Goal: Task Accomplishment & Management: Use online tool/utility

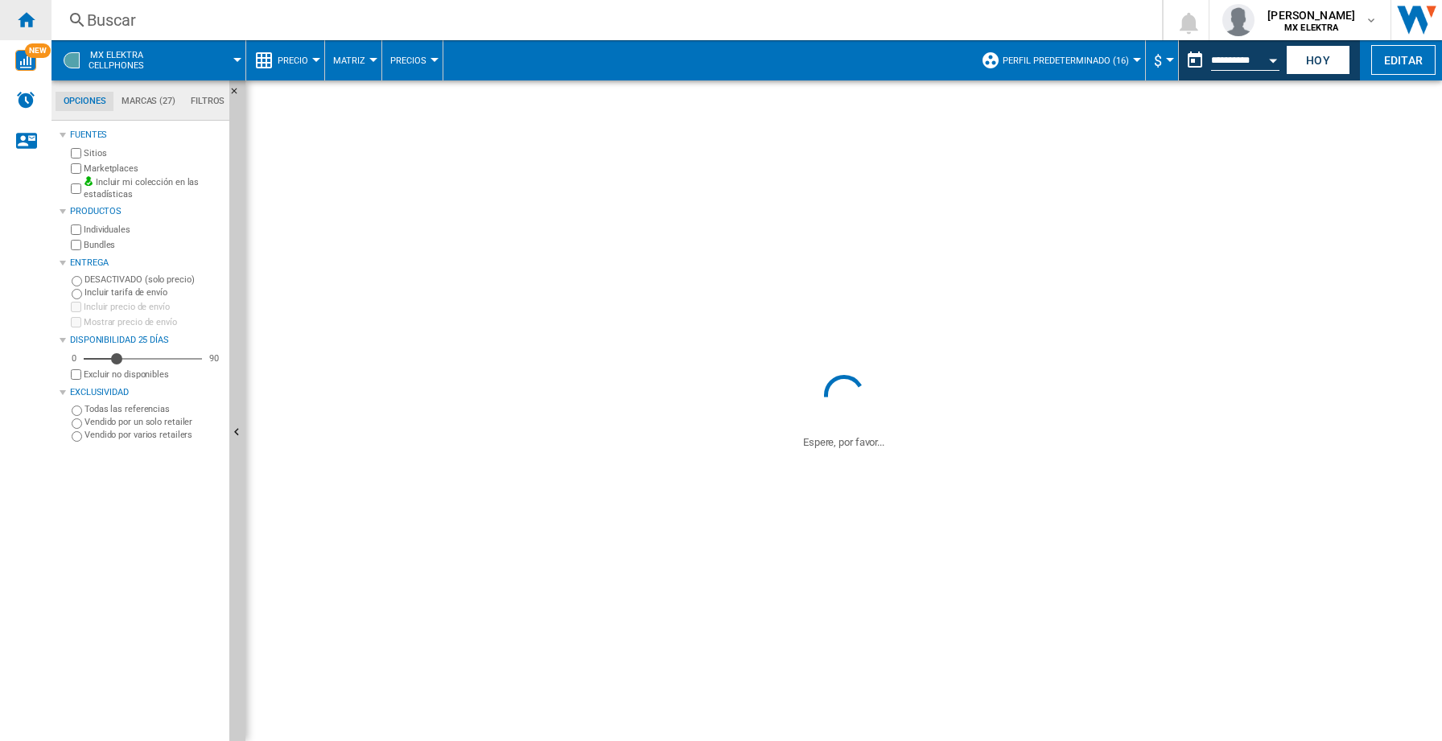
click at [28, 17] on ng-md-icon "Inicio" at bounding box center [25, 19] width 19 height 19
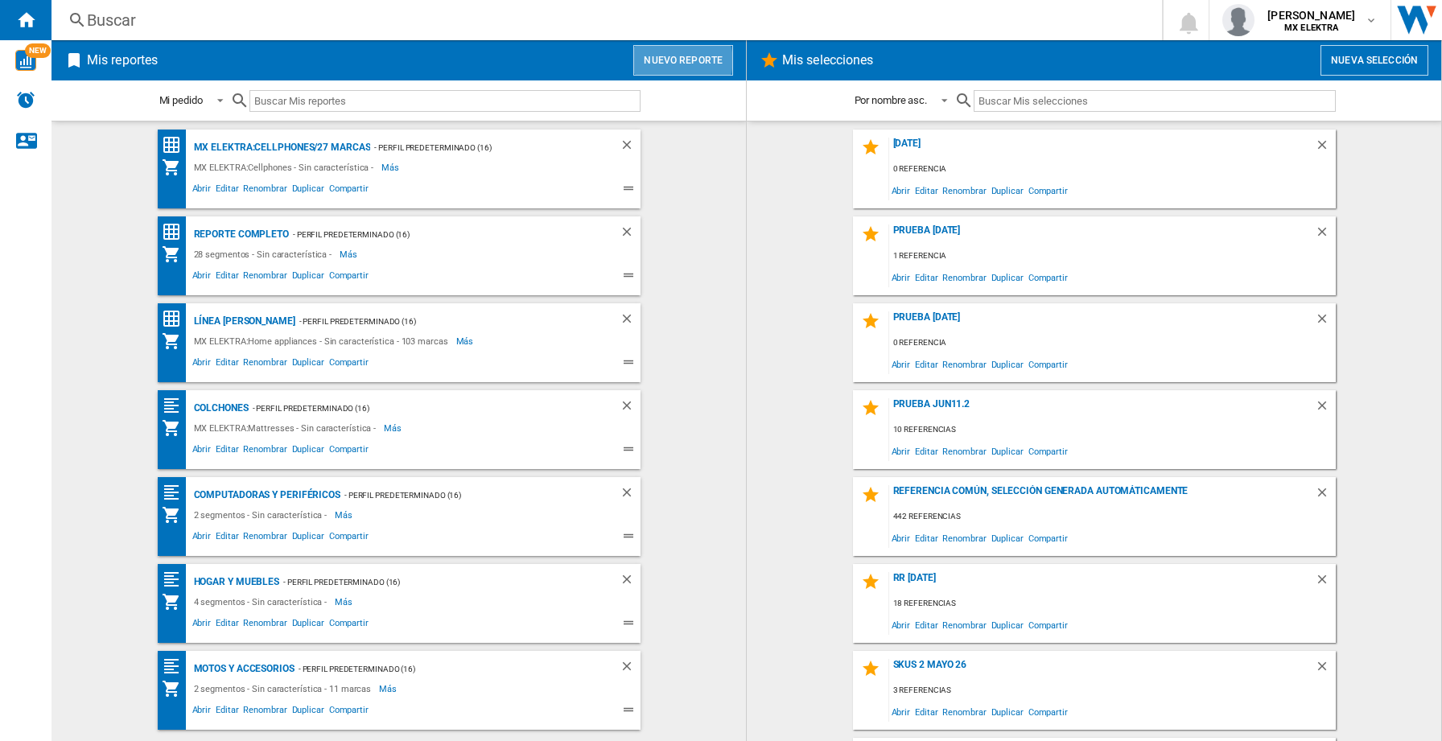
click at [677, 60] on button "Nuevo reporte" at bounding box center [683, 60] width 100 height 31
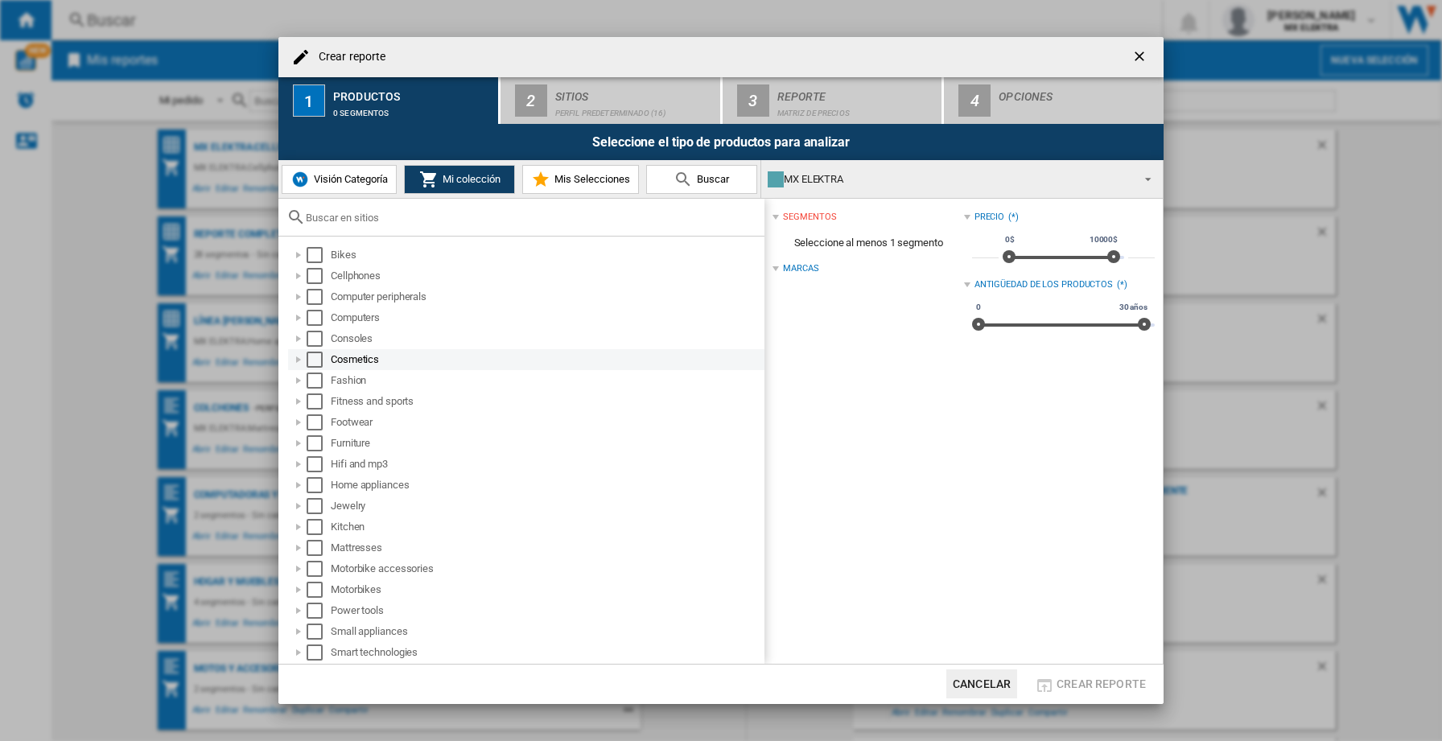
click at [318, 361] on div "Select" at bounding box center [315, 360] width 16 height 16
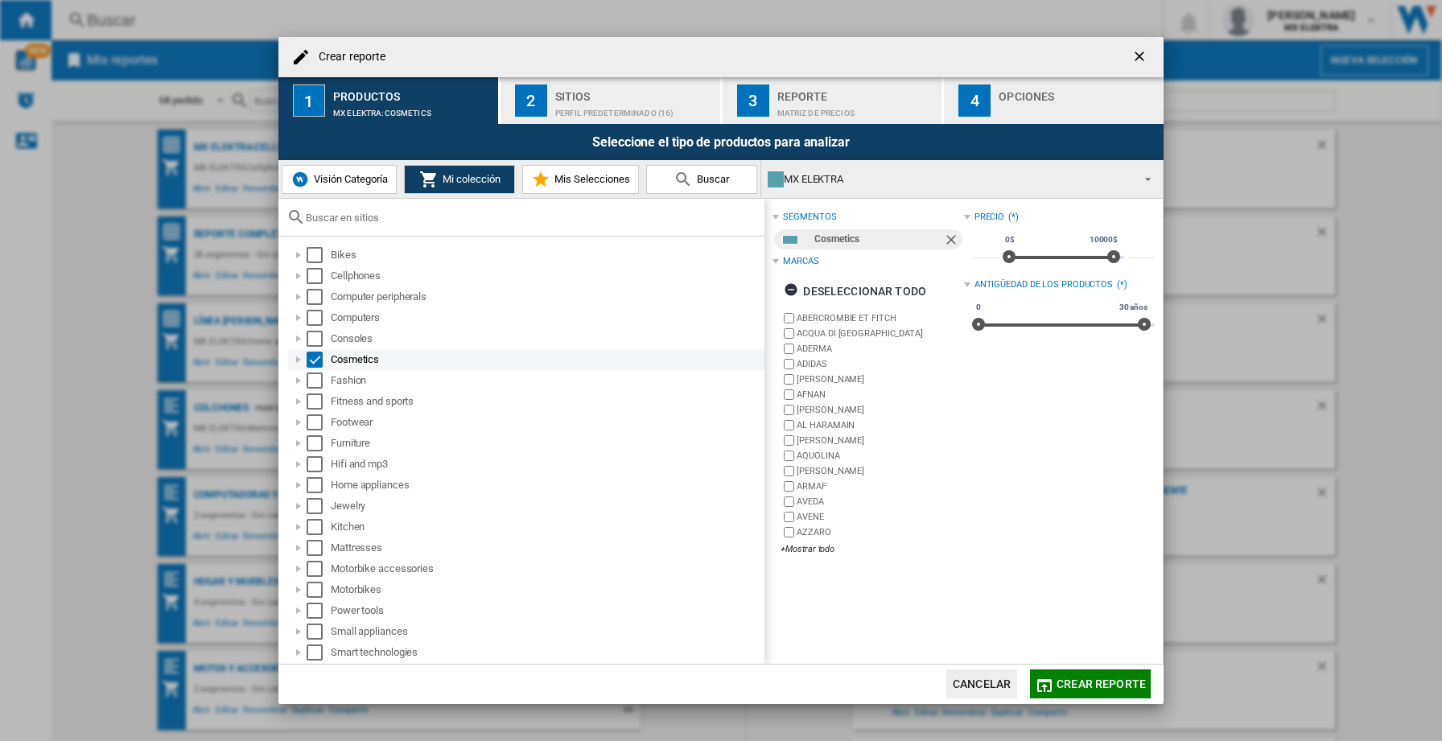
click at [299, 361] on div at bounding box center [299, 360] width 16 height 16
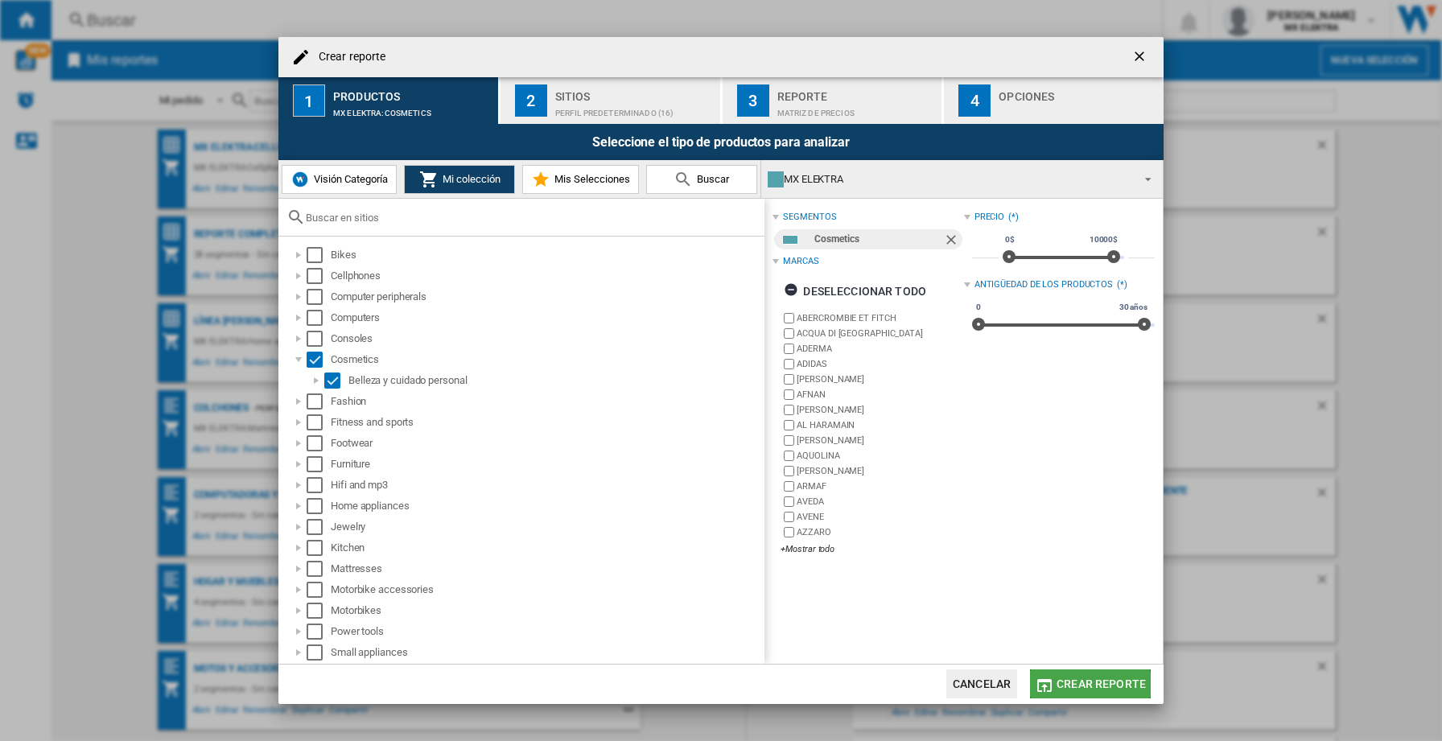
click at [1066, 686] on span "Crear reporte" at bounding box center [1101, 684] width 89 height 13
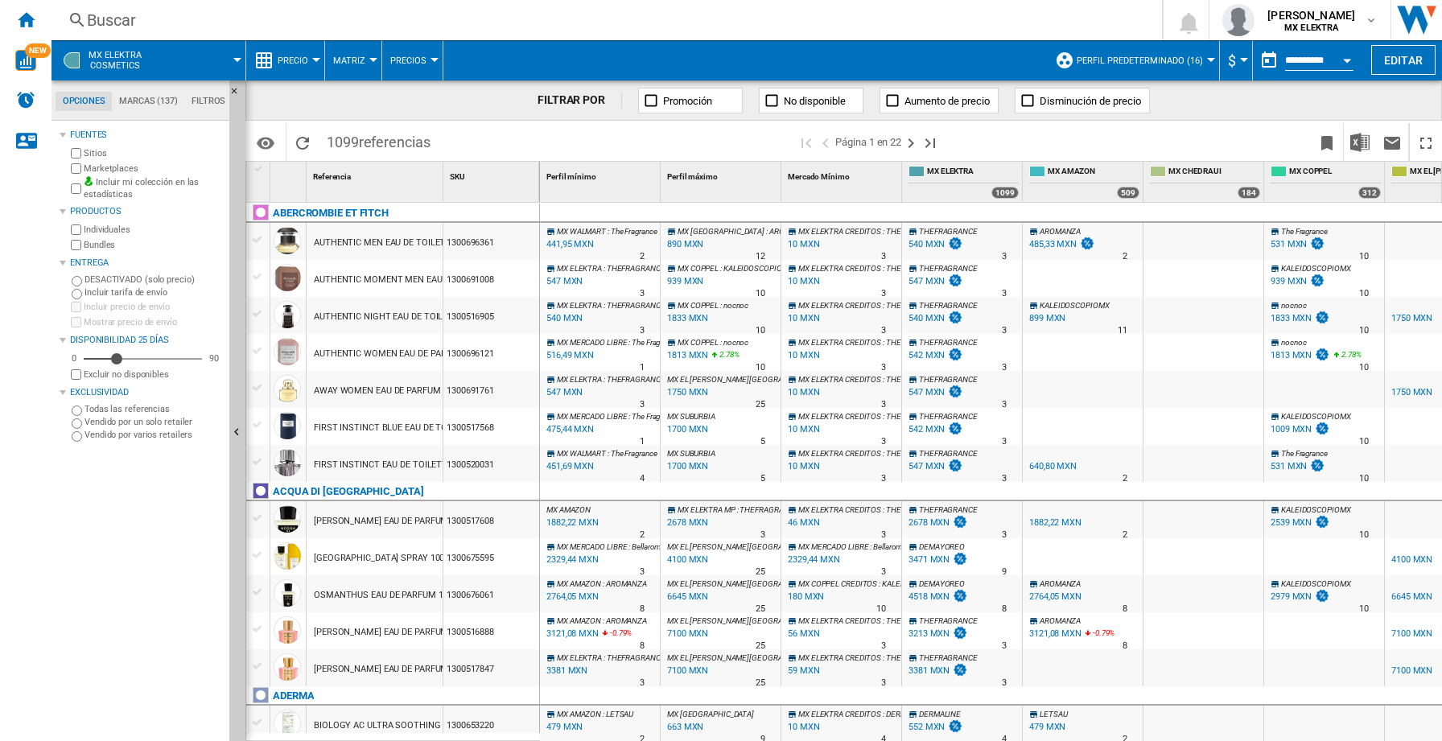
click at [315, 60] on div at bounding box center [316, 60] width 8 height 4
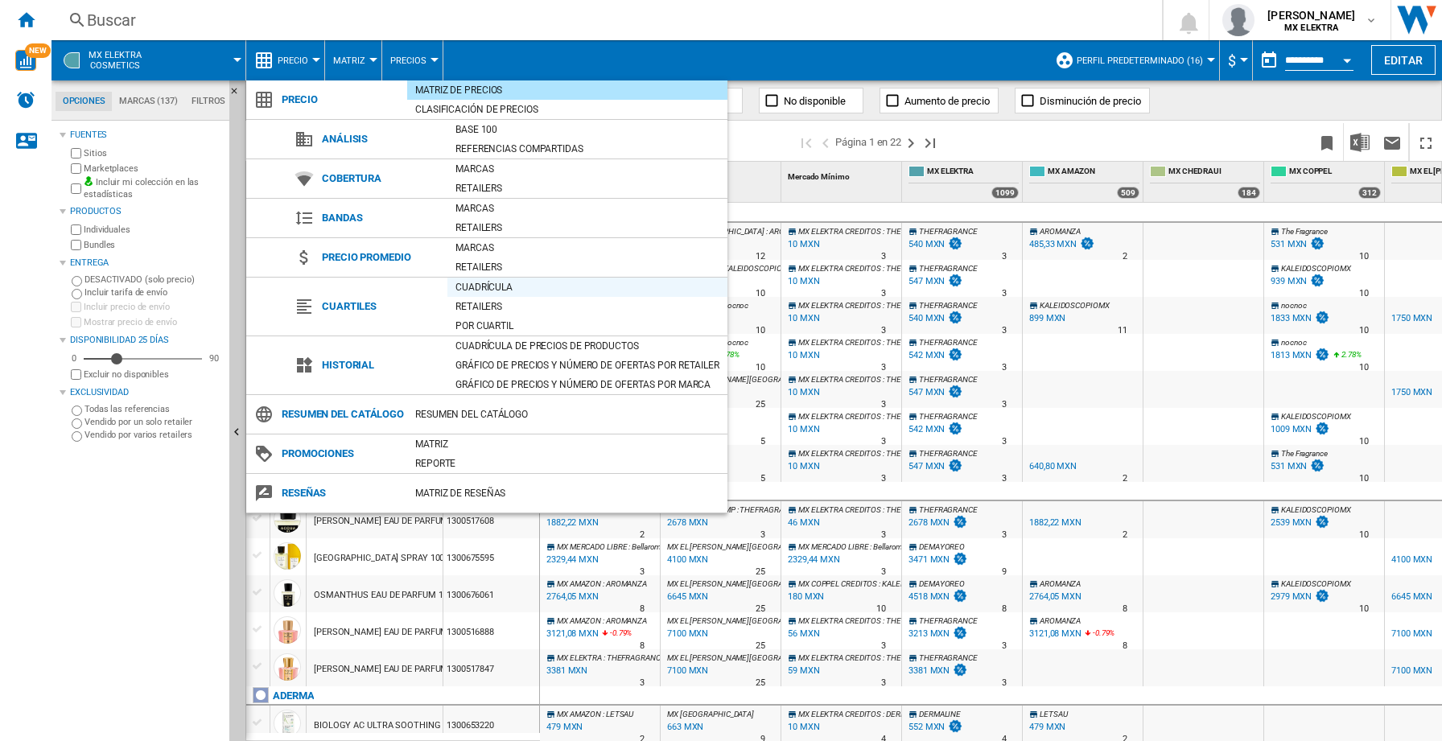
click at [464, 285] on div "Cuadrícula" at bounding box center [588, 287] width 280 height 16
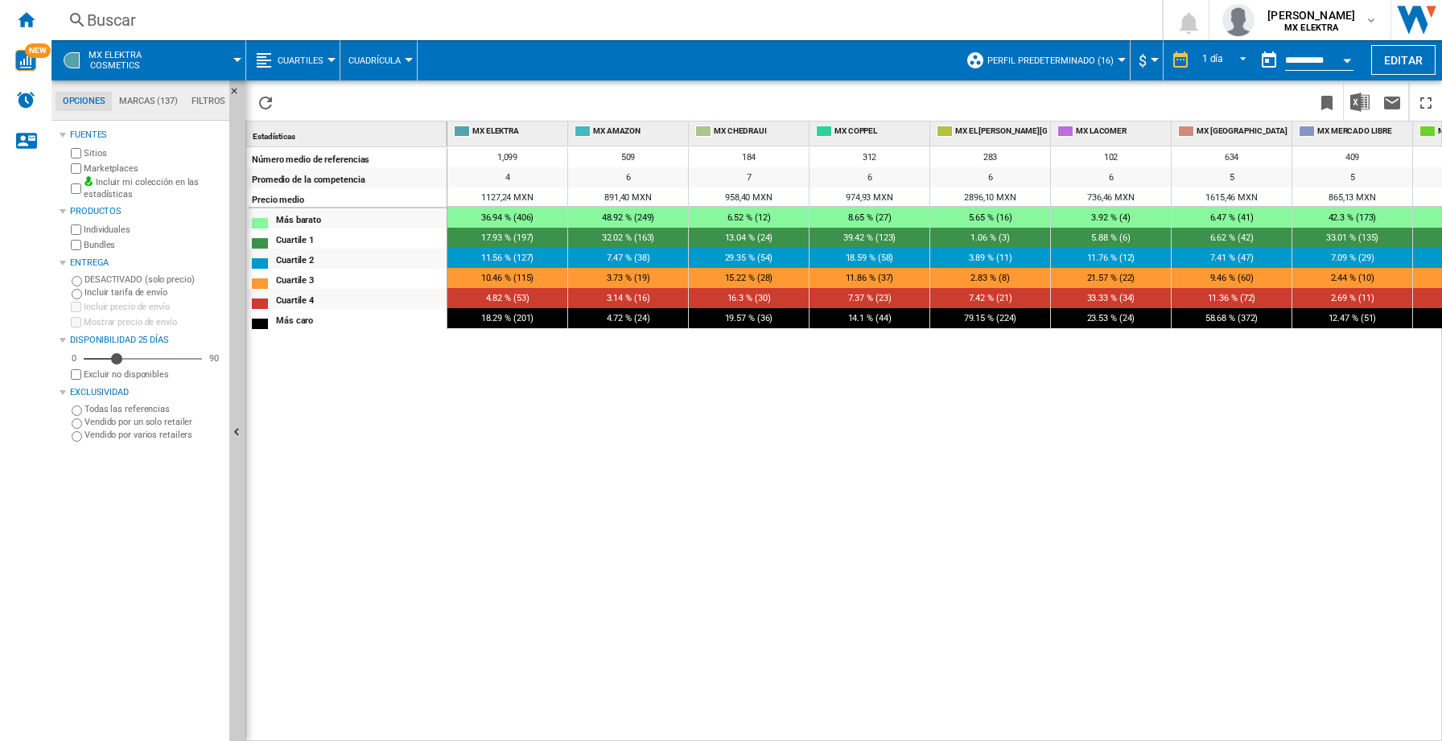
click at [1347, 59] on div "Open calendar" at bounding box center [1347, 61] width 8 height 4
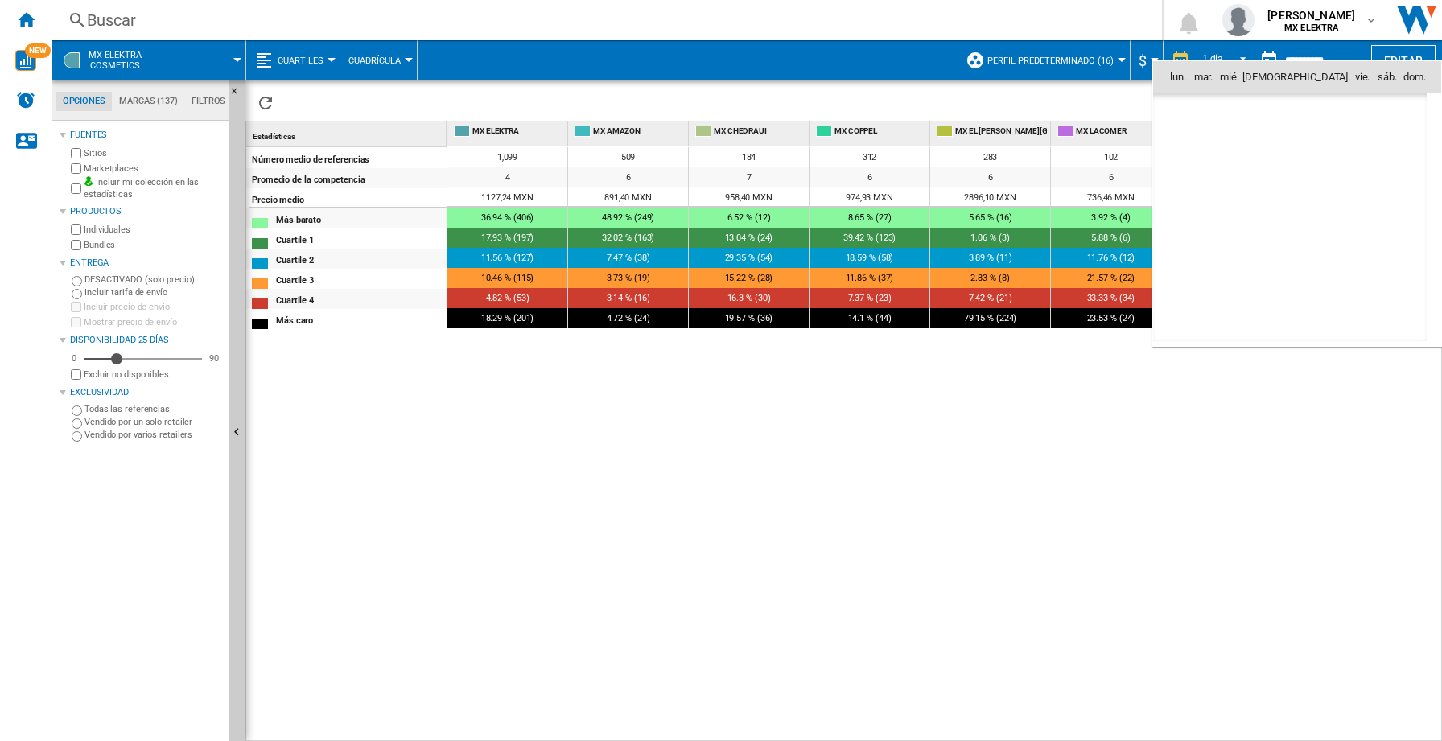
scroll to position [7678, 0]
click at [1227, 184] on span "7" at bounding box center [1219, 183] width 32 height 32
type input "**********"
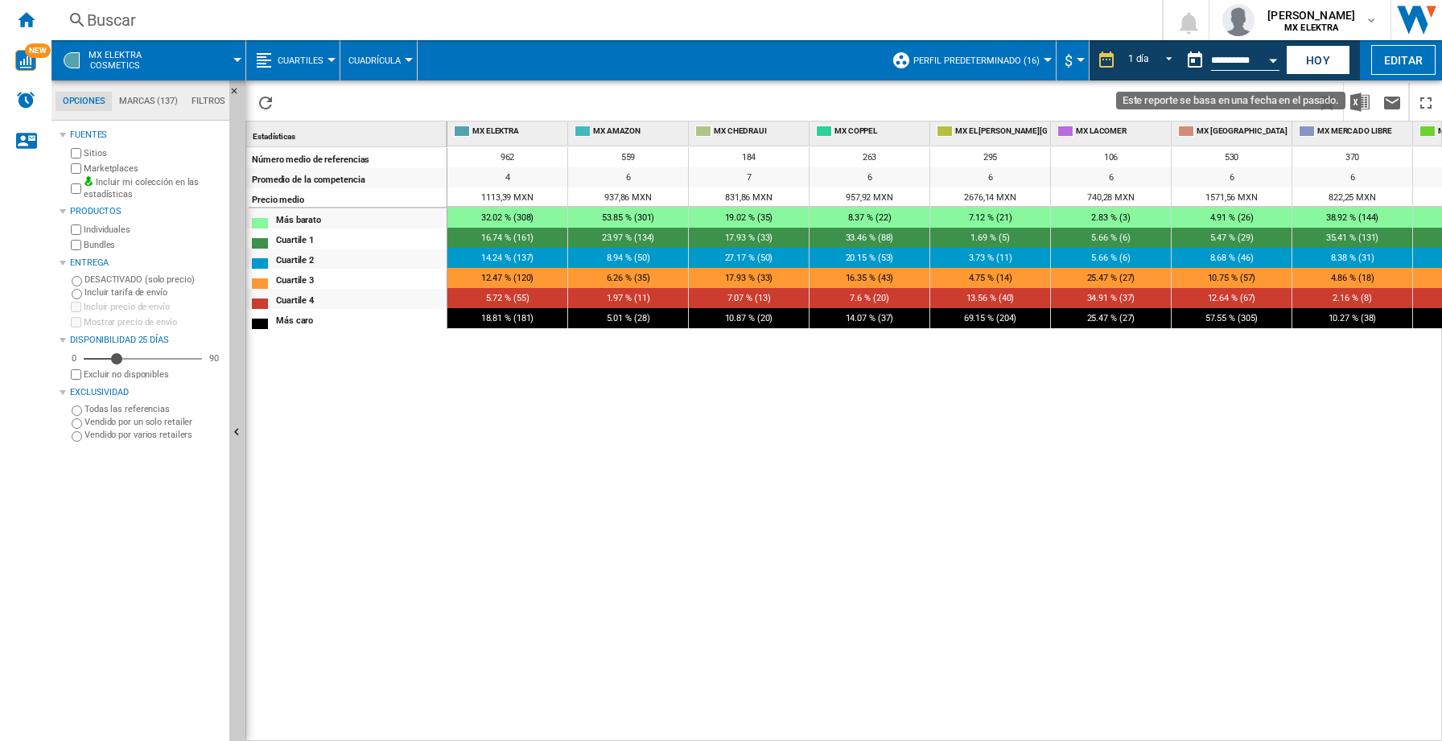
click at [1277, 59] on div "Open calendar" at bounding box center [1273, 61] width 8 height 4
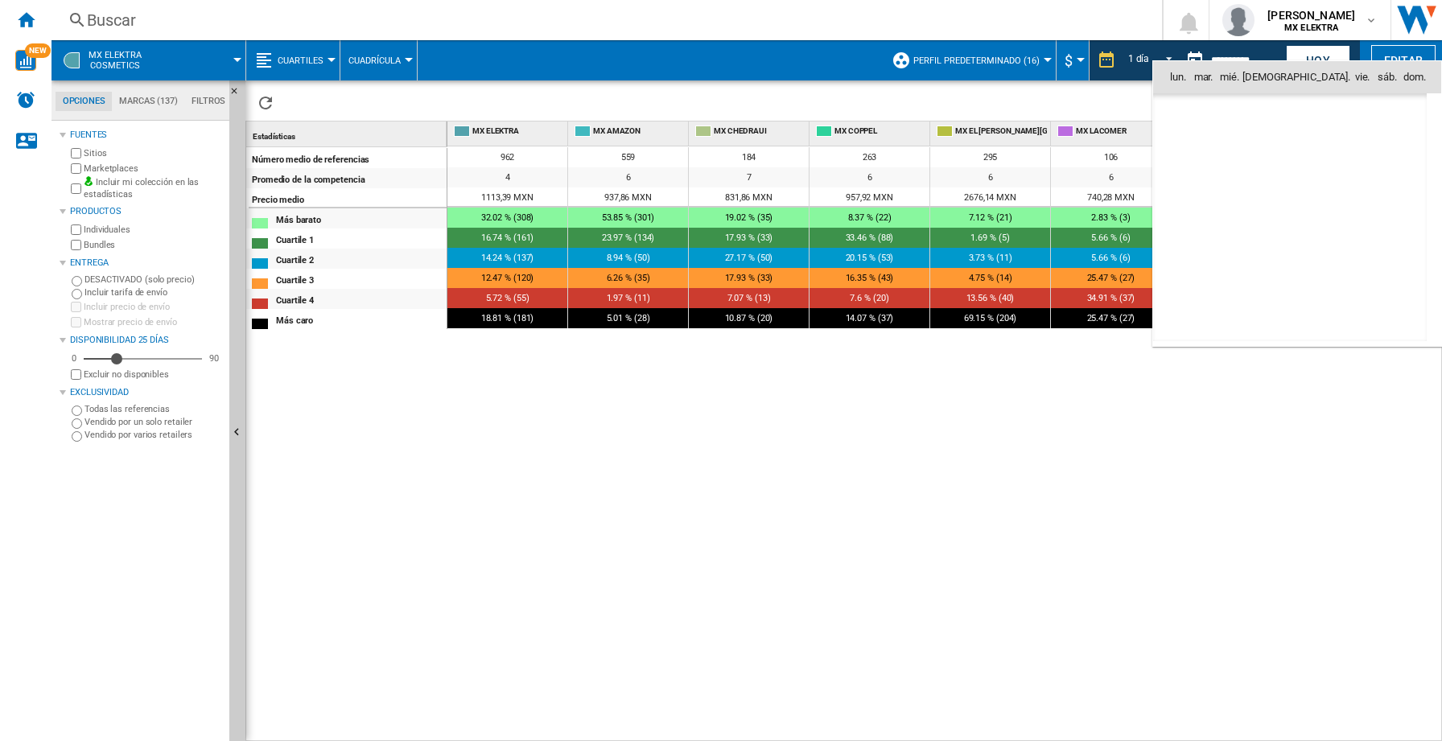
scroll to position [7678, 0]
click at [1190, 222] on span "13" at bounding box center [1184, 218] width 34 height 34
type input "**********"
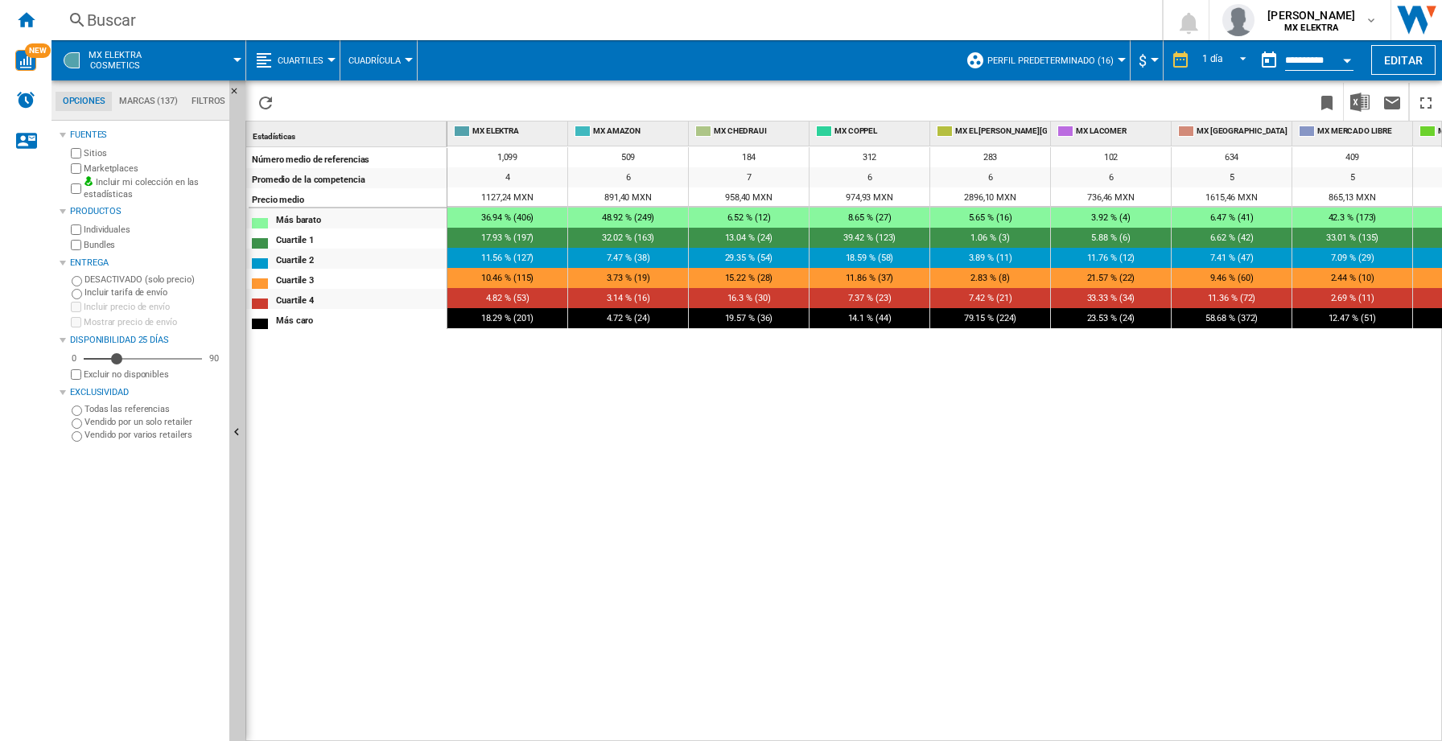
click at [1149, 436] on div "1,099 509 184 312 283 102 634 409 133 289 280 352 2 1,020 4 6 7 6 6 6 5 5 7 7 6…" at bounding box center [946, 444] width 996 height 596
click at [1328, 94] on ng-md-icon "Marcar este reporte" at bounding box center [1327, 102] width 19 height 19
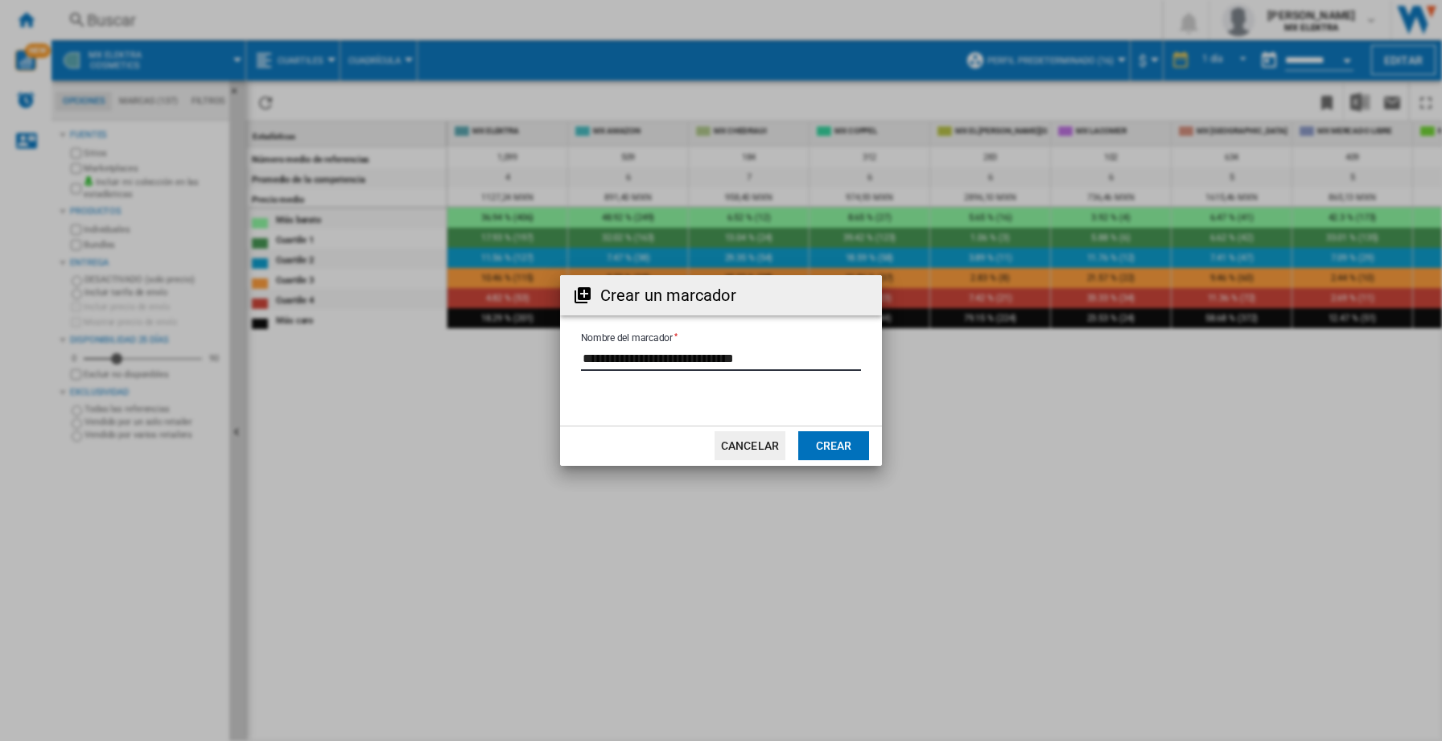
drag, startPoint x: 591, startPoint y: 359, endPoint x: 942, endPoint y: 365, distance: 351.8
click at [942, 365] on div "Crear un marcador Nombre del marcador Cancelar Crear" at bounding box center [721, 370] width 1442 height 741
type input "*"
type input "**********"
click at [849, 437] on button "Crear" at bounding box center [833, 445] width 71 height 29
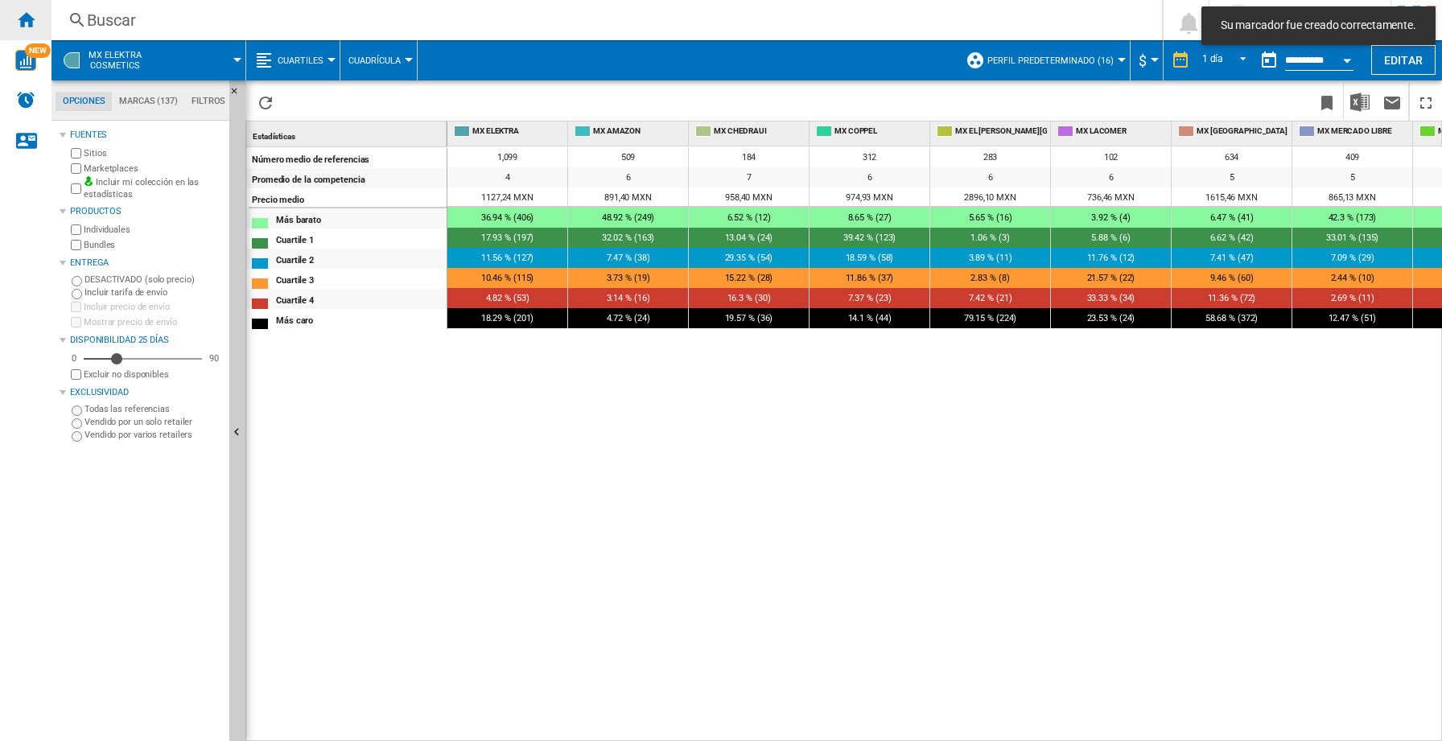
click at [20, 17] on ng-md-icon "Inicio" at bounding box center [25, 19] width 19 height 19
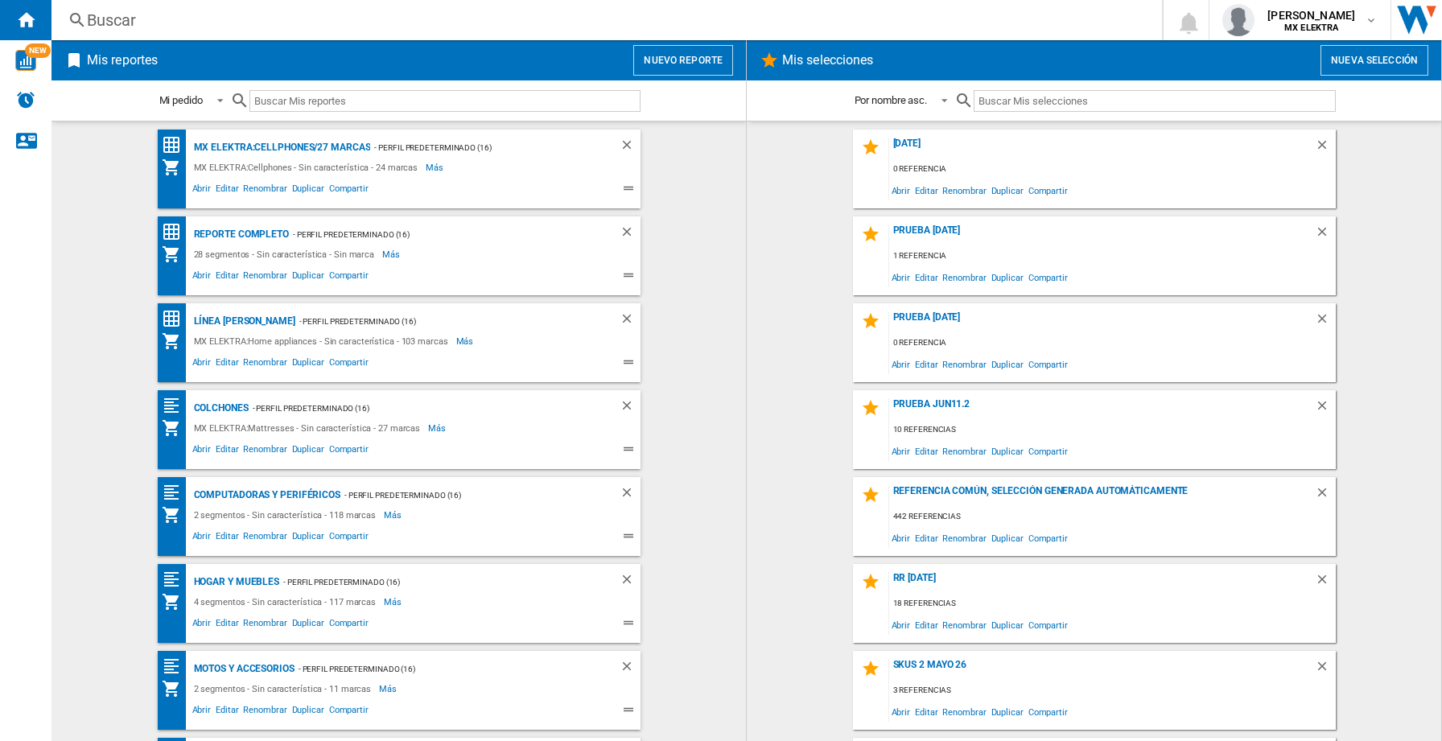
click at [703, 61] on button "Nuevo reporte" at bounding box center [683, 60] width 100 height 31
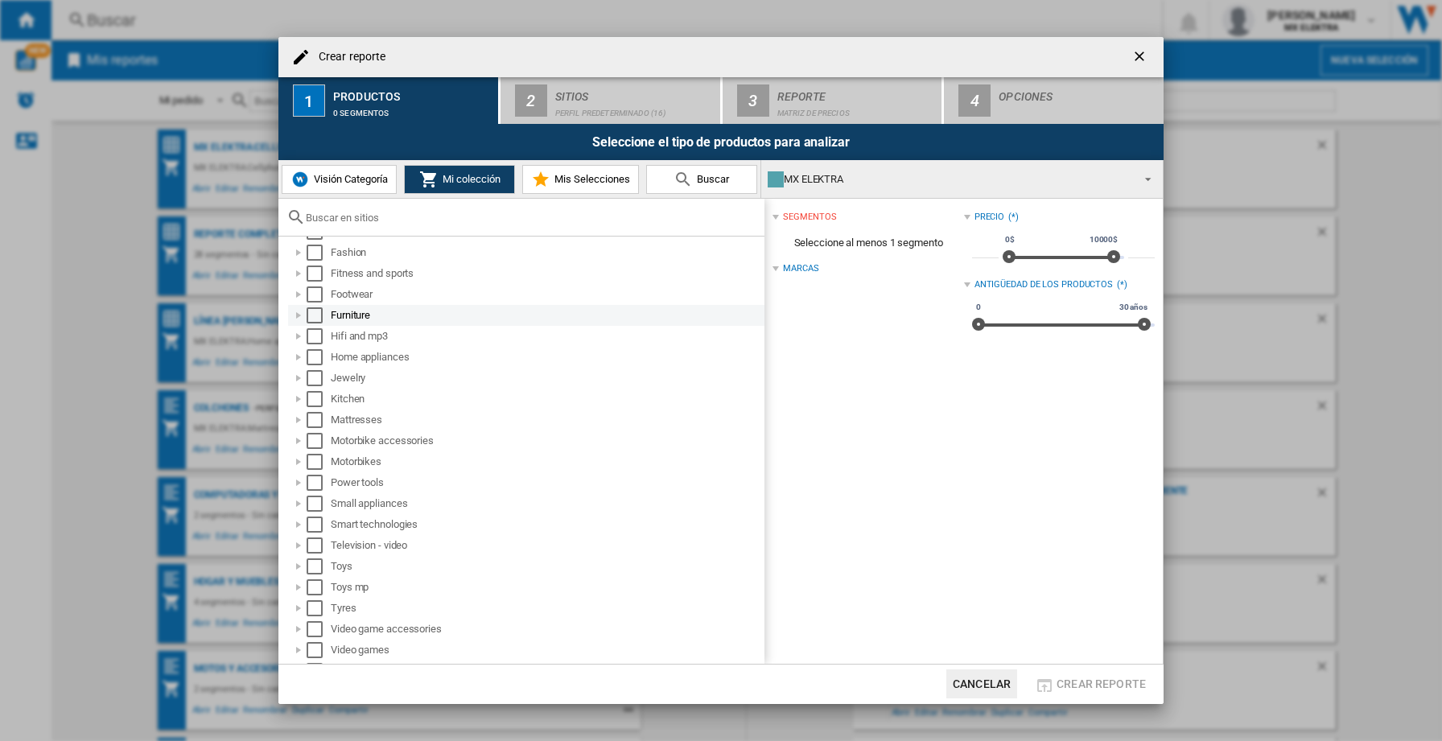
scroll to position [146, 0]
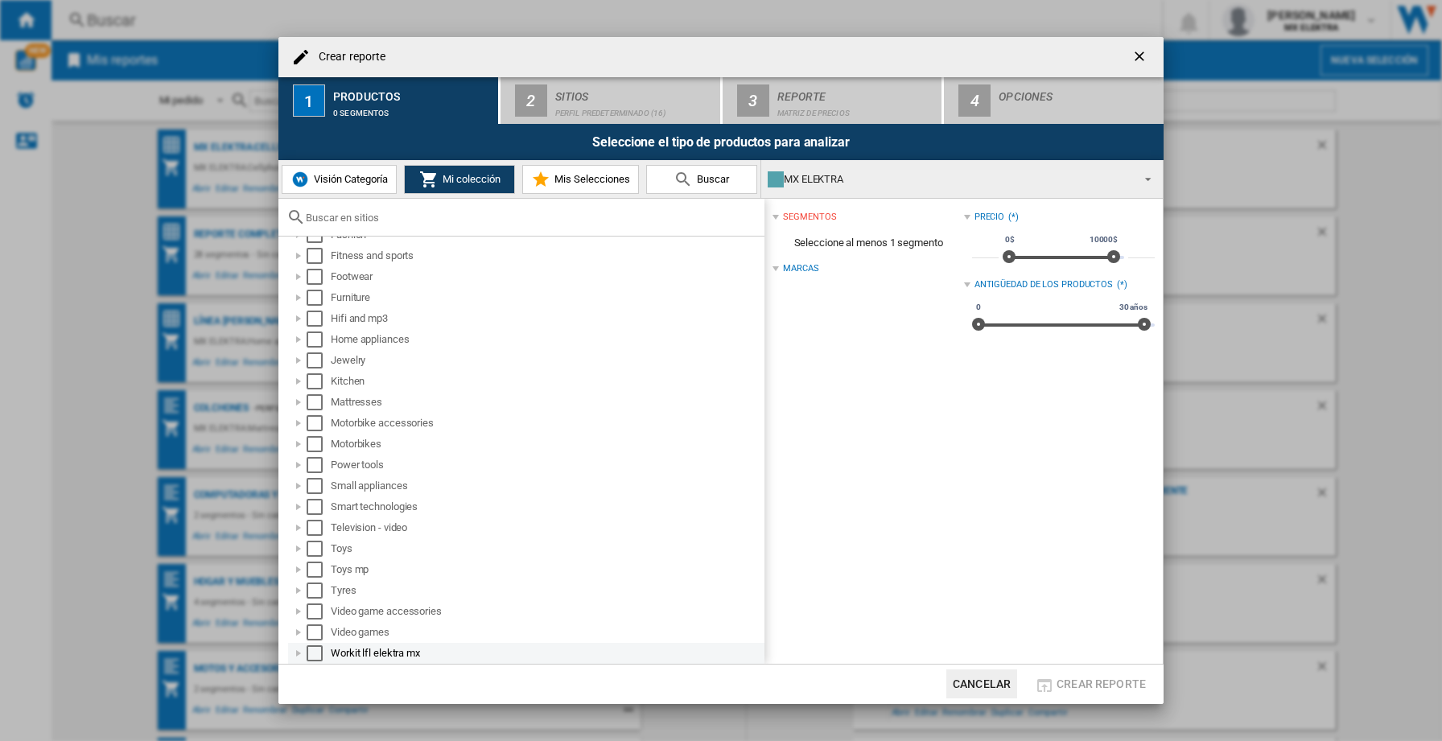
click at [298, 652] on div at bounding box center [299, 654] width 16 height 16
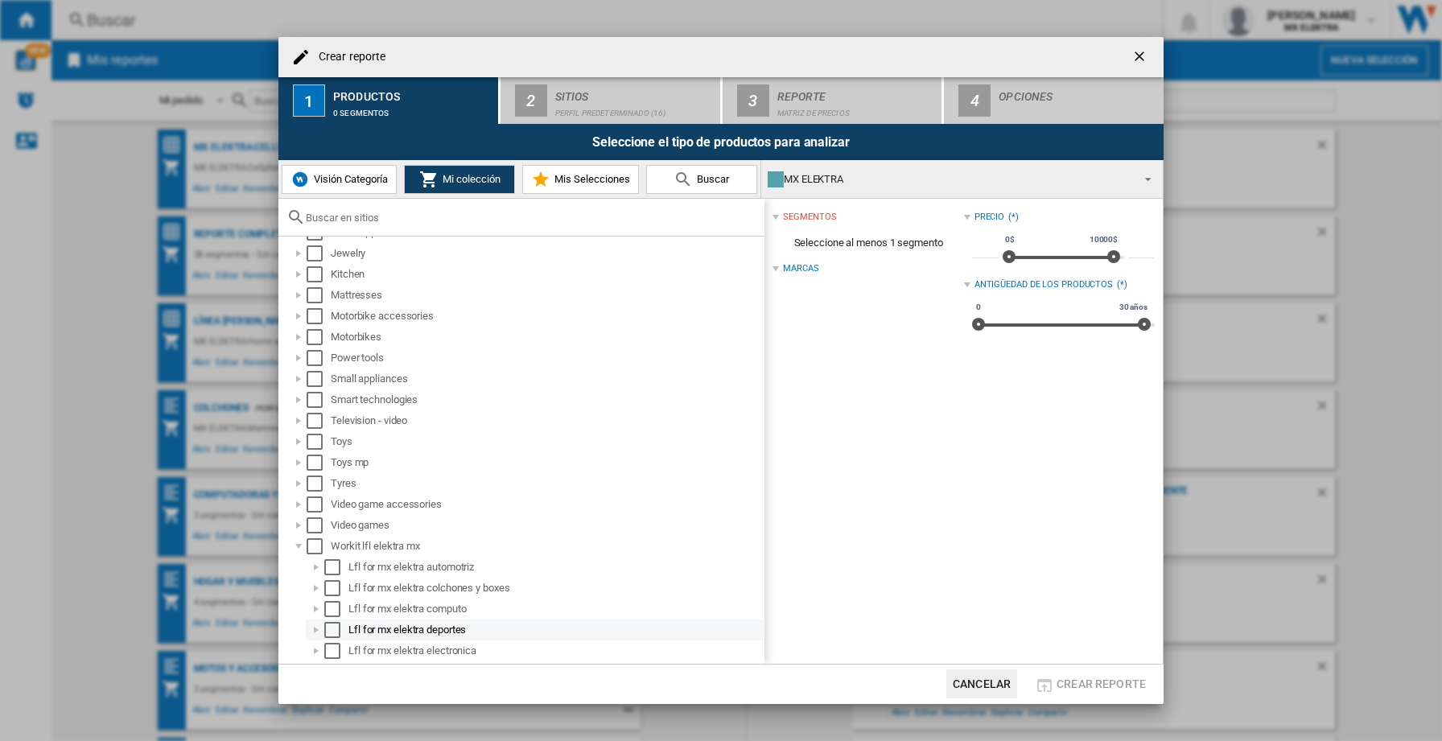
scroll to position [418, 0]
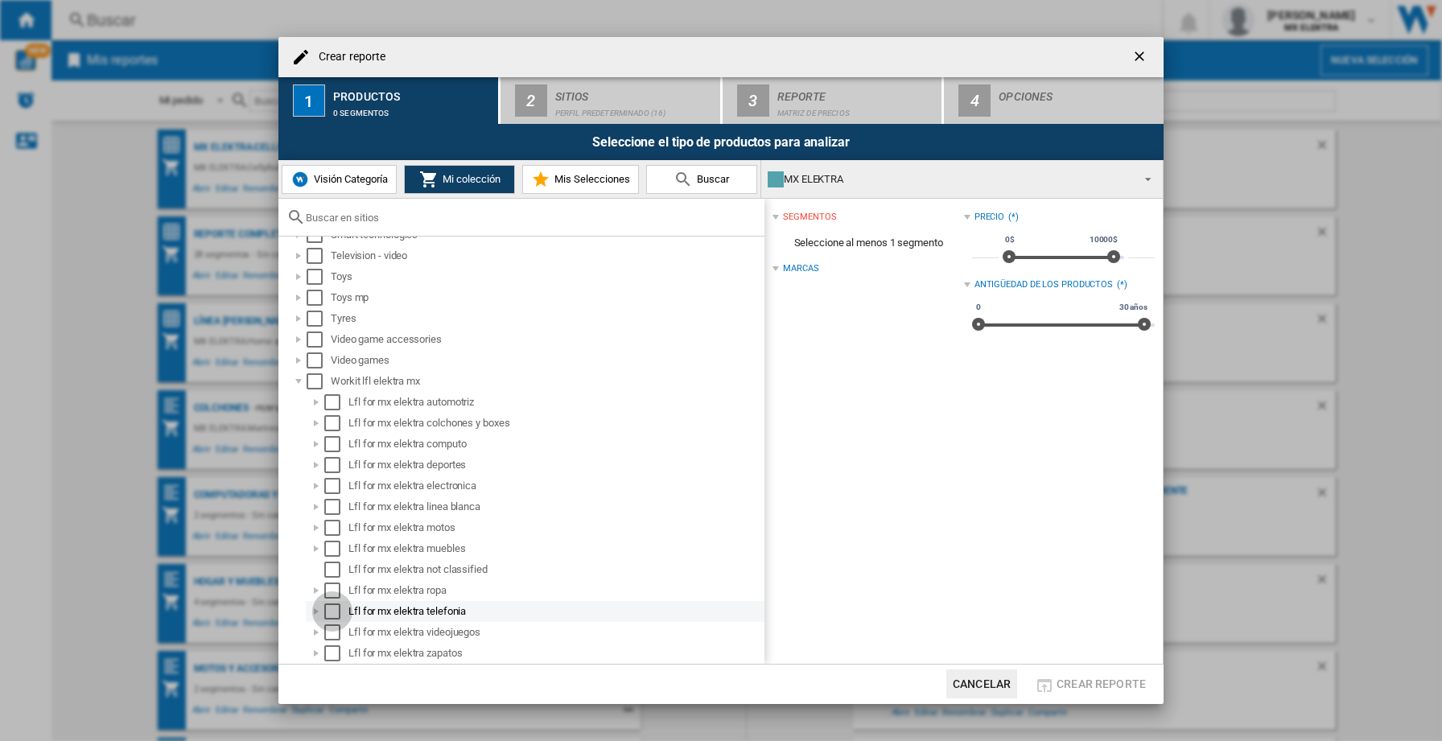
click at [335, 609] on div "Select" at bounding box center [332, 612] width 16 height 16
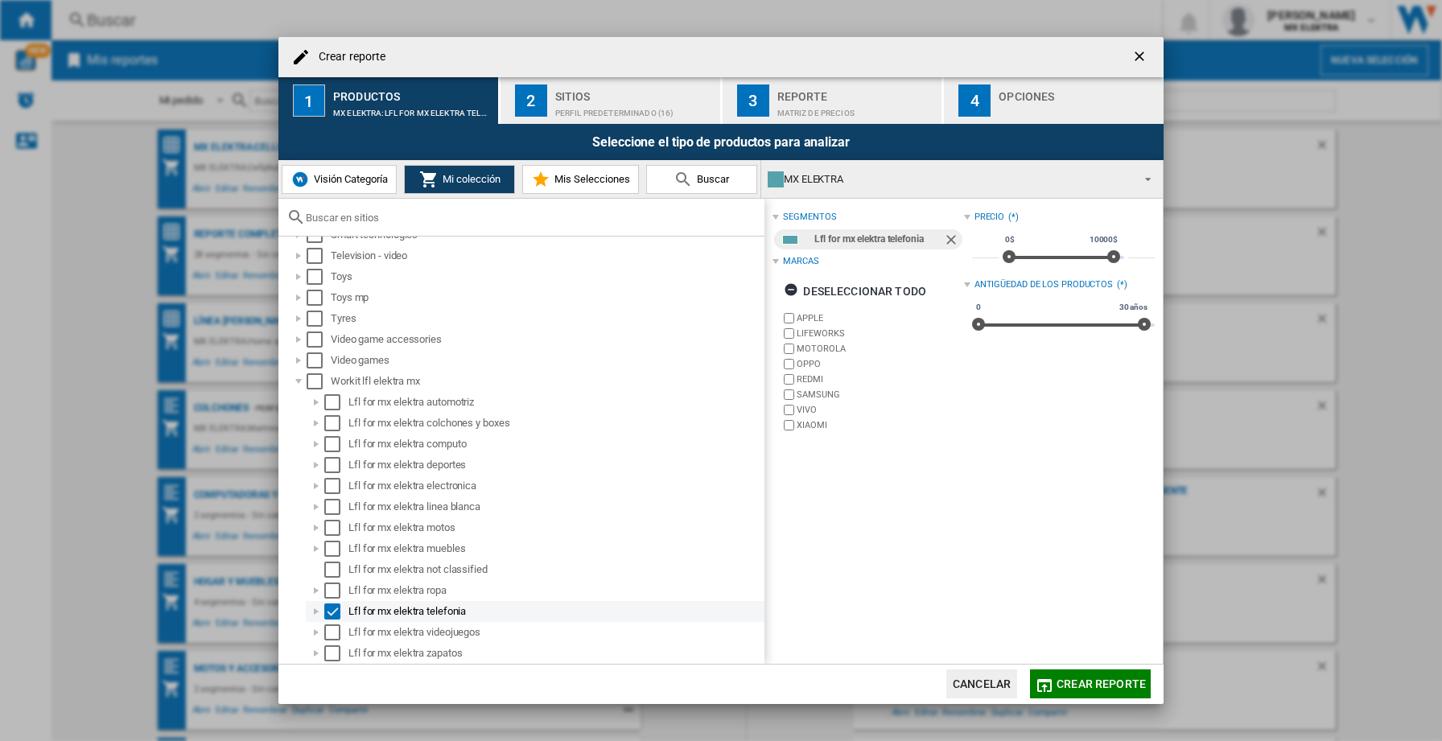
click at [319, 613] on div at bounding box center [316, 612] width 16 height 16
click at [331, 612] on div "Select" at bounding box center [332, 612] width 16 height 16
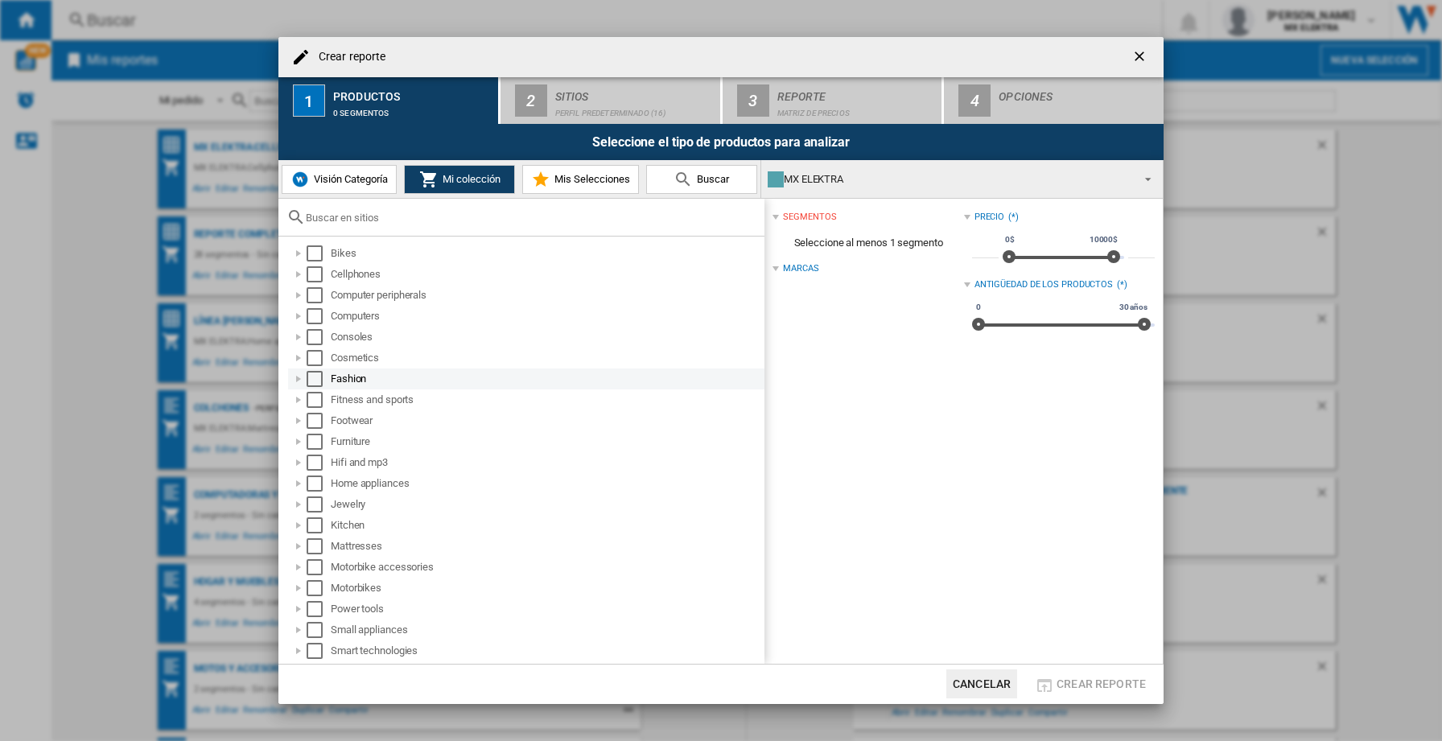
scroll to position [1, 0]
click at [294, 379] on div at bounding box center [299, 380] width 16 height 16
click at [299, 486] on div at bounding box center [299, 484] width 16 height 16
click at [314, 488] on div "Select" at bounding box center [315, 484] width 16 height 16
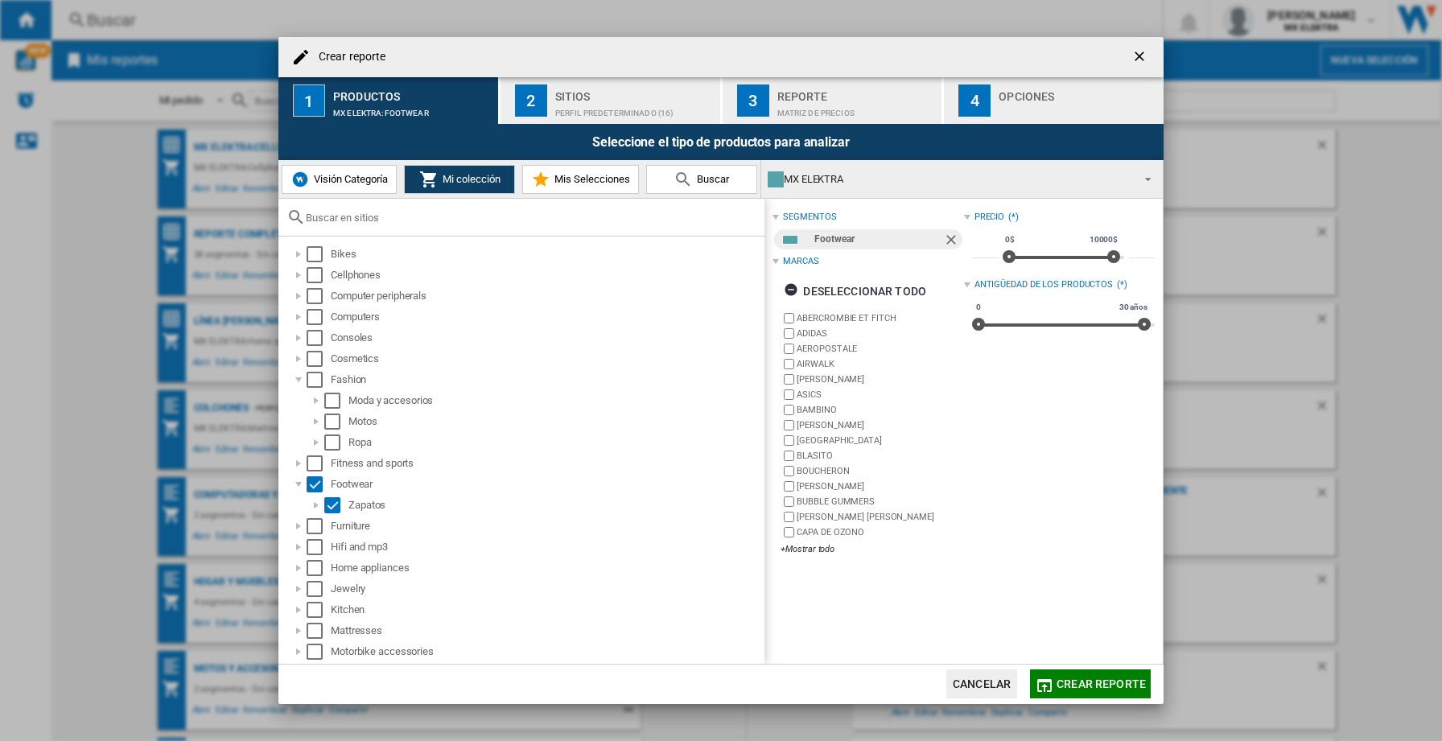
click at [1099, 683] on span "Crear reporte" at bounding box center [1101, 684] width 89 height 13
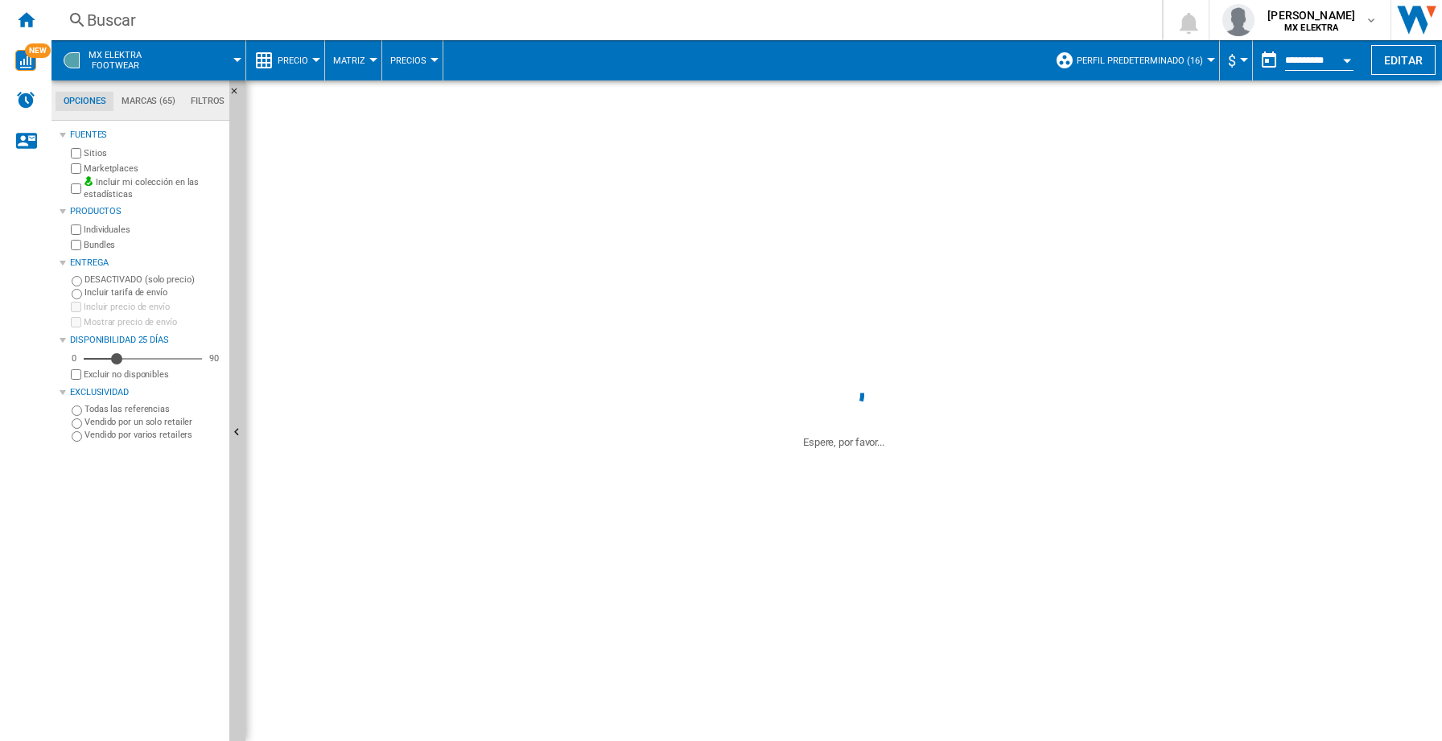
click at [472, 369] on div "Espere, por favor..." at bounding box center [843, 410] width 1197 height 661
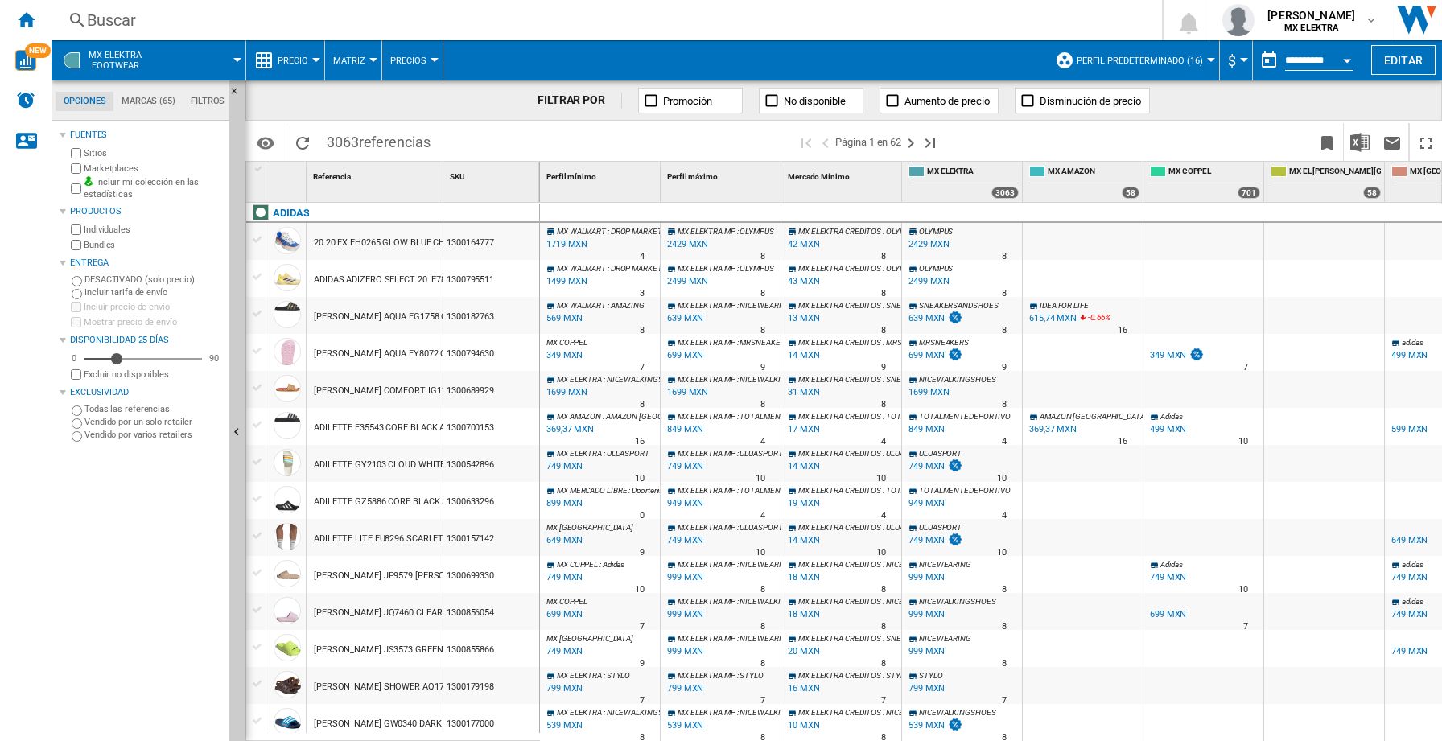
drag, startPoint x: 1328, startPoint y: 139, endPoint x: 1230, endPoint y: 135, distance: 98.3
click at [1230, 135] on div "Identificadores SKU - Stock Keeping Unit EAN - European Article Numbering Mostr…" at bounding box center [843, 141] width 1197 height 40
click at [317, 61] on div at bounding box center [316, 60] width 8 height 4
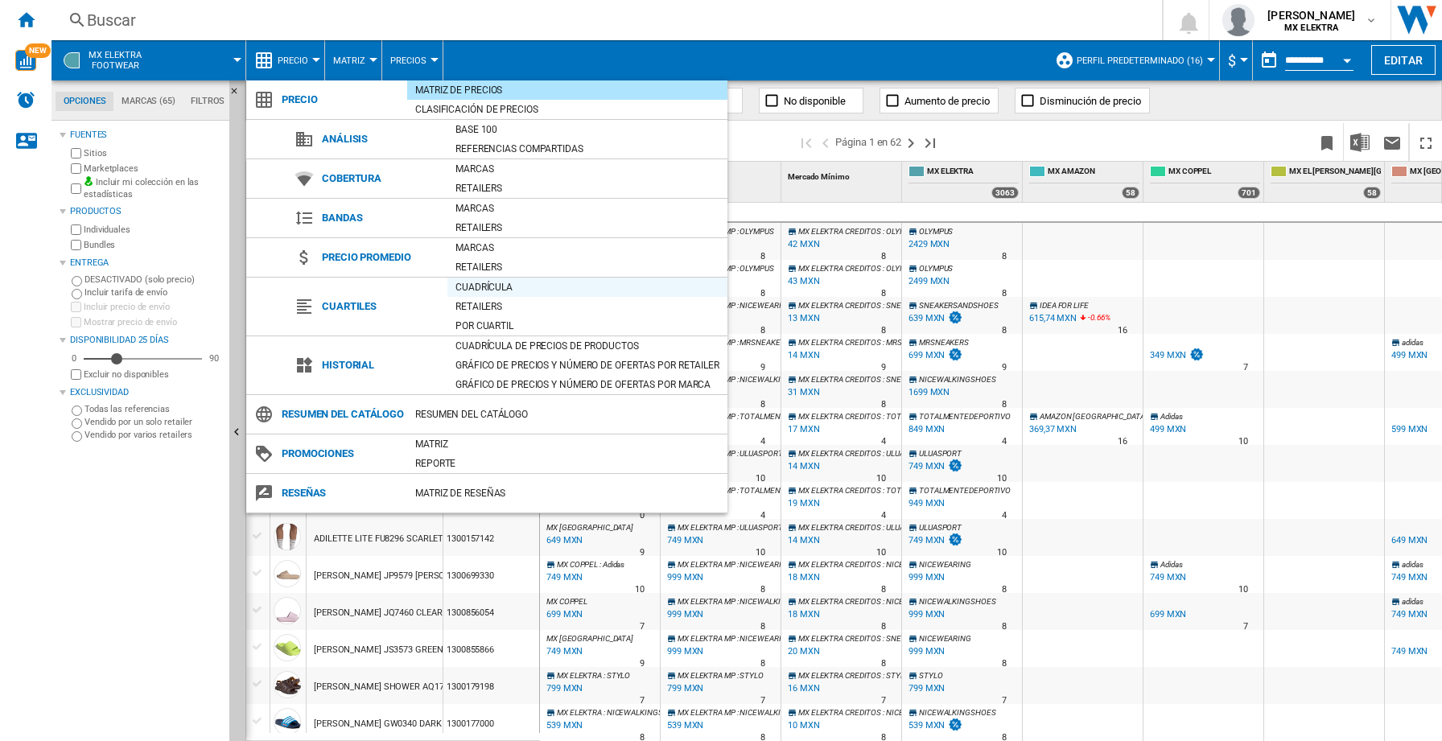
click at [483, 288] on div "Cuadrícula" at bounding box center [588, 287] width 280 height 16
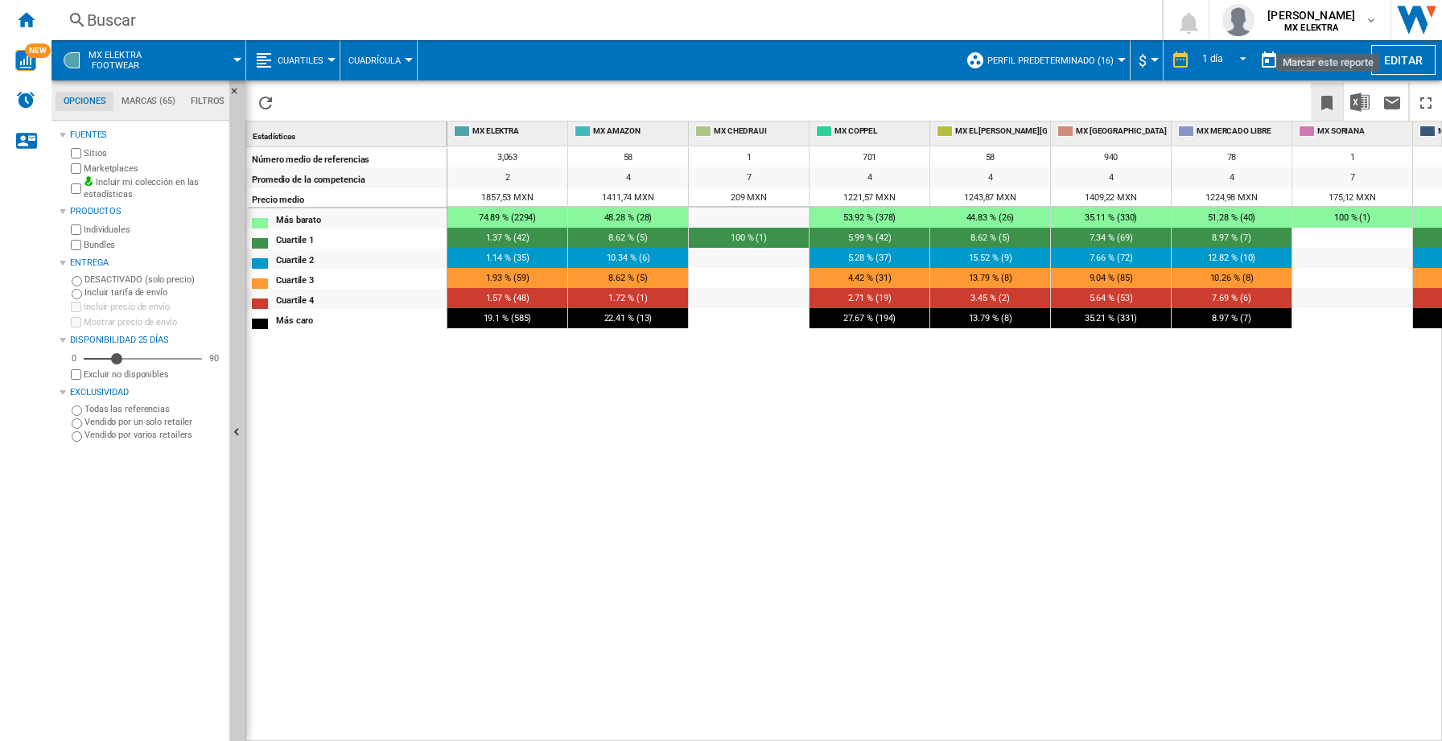
click at [1326, 105] on ng-md-icon "Marcar este reporte" at bounding box center [1327, 102] width 19 height 19
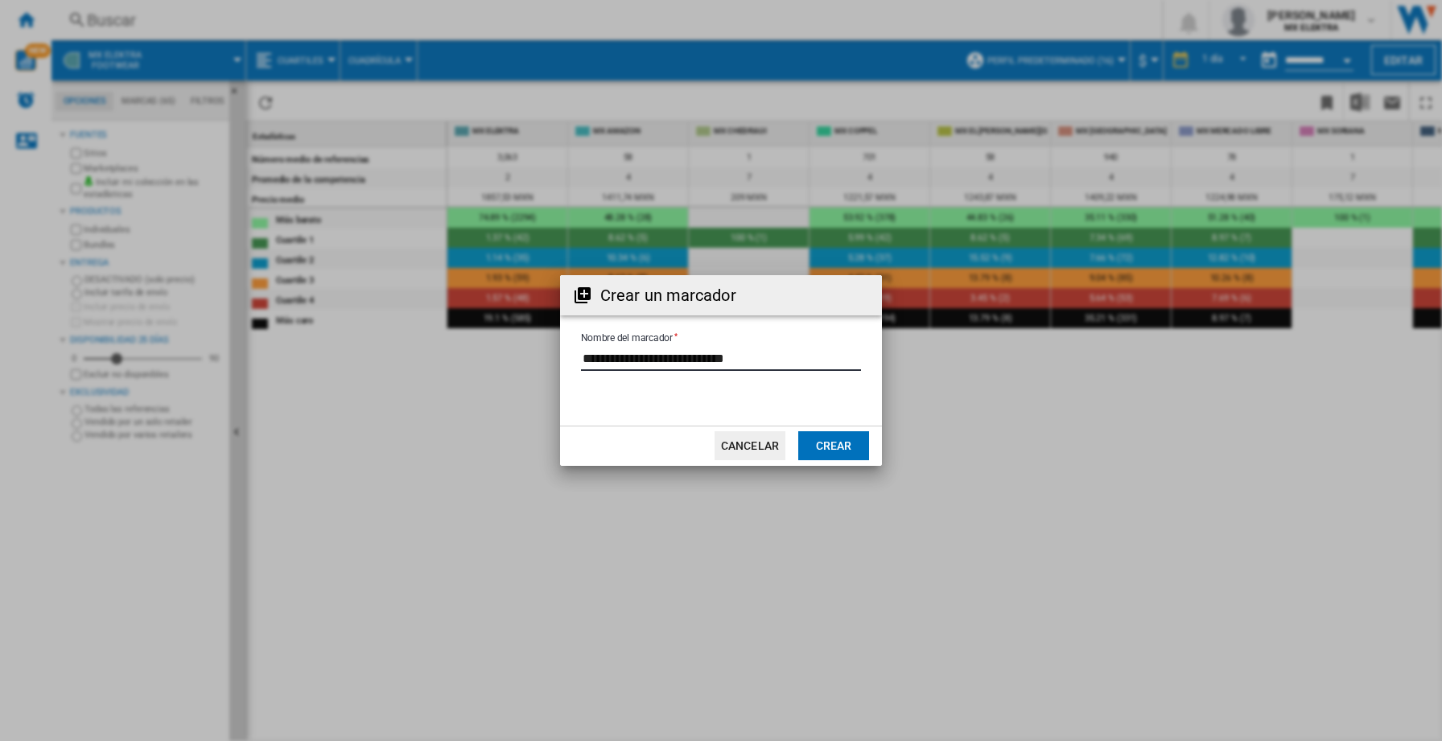
click at [655, 363] on input "Nombre del marcador" at bounding box center [721, 359] width 280 height 24
click at [656, 362] on input "Nombre del marcador" at bounding box center [721, 359] width 280 height 24
click at [588, 357] on input "Nombre del marcador" at bounding box center [721, 359] width 280 height 24
type input "*******"
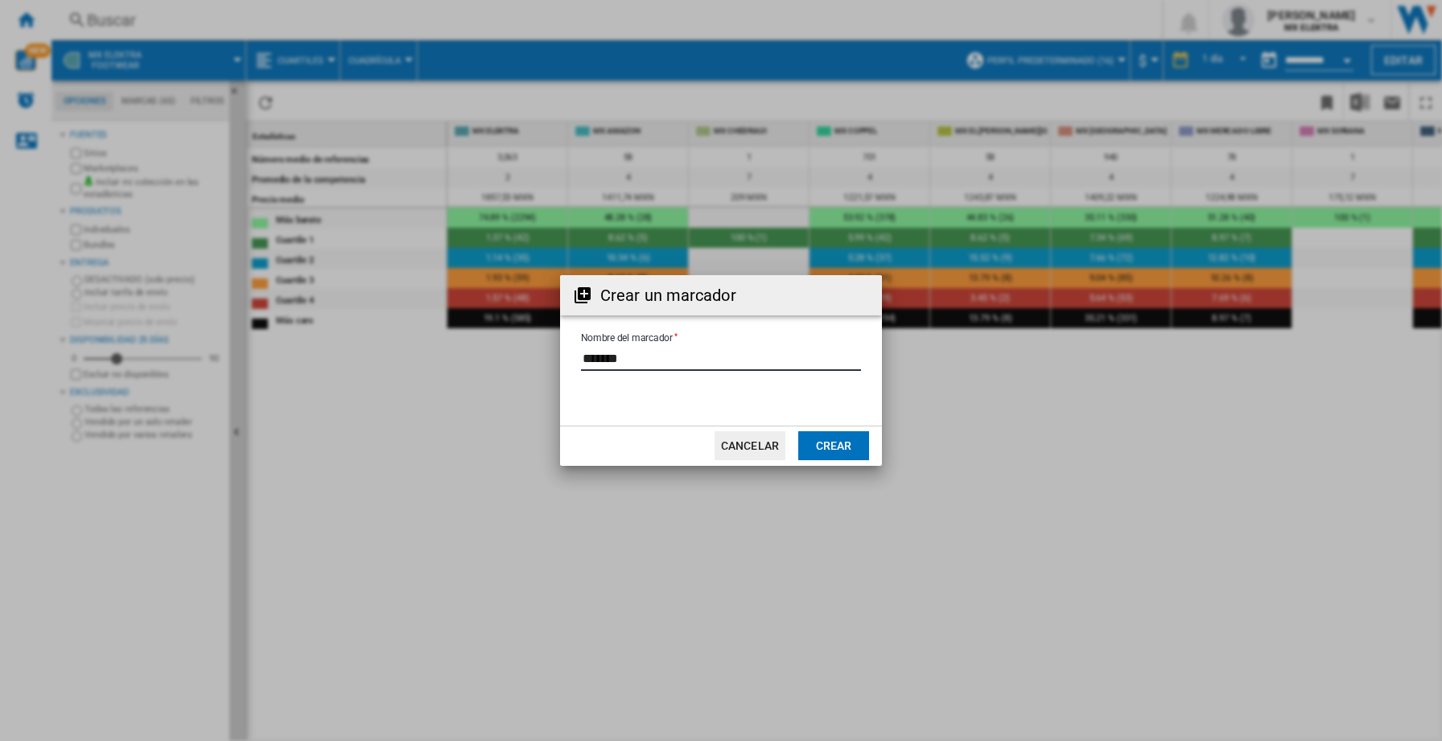
click at [853, 447] on button "Crear" at bounding box center [833, 445] width 71 height 29
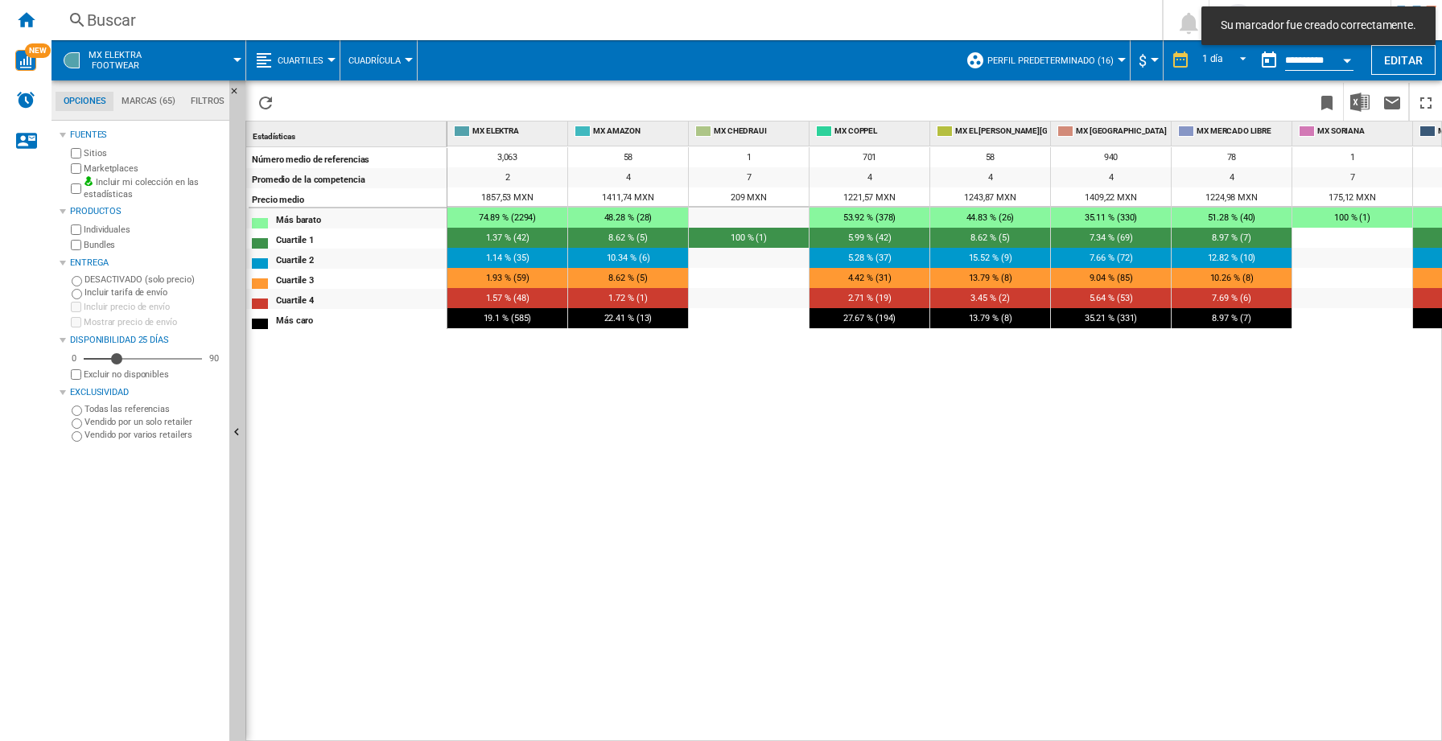
drag, startPoint x: 27, startPoint y: 22, endPoint x: 73, endPoint y: 41, distance: 49.8
click at [27, 21] on ng-md-icon "Inicio" at bounding box center [25, 19] width 19 height 19
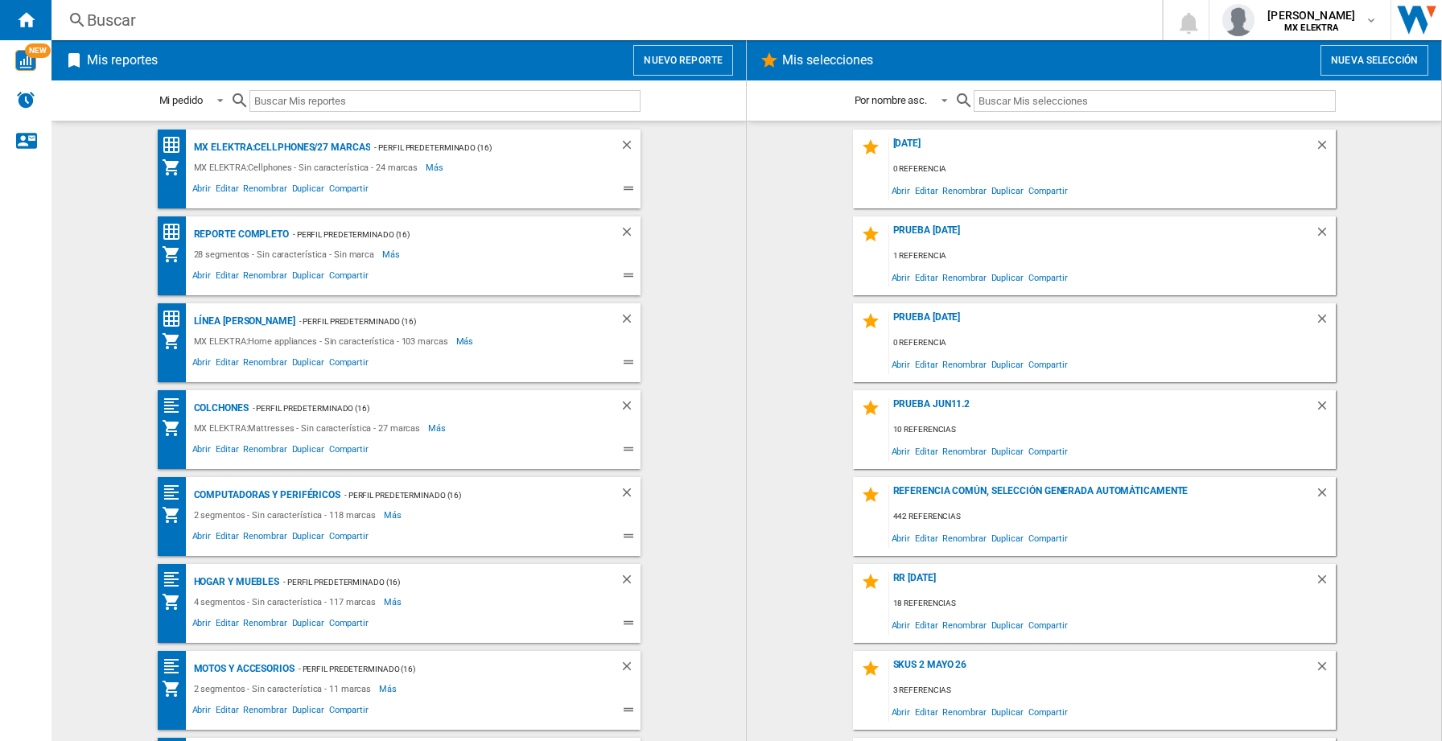
click at [675, 63] on button "Nuevo reporte" at bounding box center [683, 60] width 100 height 31
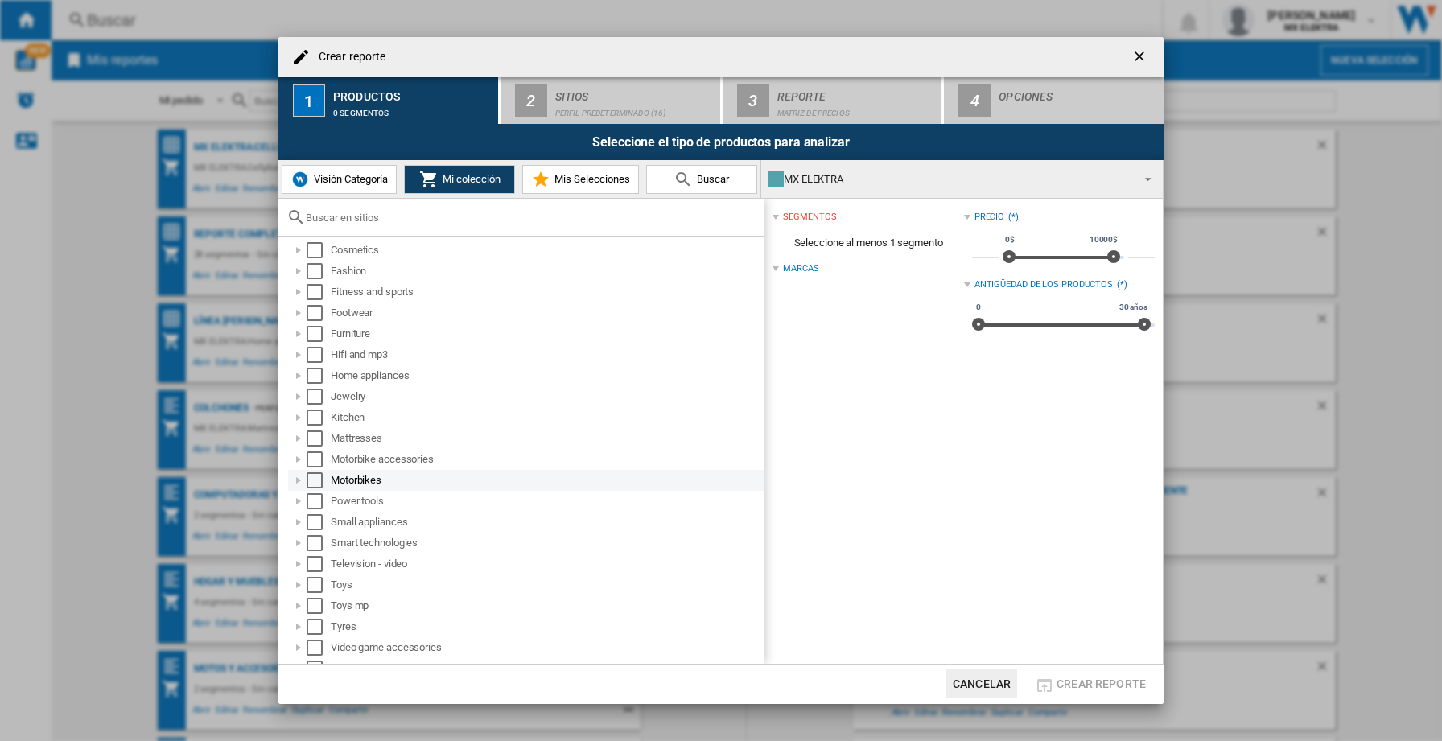
scroll to position [109, 0]
click at [302, 377] on div at bounding box center [299, 377] width 16 height 16
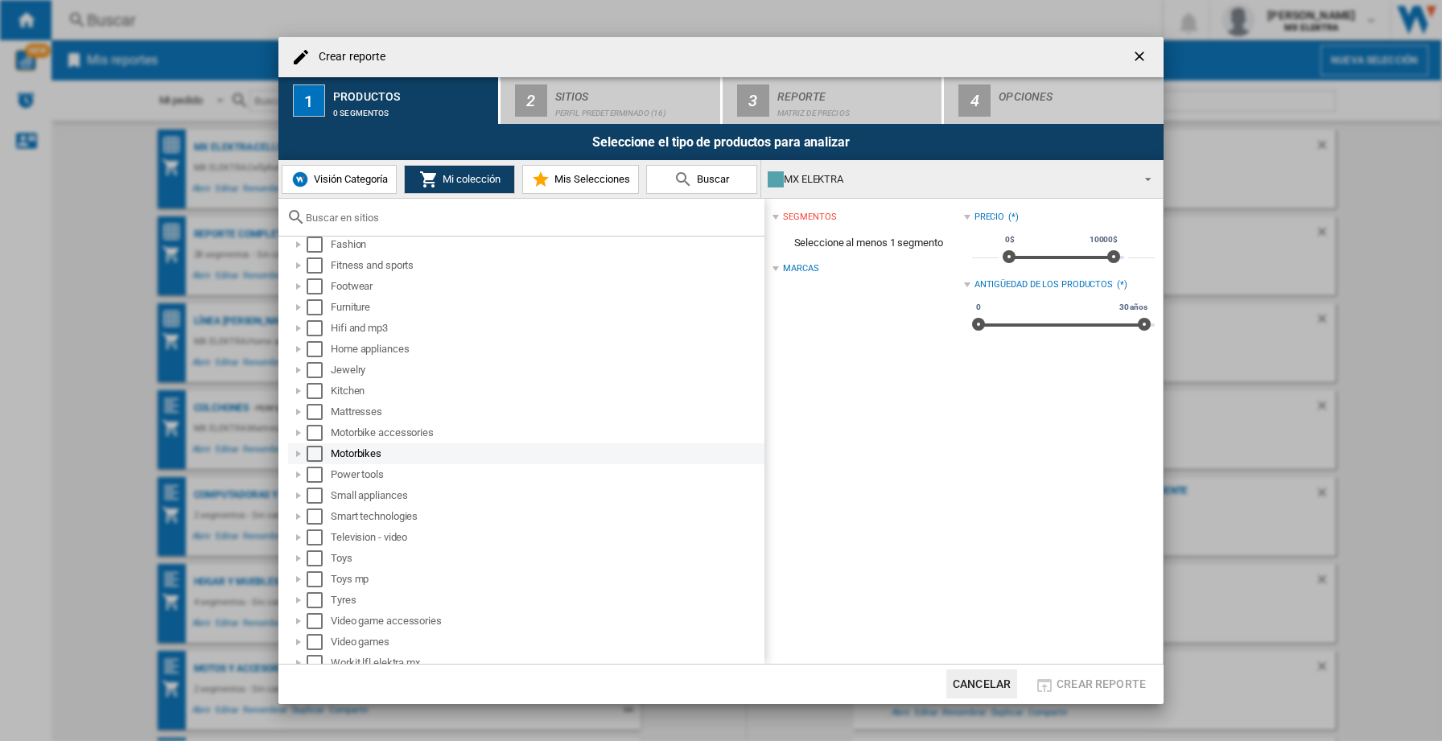
scroll to position [146, 0]
click at [299, 464] on div at bounding box center [299, 465] width 16 height 16
click at [313, 464] on div "Select" at bounding box center [315, 465] width 16 height 16
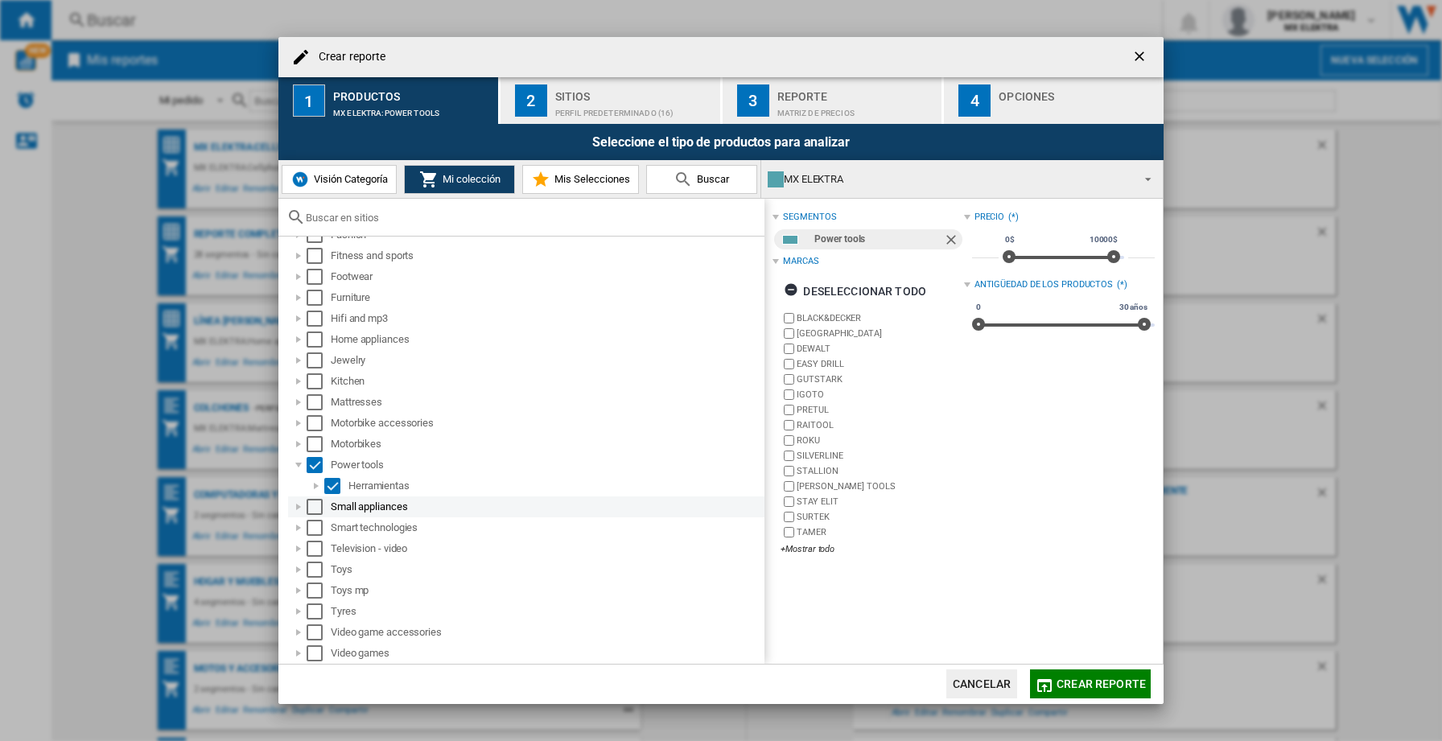
scroll to position [167, 0]
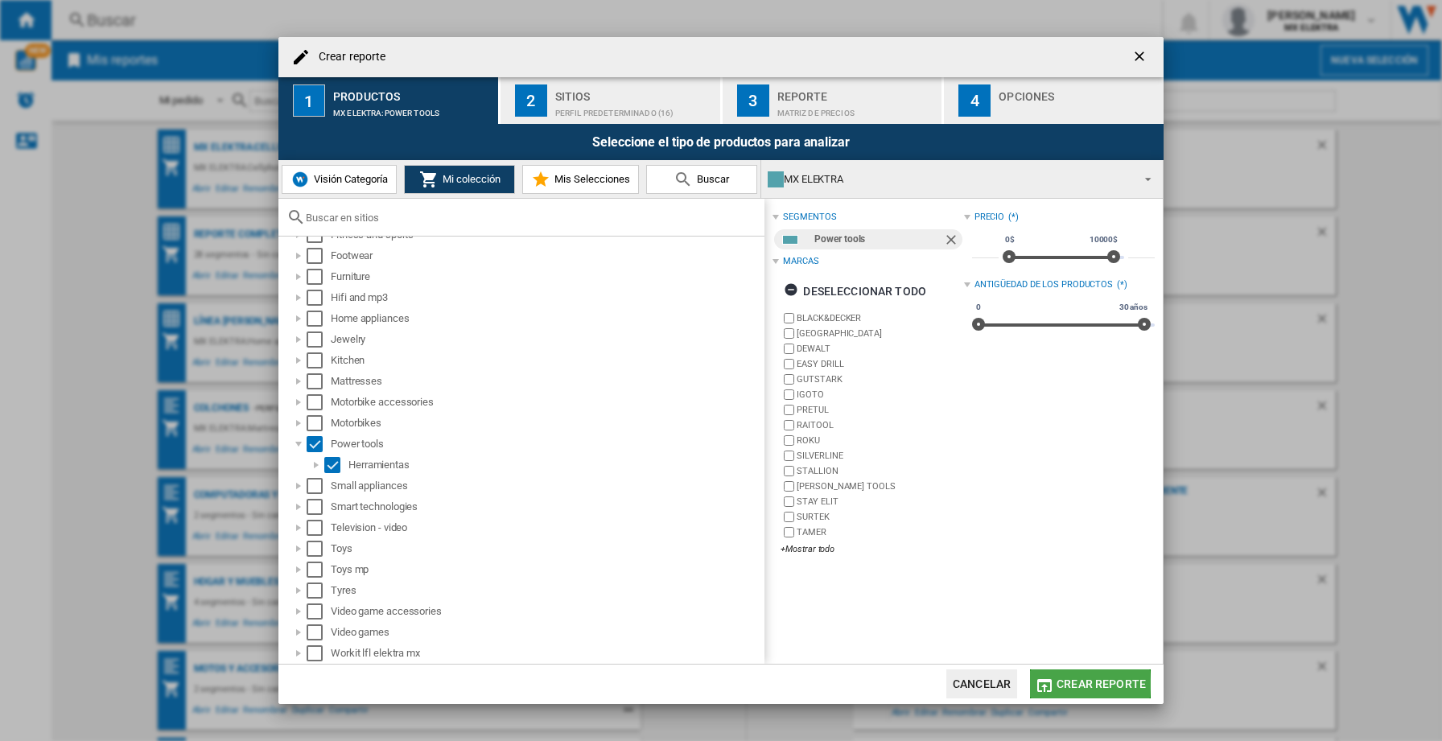
click at [1058, 684] on span "Crear reporte" at bounding box center [1101, 684] width 89 height 13
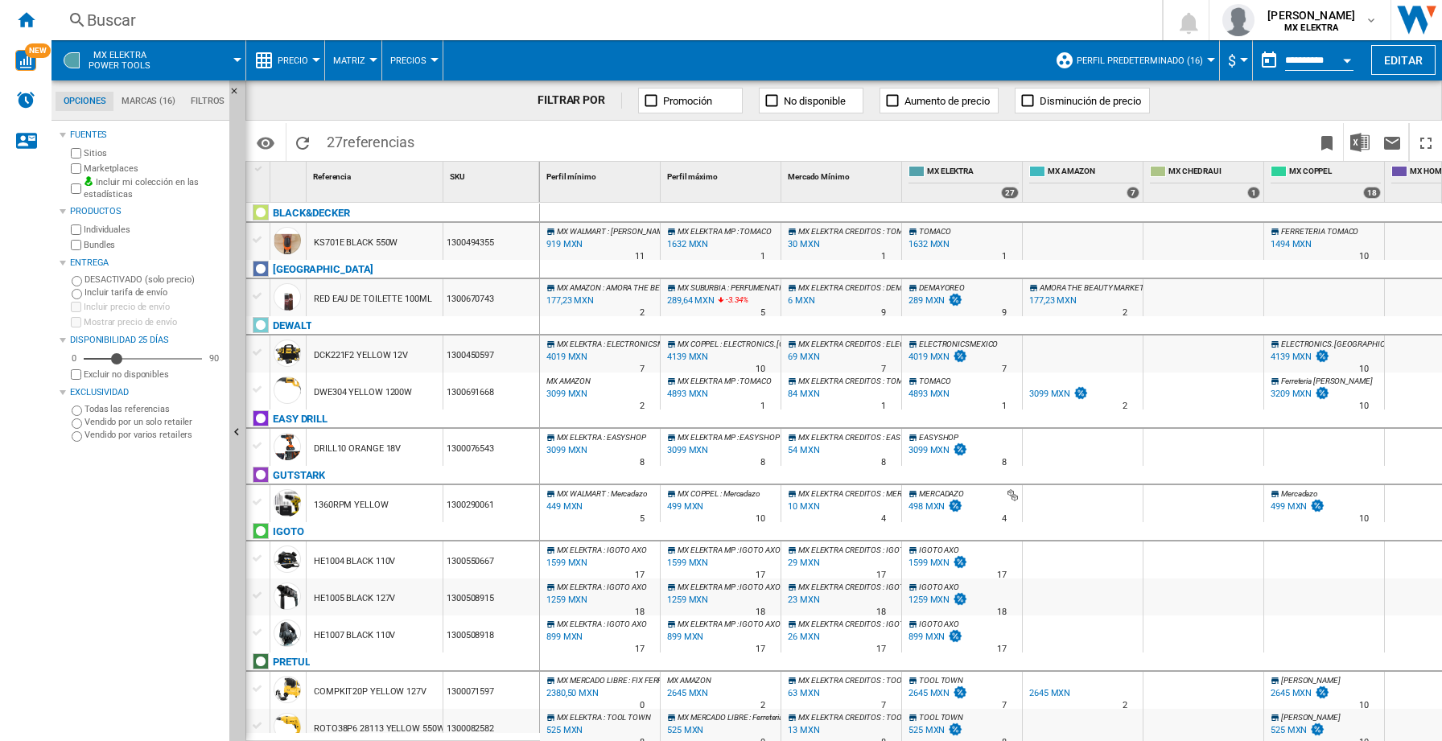
click at [316, 60] on div at bounding box center [316, 60] width 8 height 4
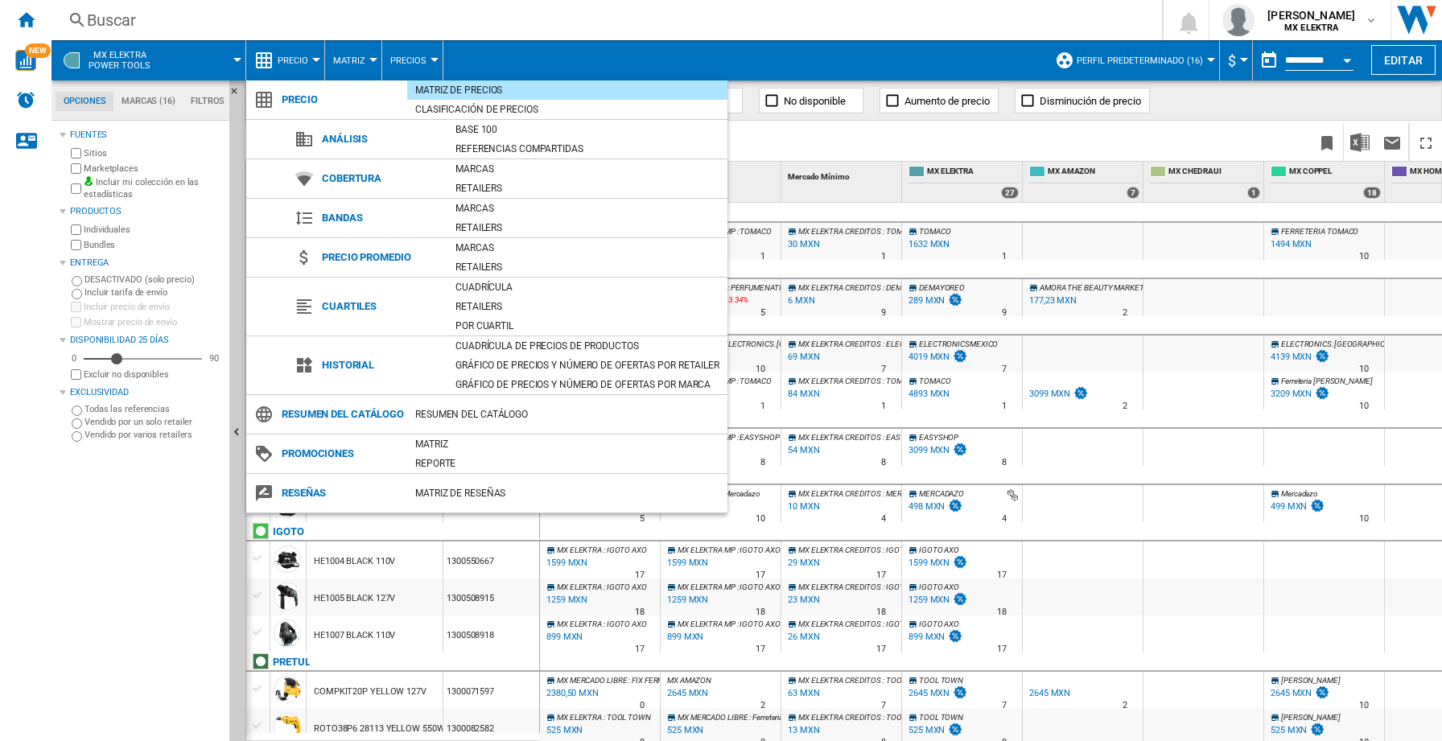
click at [479, 288] on div "Cuadrícula" at bounding box center [588, 287] width 280 height 16
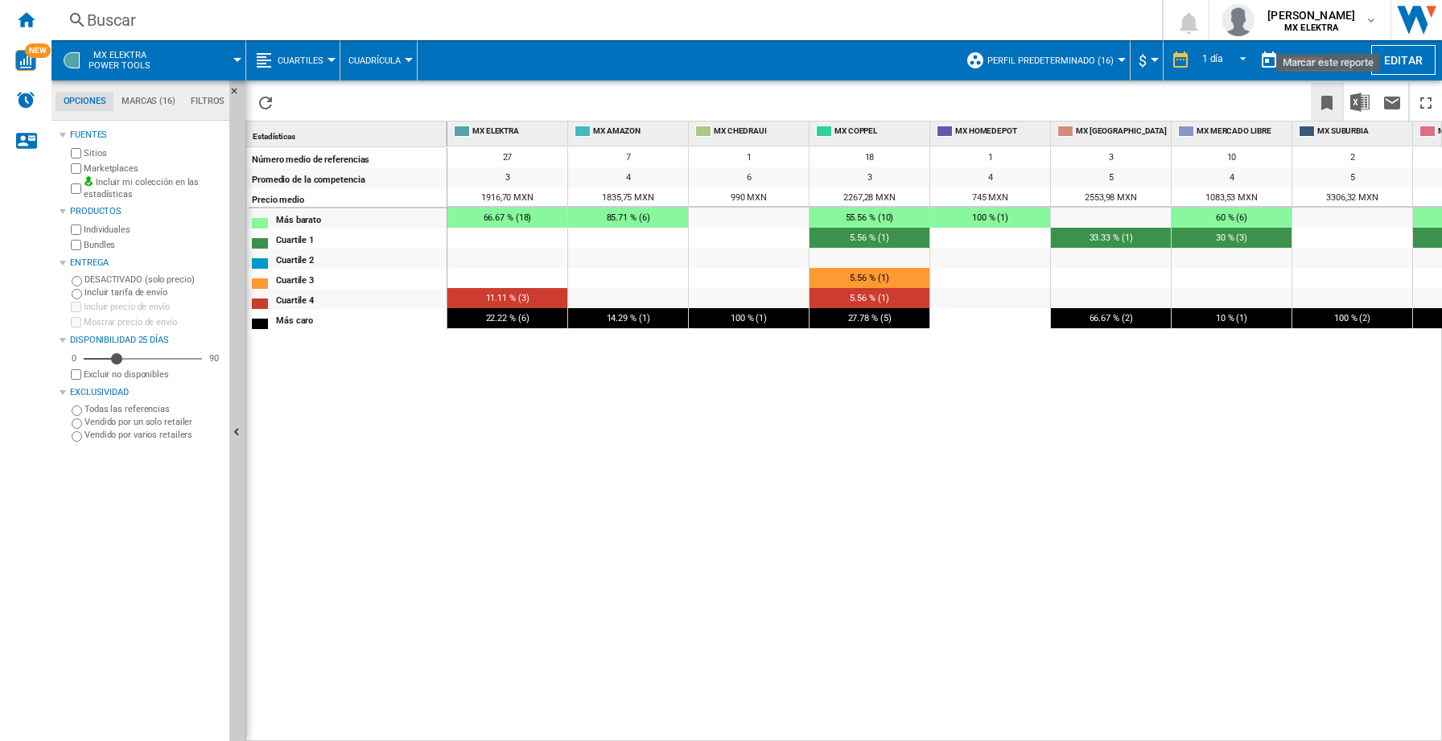
click at [1323, 102] on ng-md-icon "Marcar este reporte" at bounding box center [1327, 102] width 19 height 19
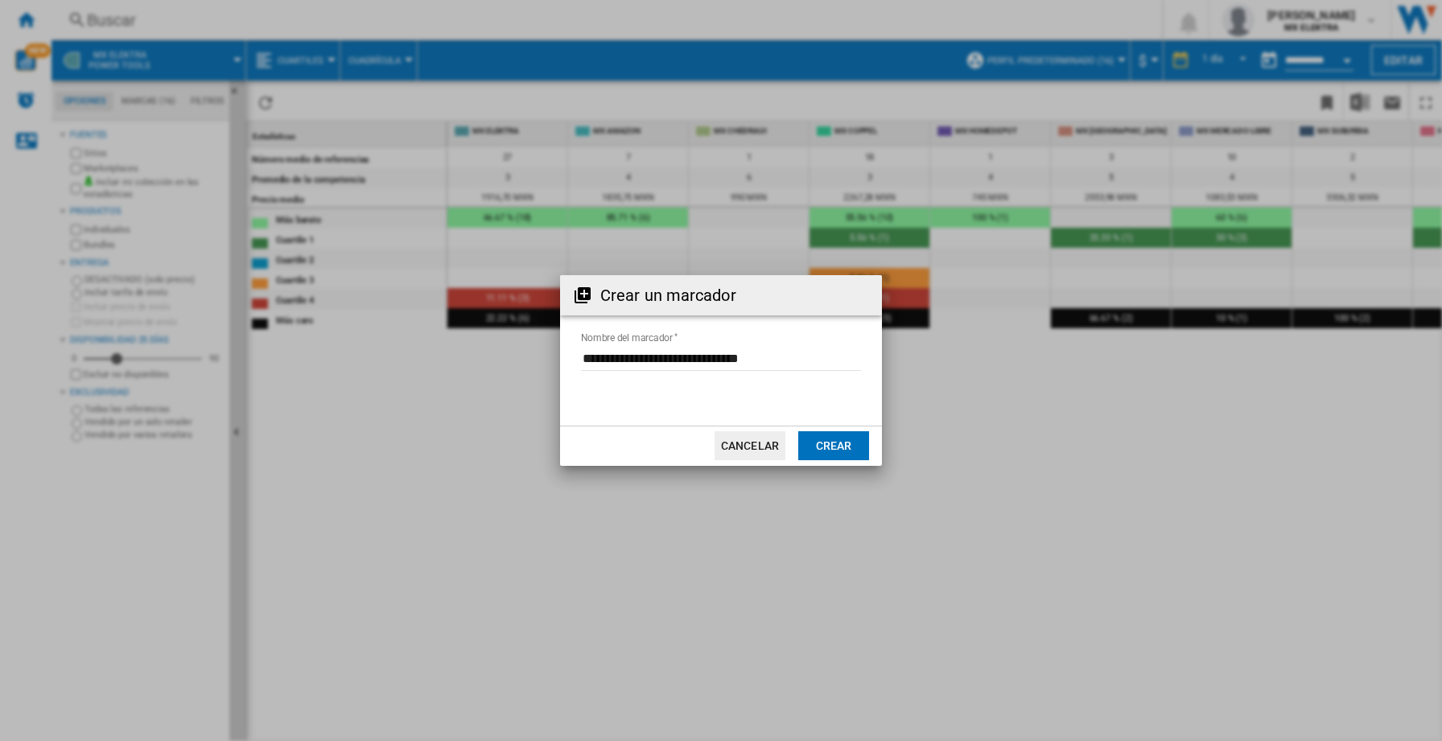
click at [664, 357] on input "Nombre del marcador" at bounding box center [721, 359] width 280 height 24
type input "**********"
click at [822, 439] on button "Crear" at bounding box center [833, 445] width 71 height 29
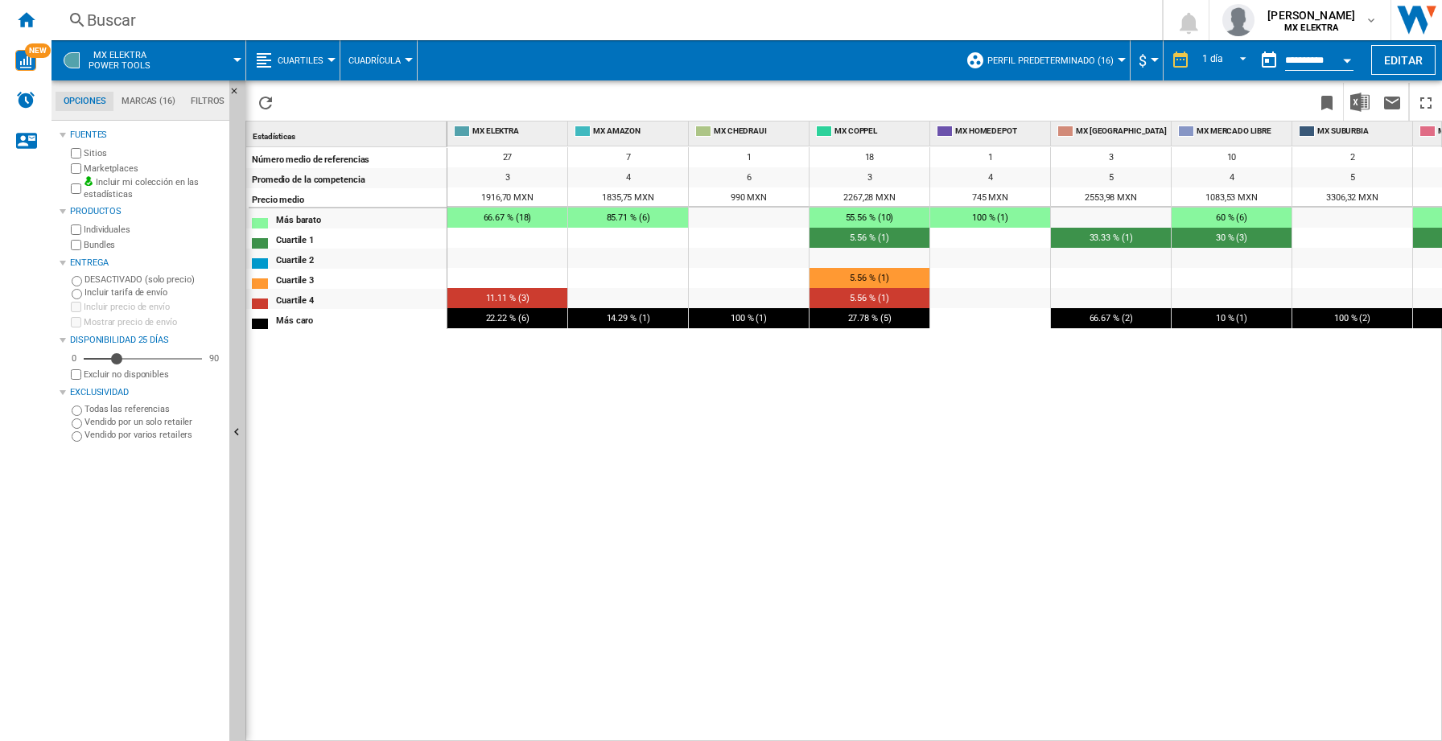
click at [795, 465] on div "27 7 1 18 1 3 10 2 8 27 3 4 6 3 4 5 4 5 [DATE],70 MXN 1835,75 MXN 990 MXN 2267,…" at bounding box center [946, 444] width 996 height 596
click at [29, 22] on ng-md-icon "Inicio" at bounding box center [25, 19] width 19 height 19
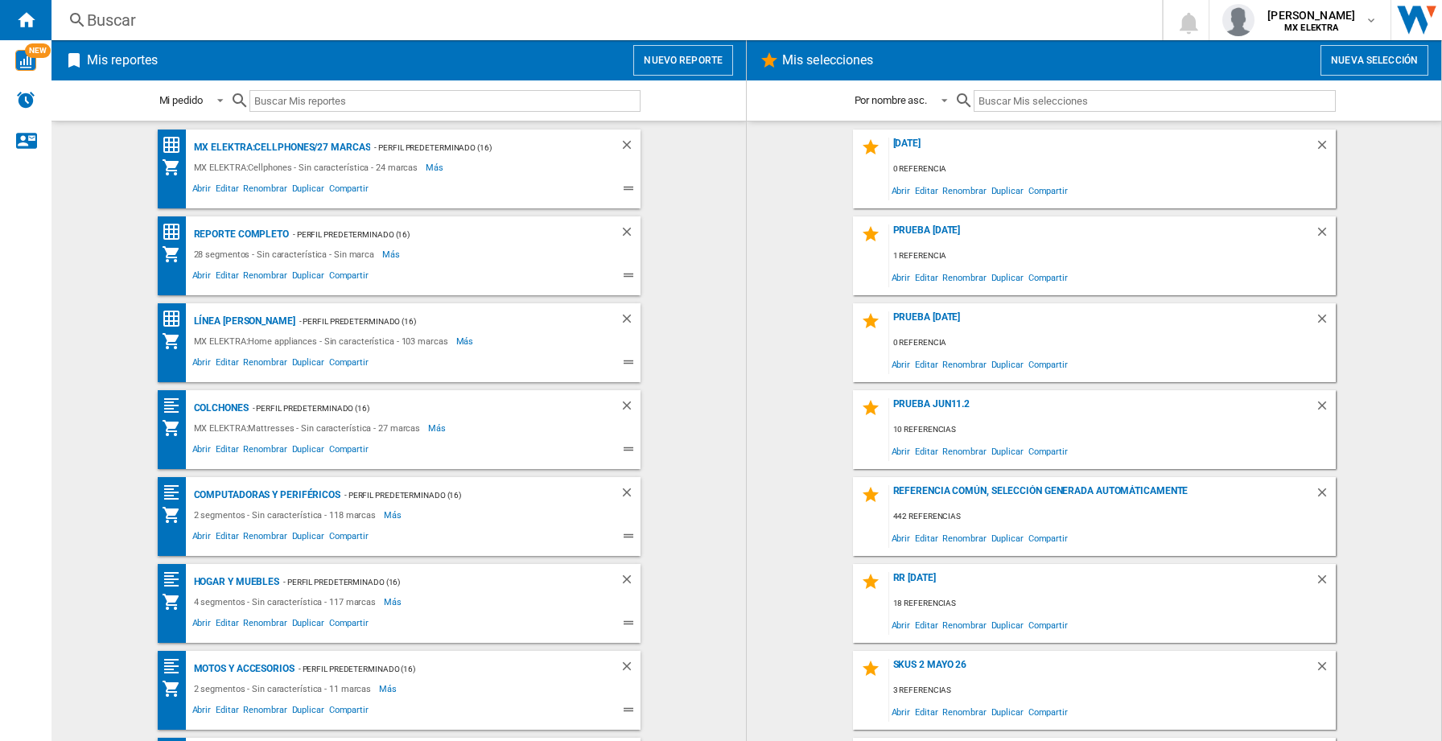
click at [695, 68] on button "Nuevo reporte" at bounding box center [683, 60] width 100 height 31
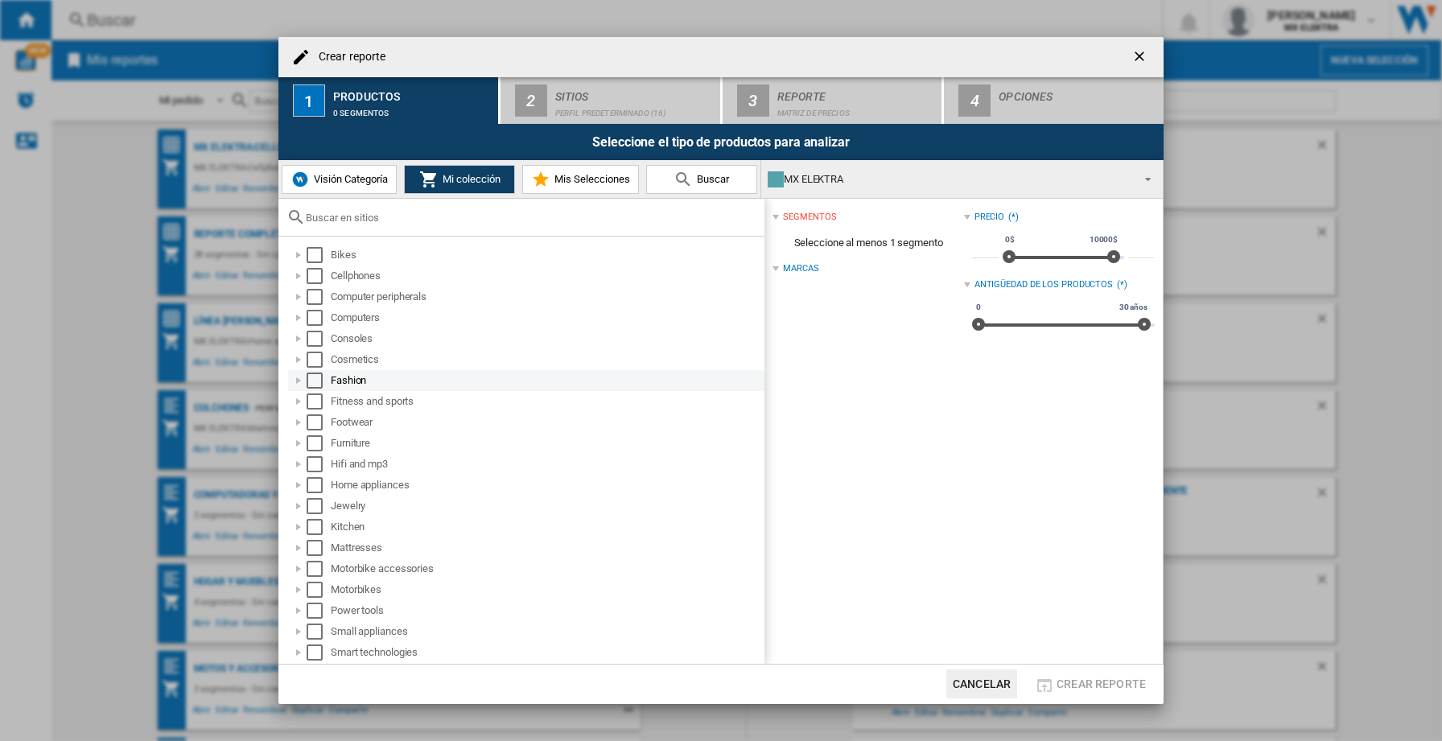
click at [296, 380] on div at bounding box center [299, 381] width 16 height 16
click at [326, 398] on div "Select" at bounding box center [332, 402] width 16 height 16
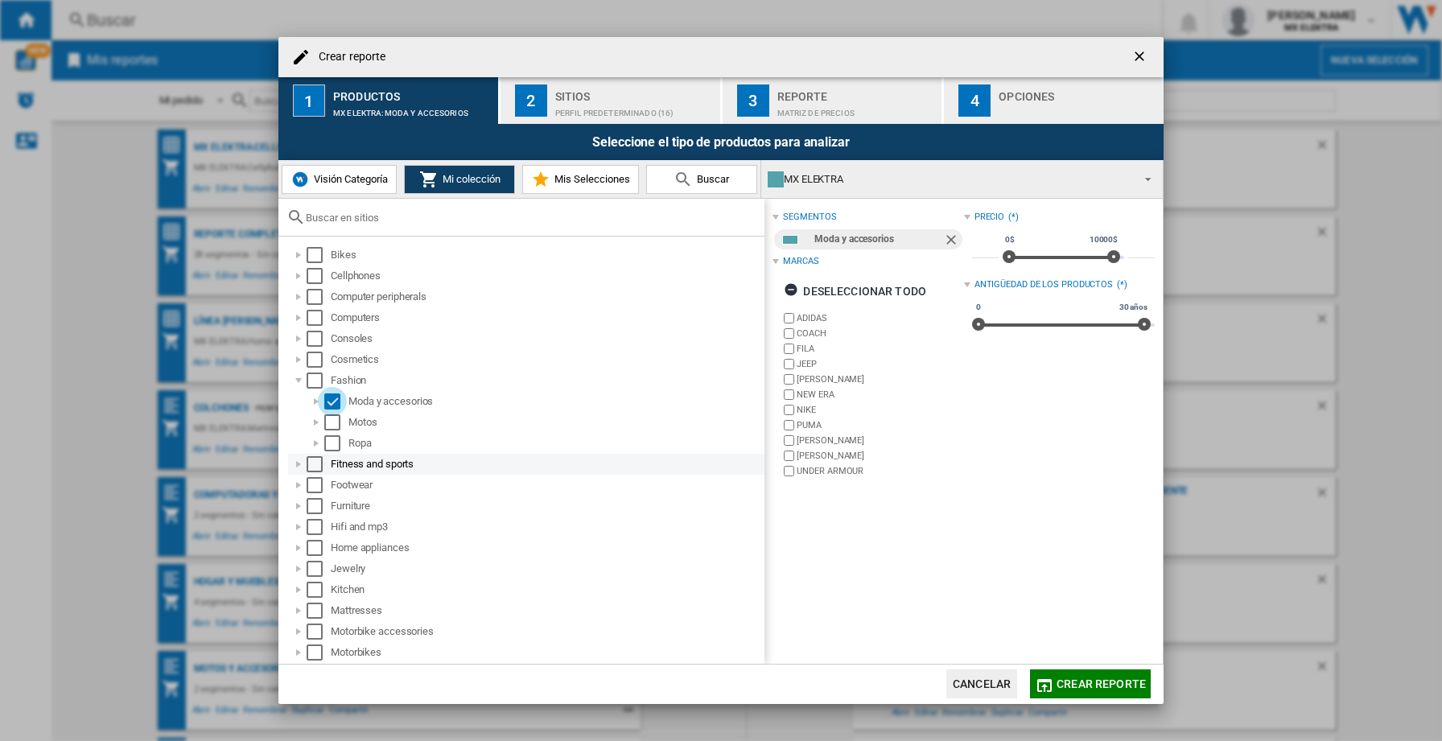
click at [299, 463] on div at bounding box center [299, 464] width 16 height 16
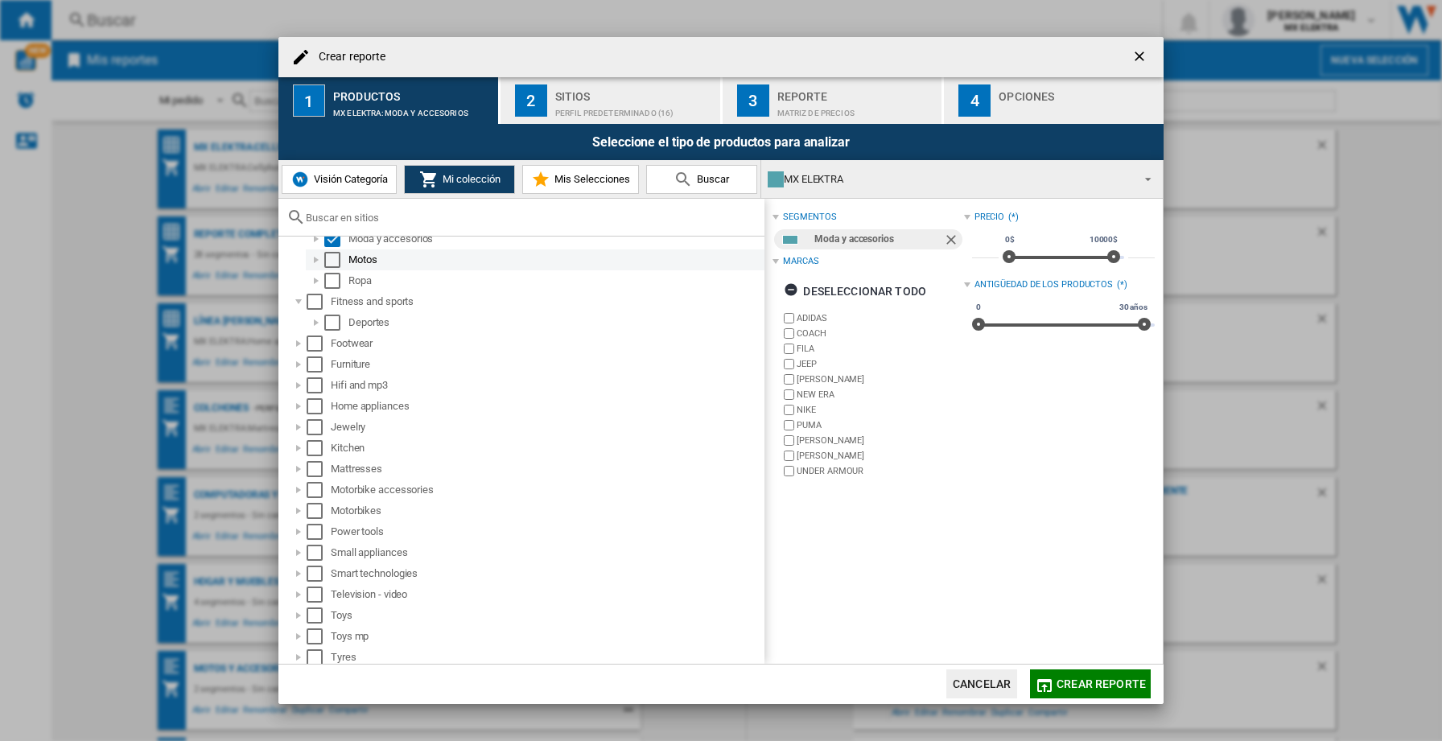
scroll to position [229, 0]
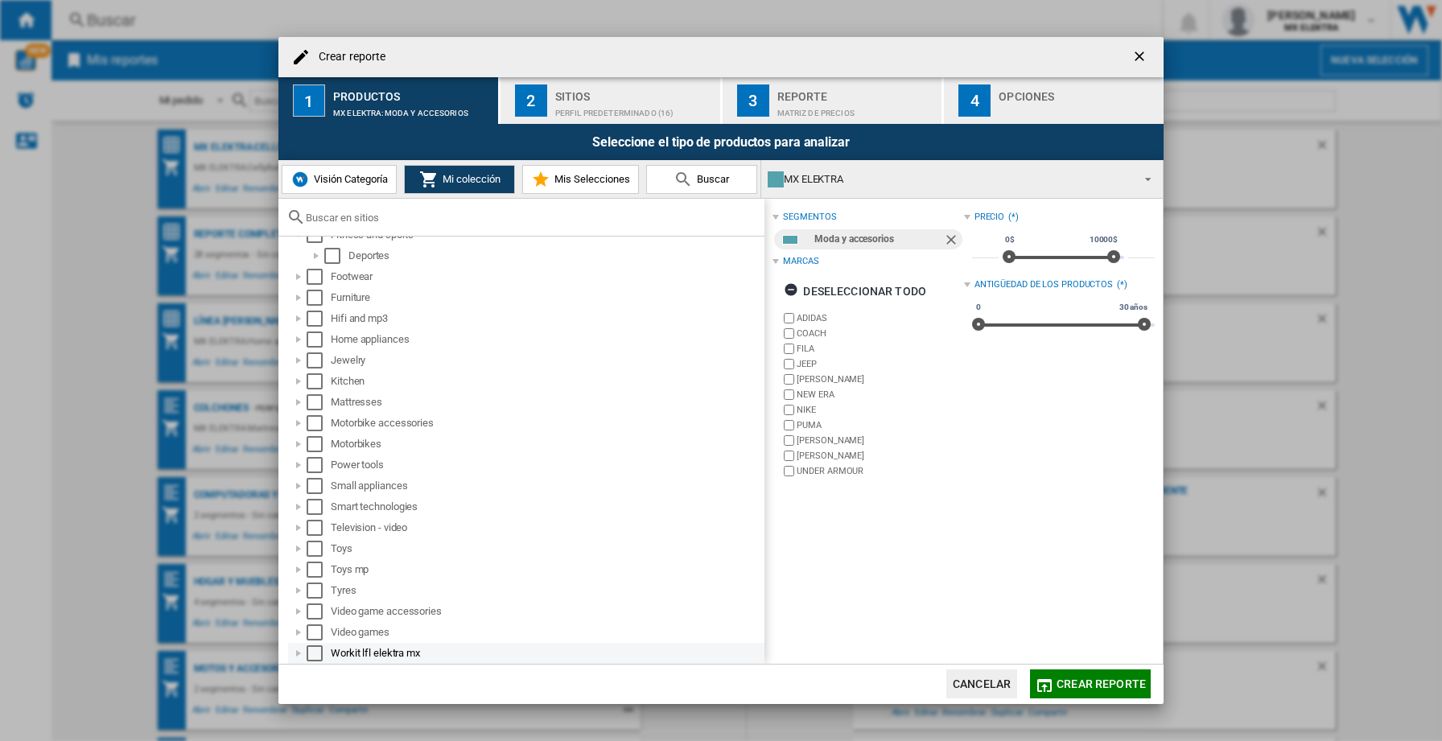
click at [295, 651] on div at bounding box center [299, 654] width 16 height 16
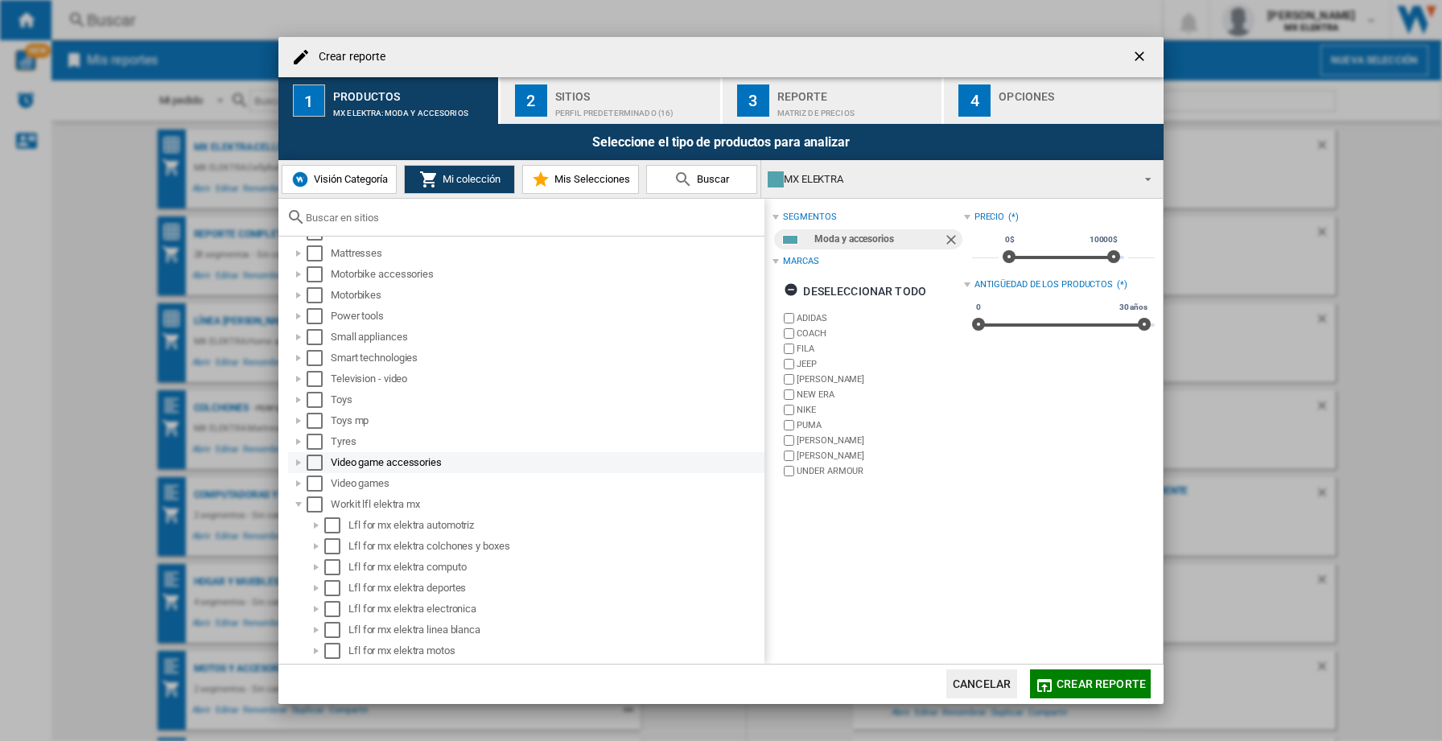
scroll to position [501, 0]
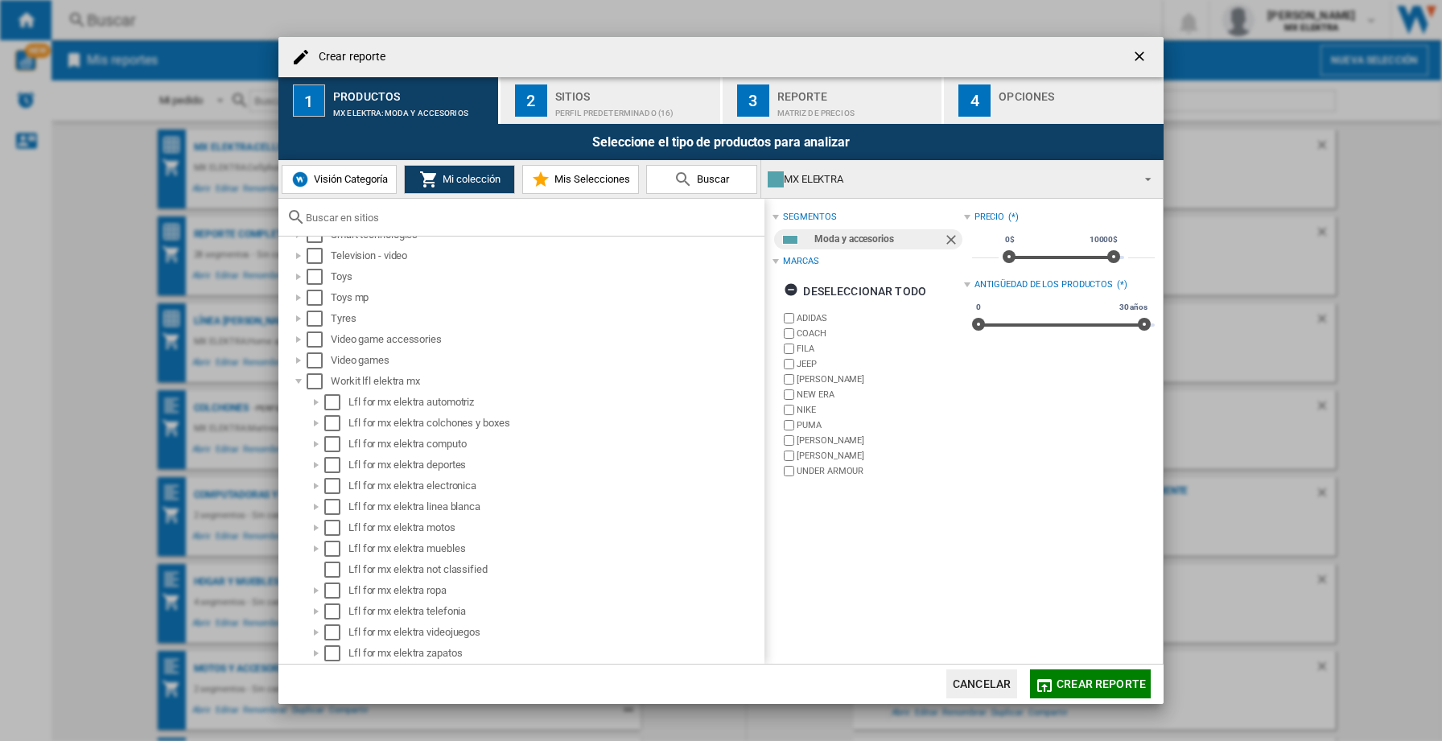
click at [1055, 682] on button "Crear reporte" at bounding box center [1090, 684] width 121 height 29
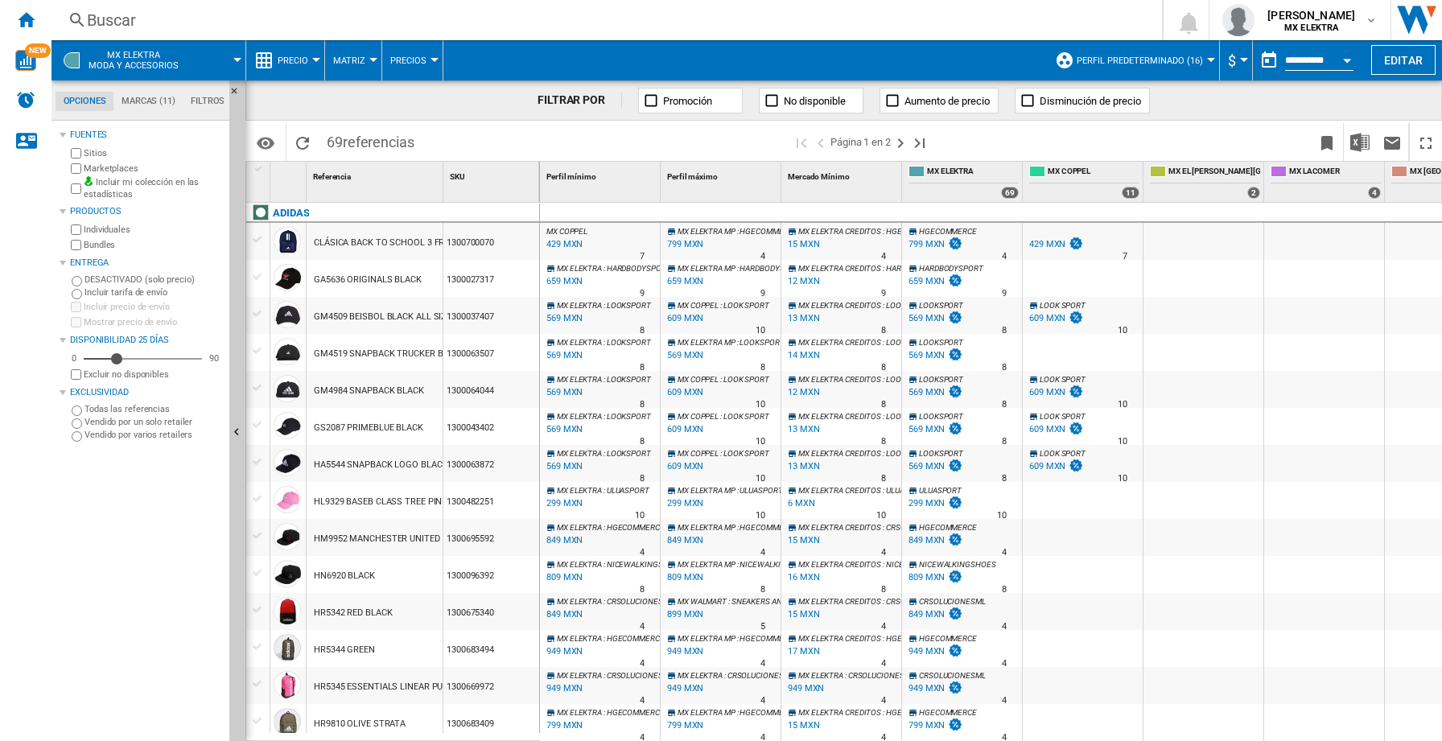
click at [311, 56] on button "Precio" at bounding box center [297, 60] width 39 height 40
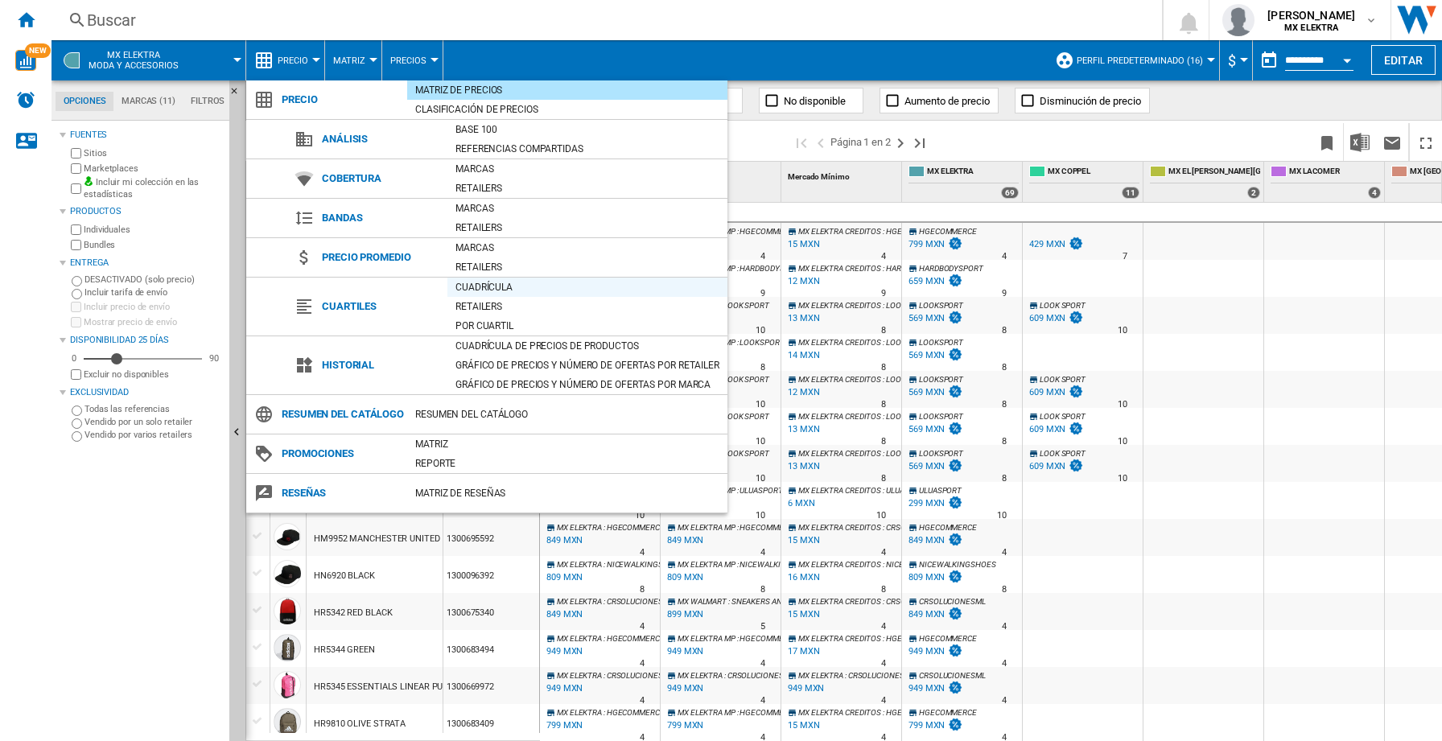
click at [469, 285] on div "Cuadrícula" at bounding box center [588, 287] width 280 height 16
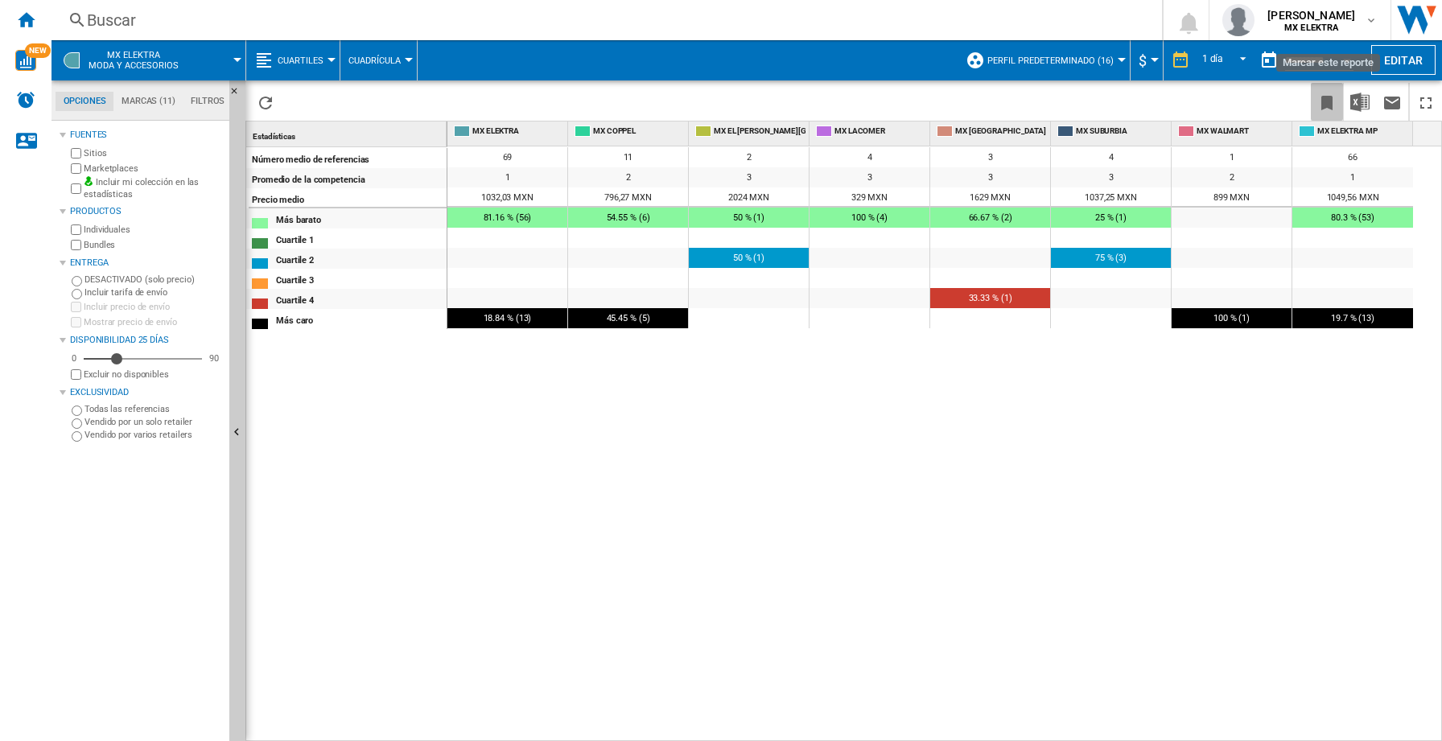
click at [1323, 99] on ng-md-icon "Marcar este reporte" at bounding box center [1327, 102] width 19 height 19
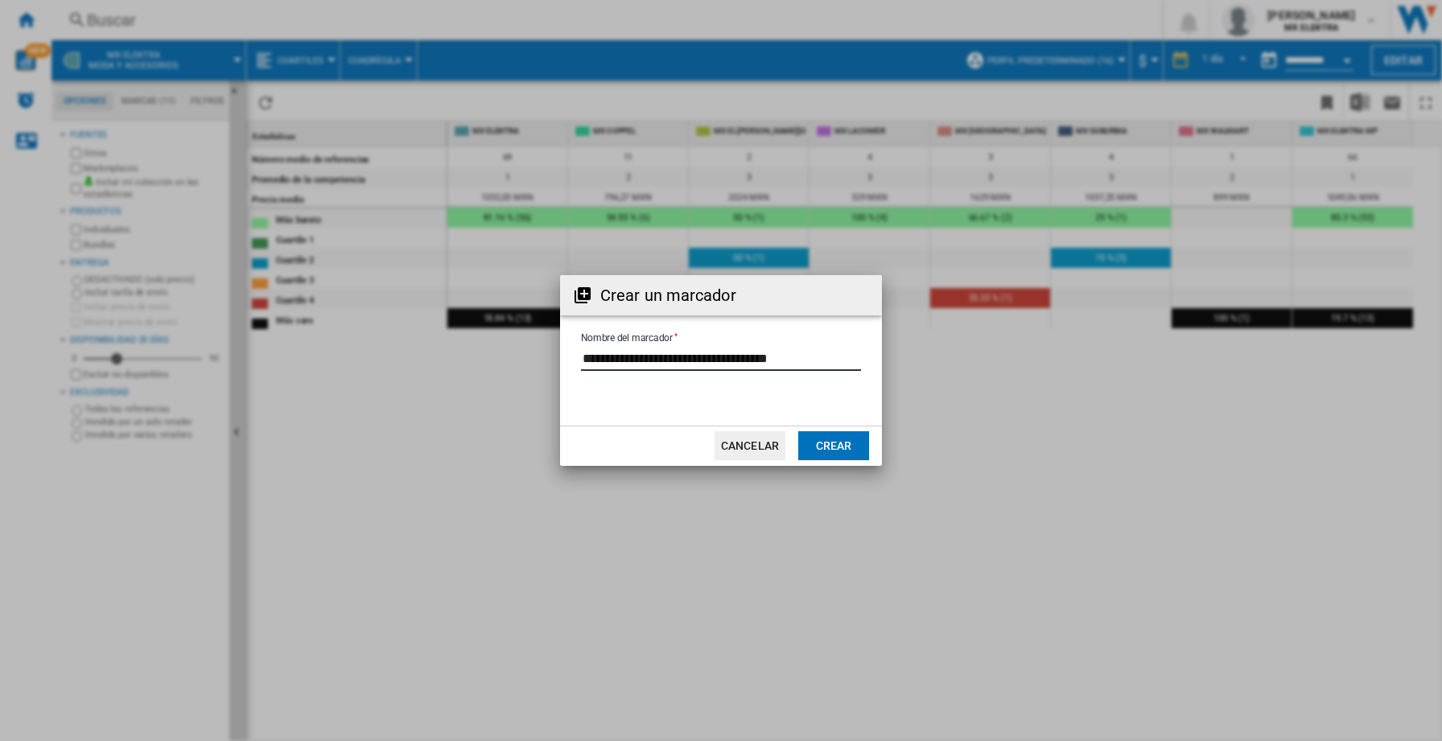
drag, startPoint x: 613, startPoint y: 356, endPoint x: 589, endPoint y: 358, distance: 23.5
click at [613, 356] on input "Nombre del marcador" at bounding box center [721, 359] width 280 height 24
drag, startPoint x: 584, startPoint y: 358, endPoint x: 963, endPoint y: 352, distance: 380.0
click at [963, 352] on div "Crear un marcador Nombre del marcador Cancelar Crear" at bounding box center [721, 370] width 1442 height 741
type input "**********"
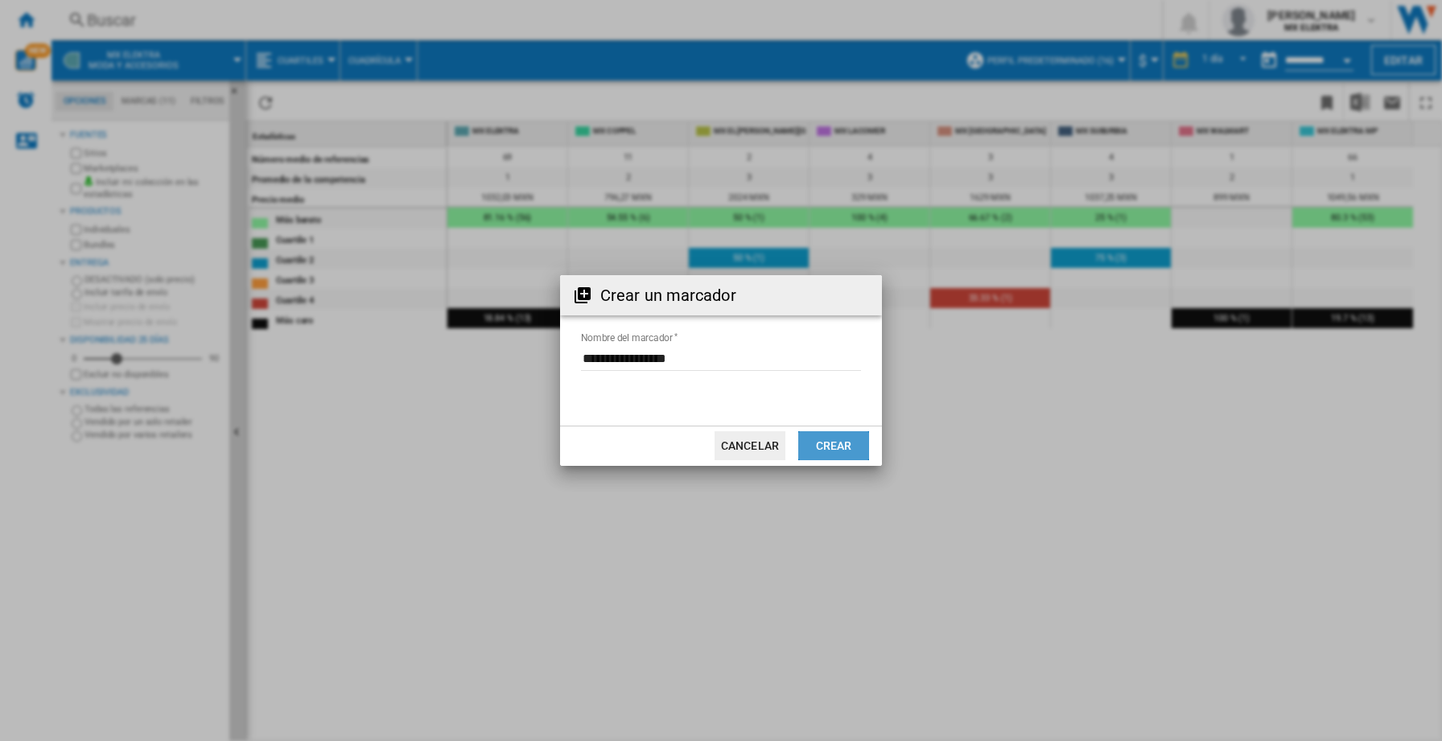
click at [839, 443] on button "Crear" at bounding box center [833, 445] width 71 height 29
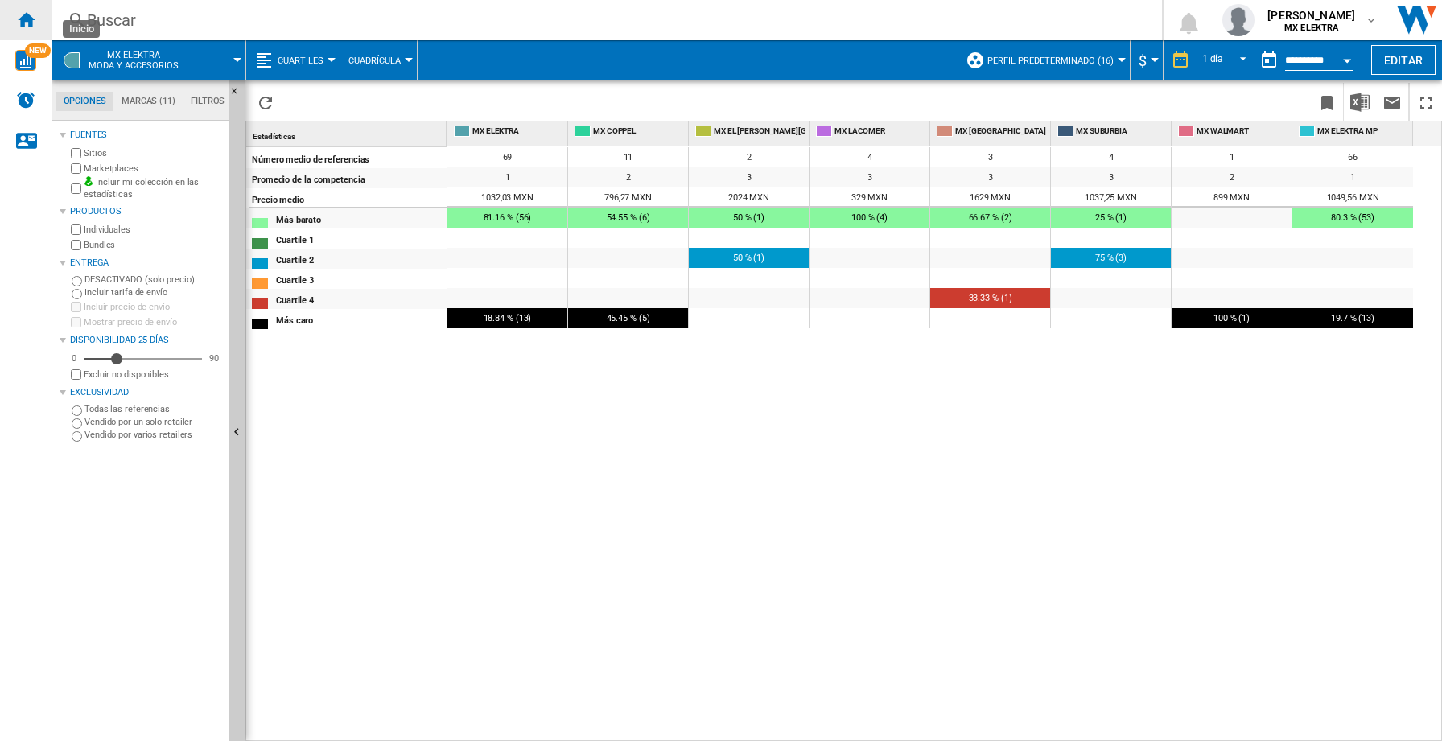
click at [28, 20] on ng-md-icon "Inicio" at bounding box center [25, 19] width 19 height 19
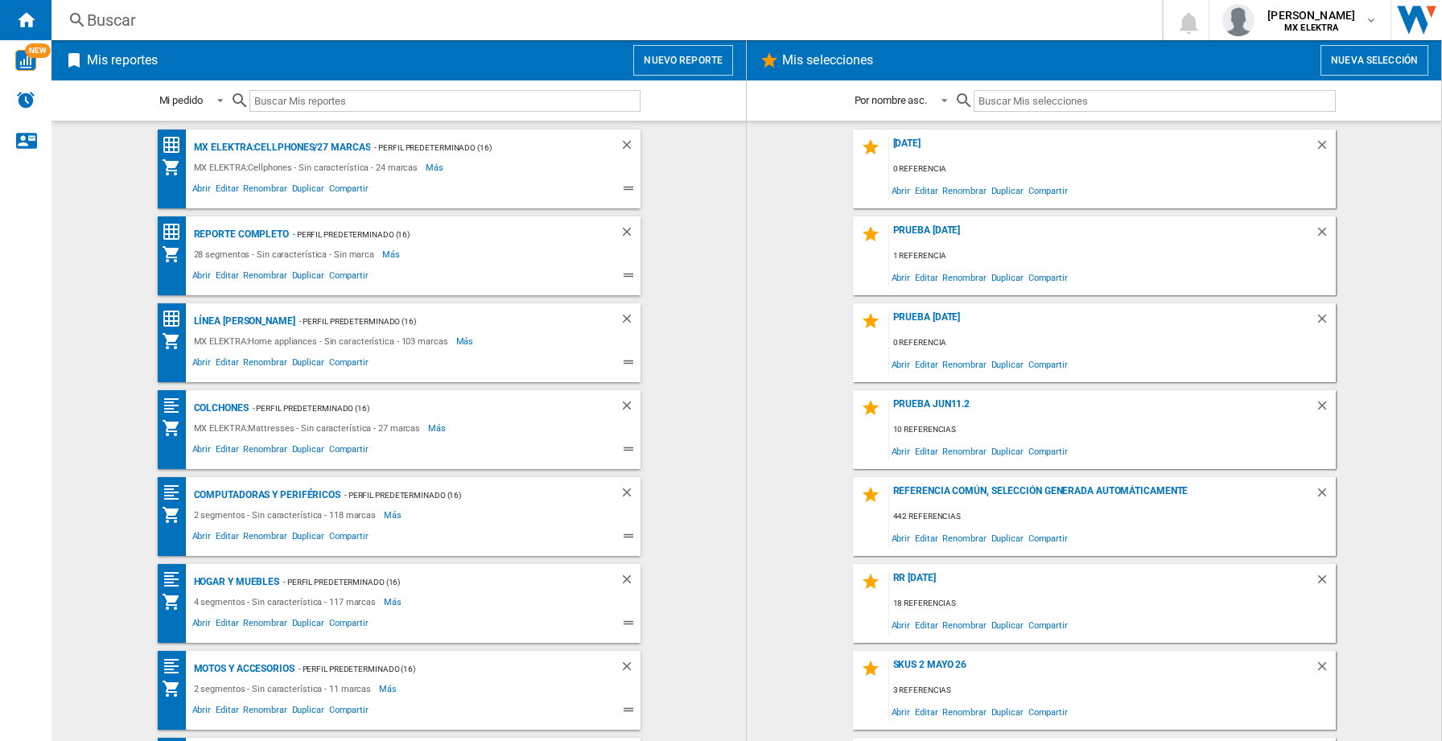
click at [680, 67] on button "Nuevo reporte" at bounding box center [683, 60] width 100 height 31
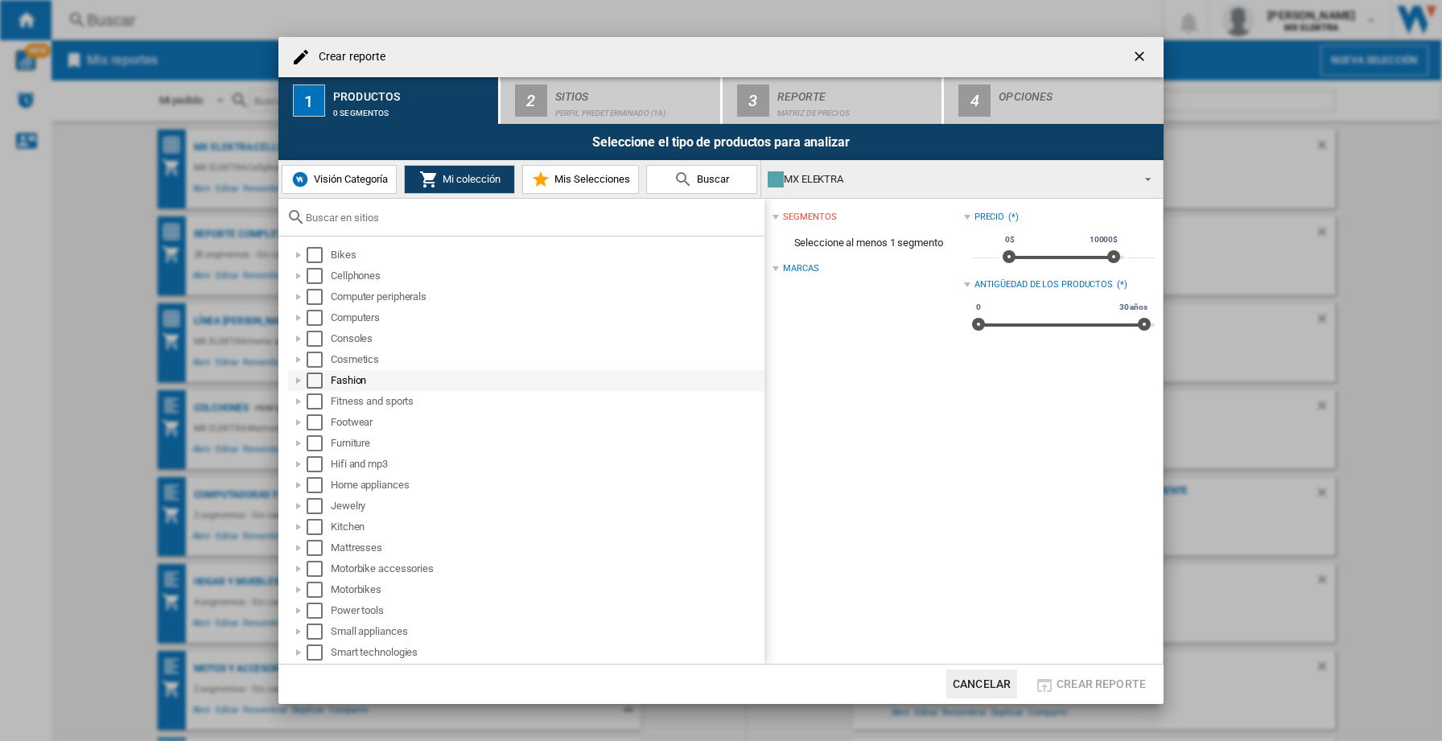
click at [299, 380] on div at bounding box center [299, 381] width 16 height 16
click at [295, 380] on div at bounding box center [299, 381] width 16 height 16
click at [298, 400] on div at bounding box center [299, 402] width 16 height 16
click at [313, 403] on div "Select" at bounding box center [315, 402] width 16 height 16
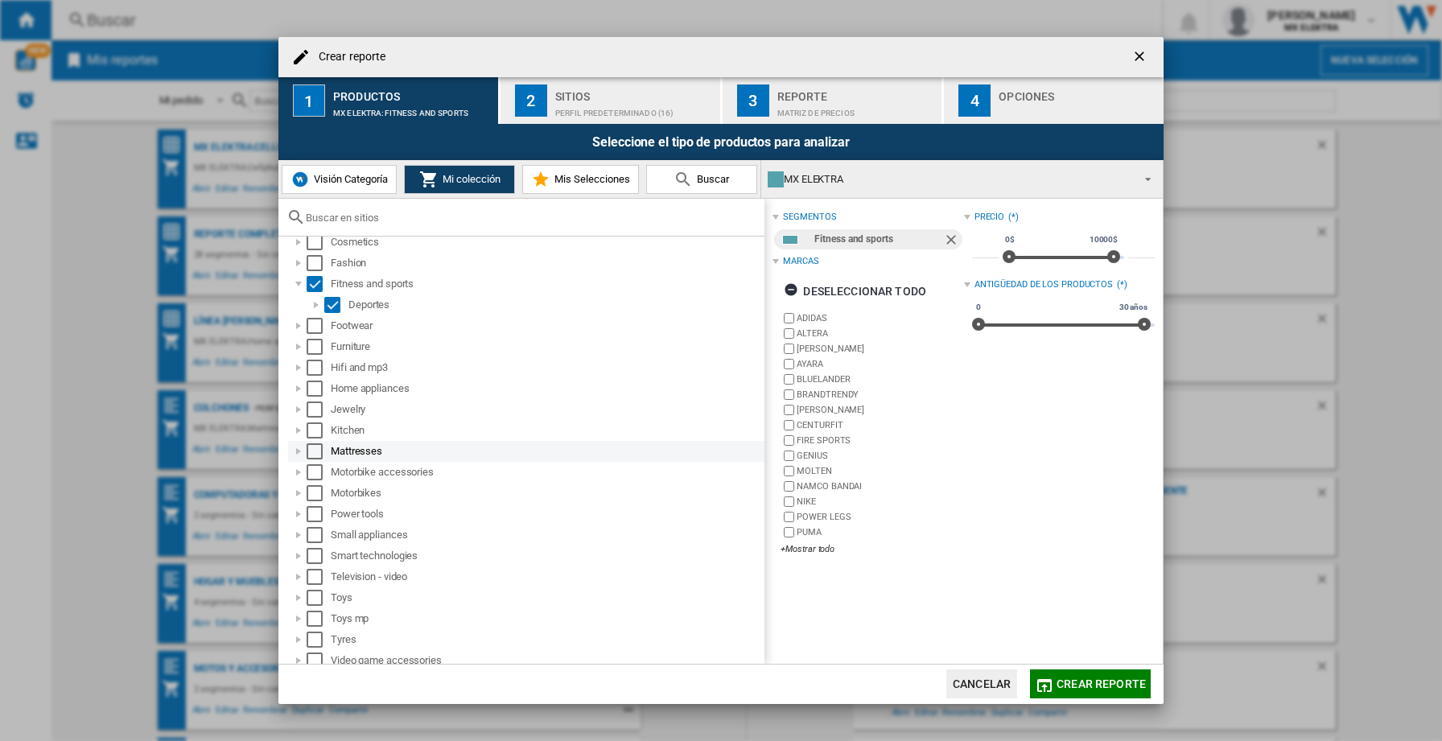
scroll to position [167, 0]
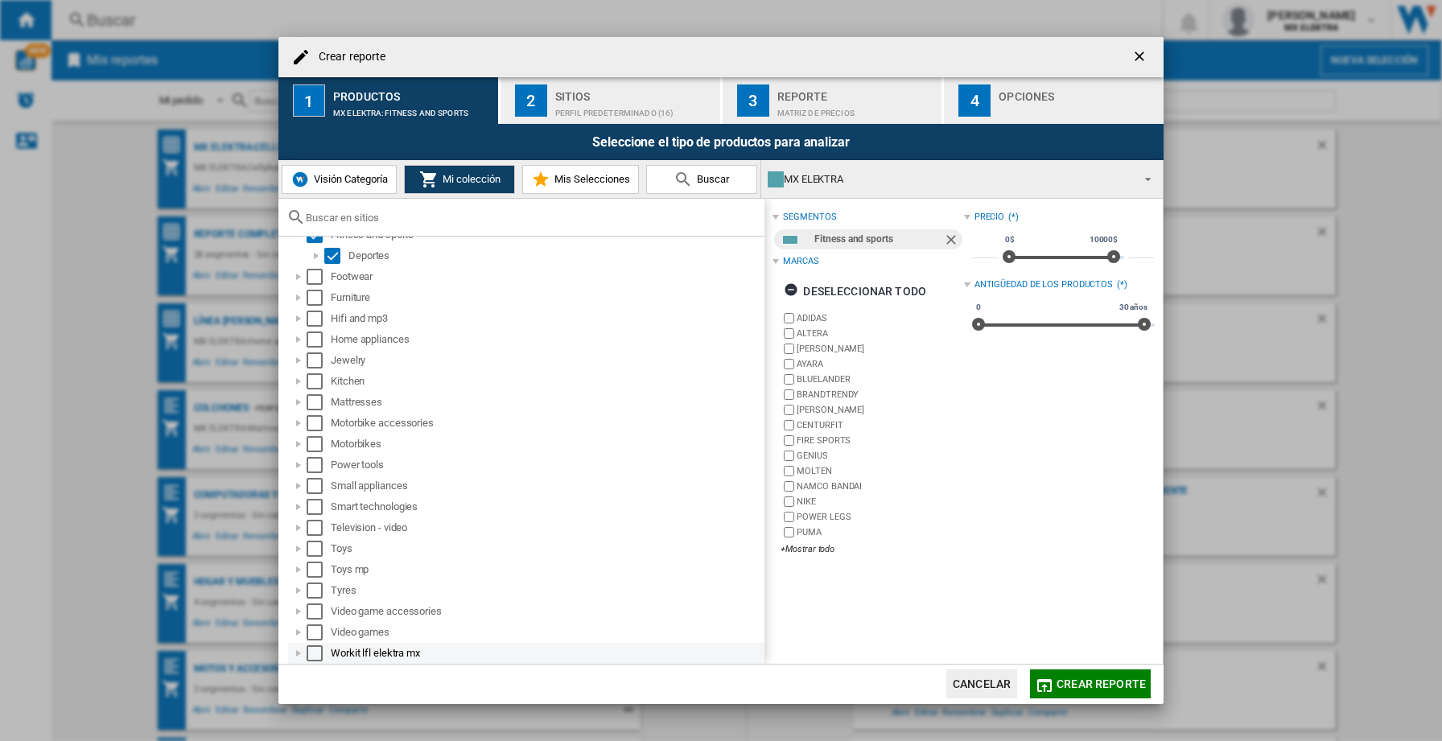
click at [301, 652] on div at bounding box center [299, 654] width 16 height 16
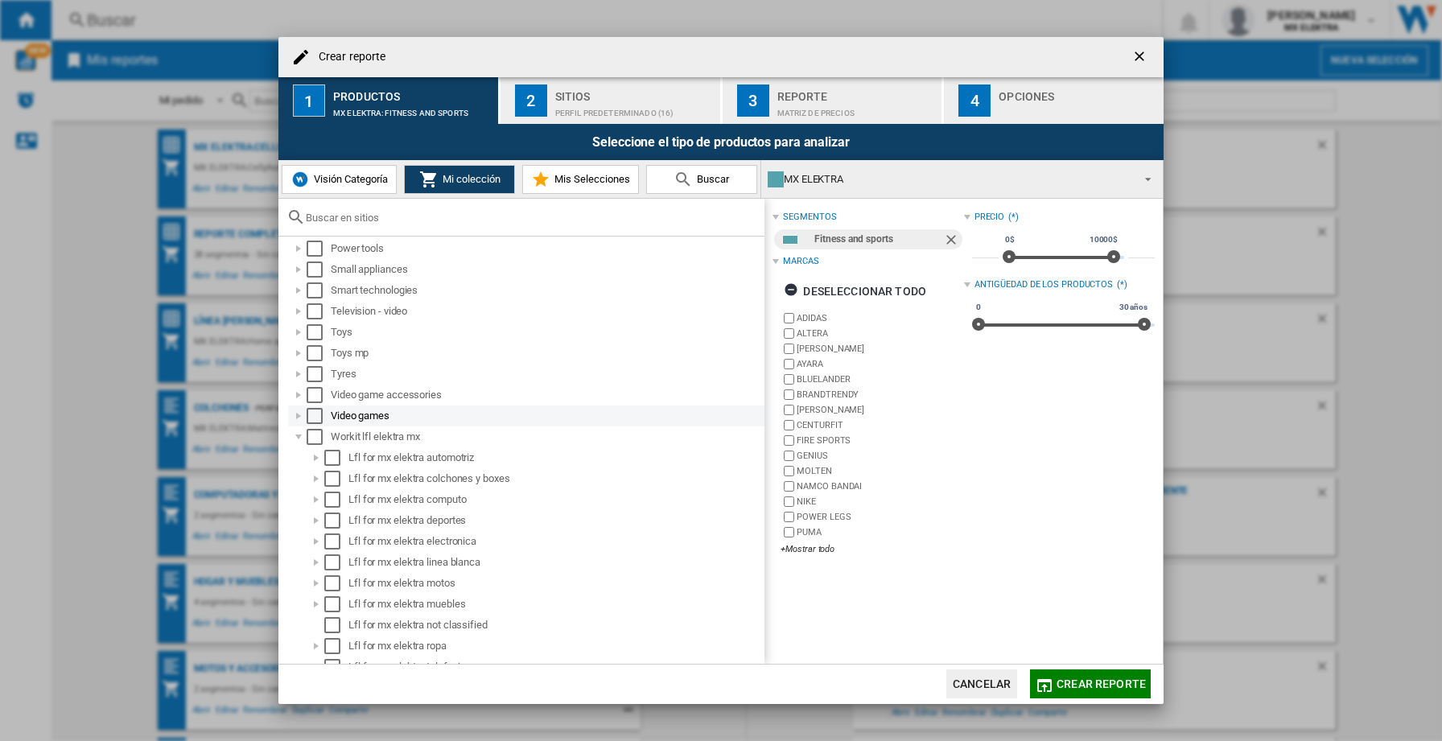
scroll to position [439, 0]
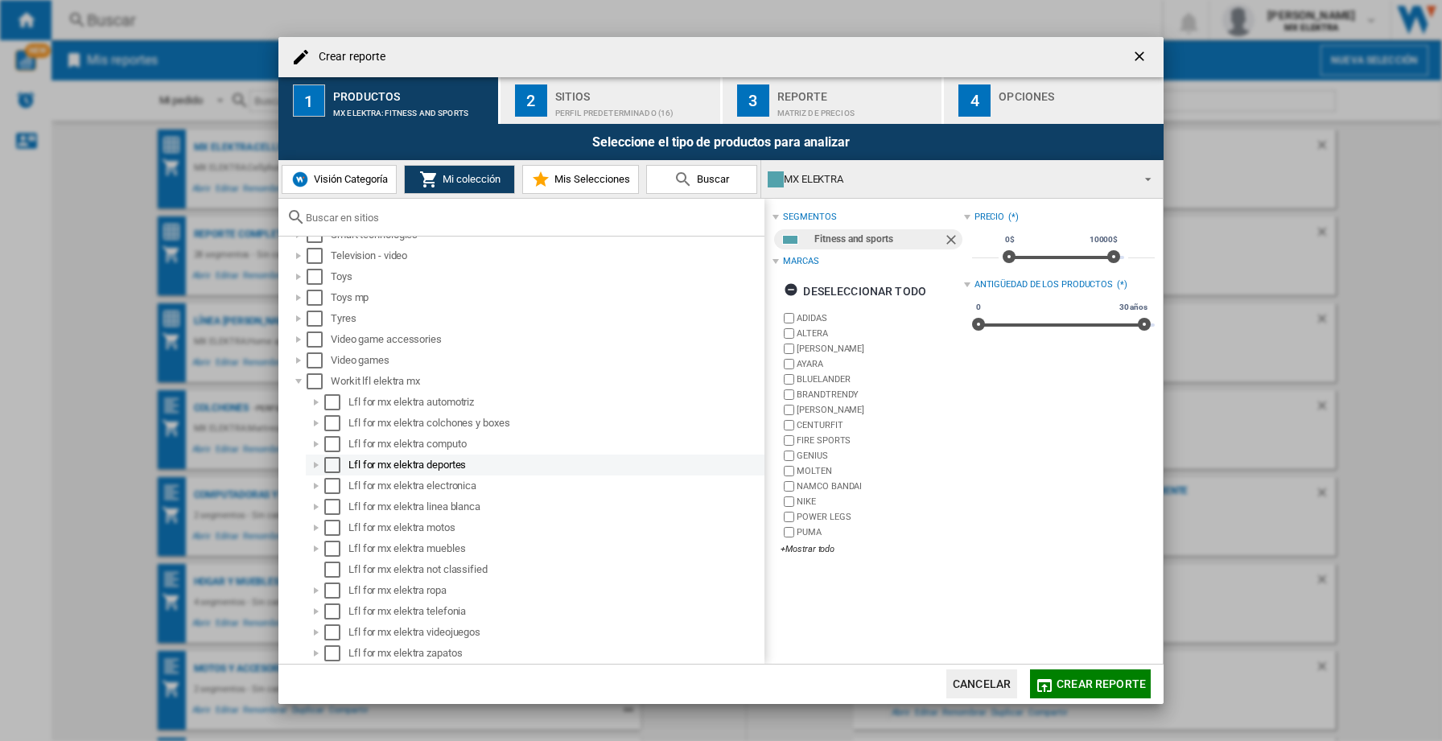
click at [333, 464] on div "Select" at bounding box center [332, 465] width 16 height 16
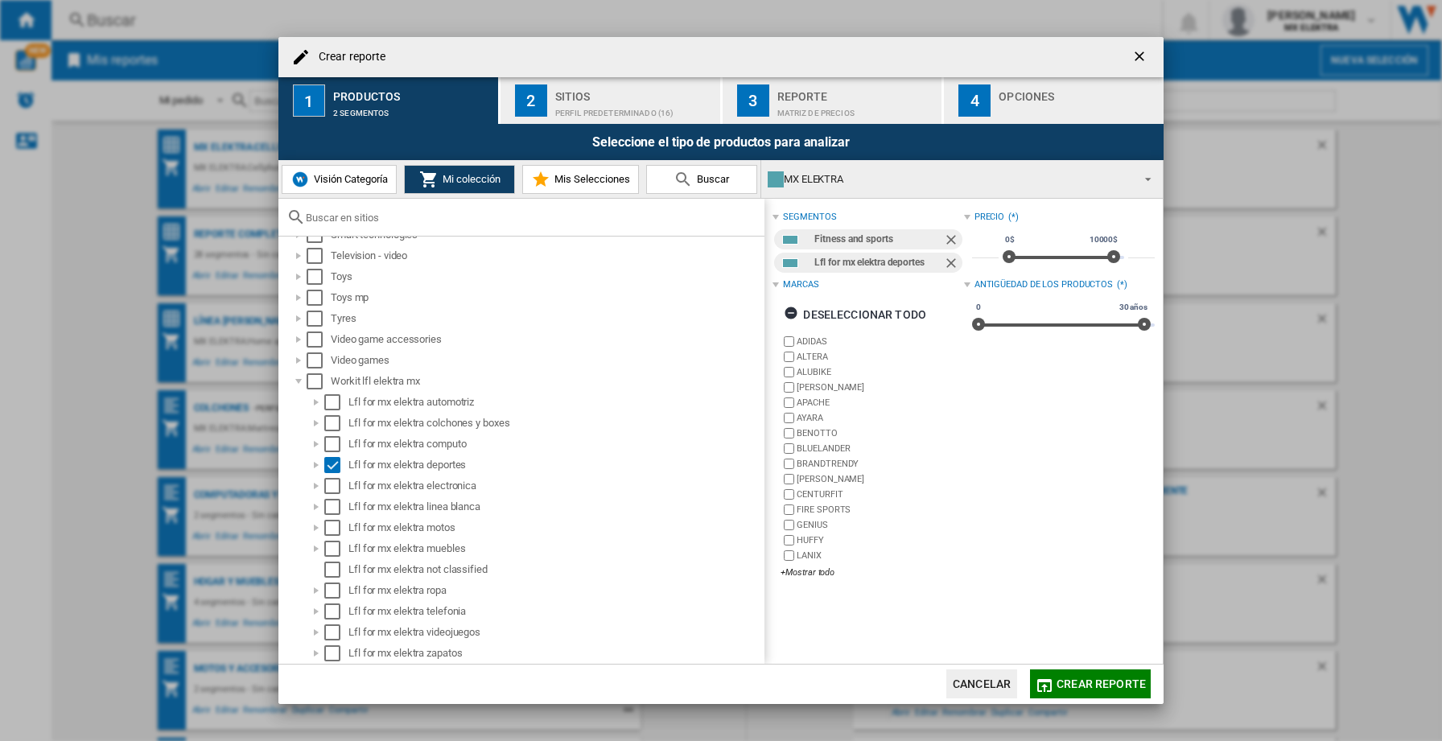
click at [1079, 682] on span "Crear reporte" at bounding box center [1101, 684] width 89 height 13
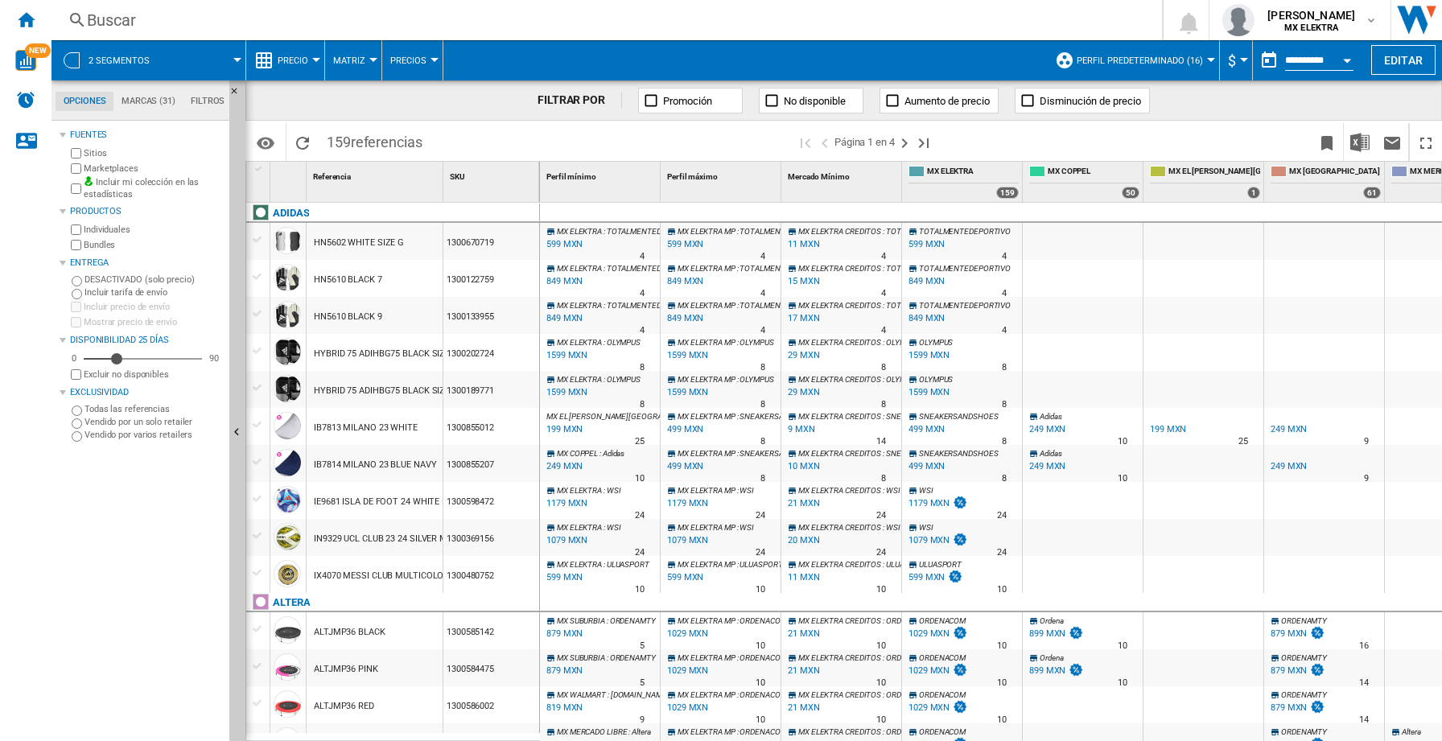
click at [317, 58] on div at bounding box center [316, 60] width 8 height 4
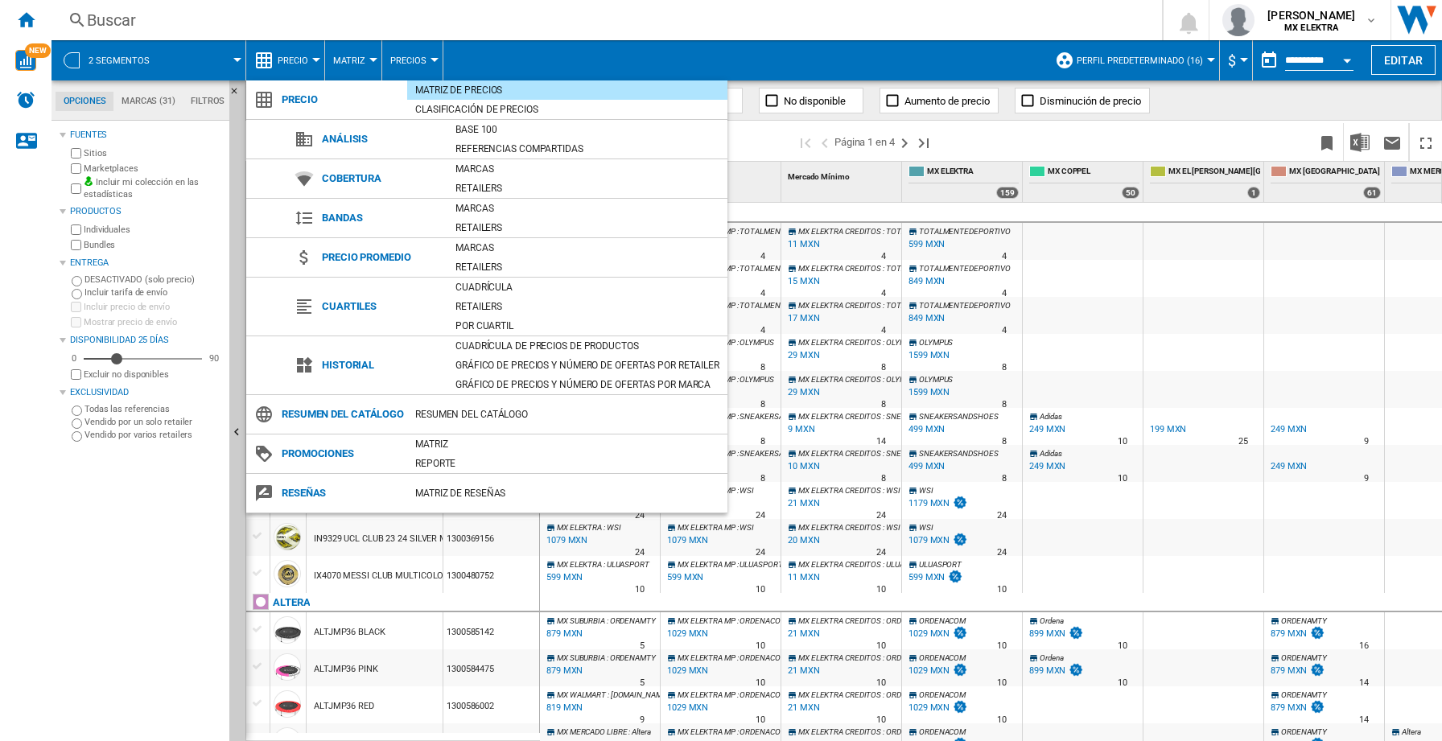
drag, startPoint x: 490, startPoint y: 289, endPoint x: 599, endPoint y: 375, distance: 138.6
click at [490, 289] on div "Cuadrícula" at bounding box center [588, 287] width 280 height 16
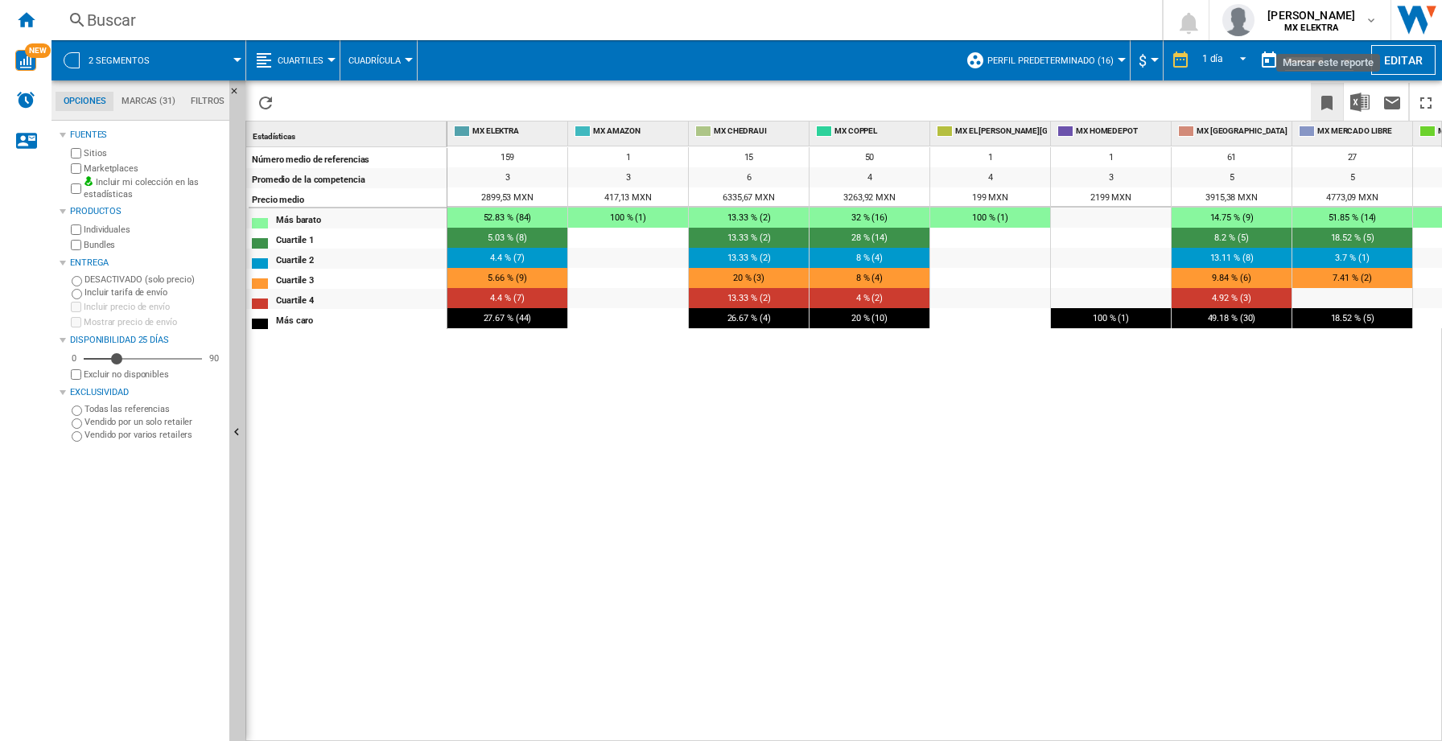
click at [1329, 102] on ng-md-icon "Marcar este reporte" at bounding box center [1327, 102] width 19 height 19
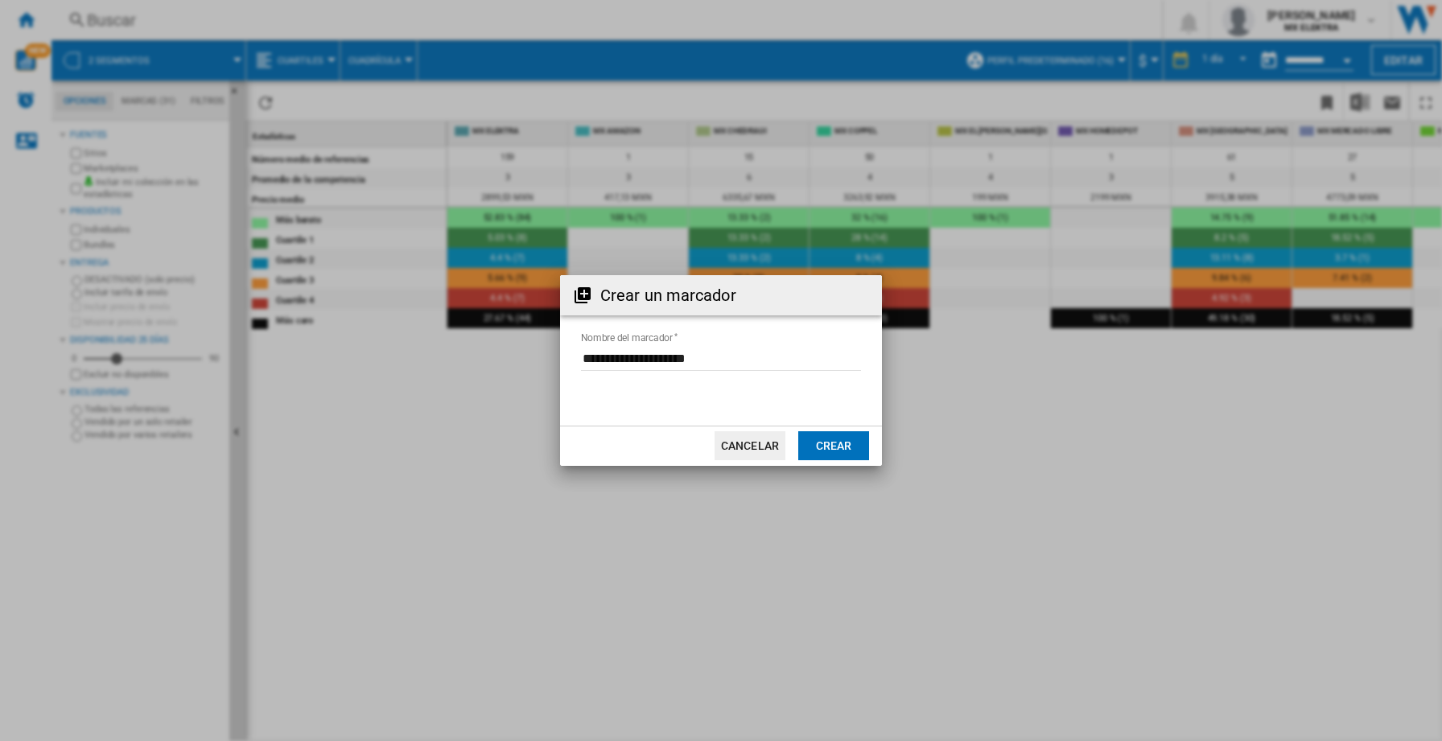
click at [831, 447] on button "Crear" at bounding box center [833, 445] width 71 height 29
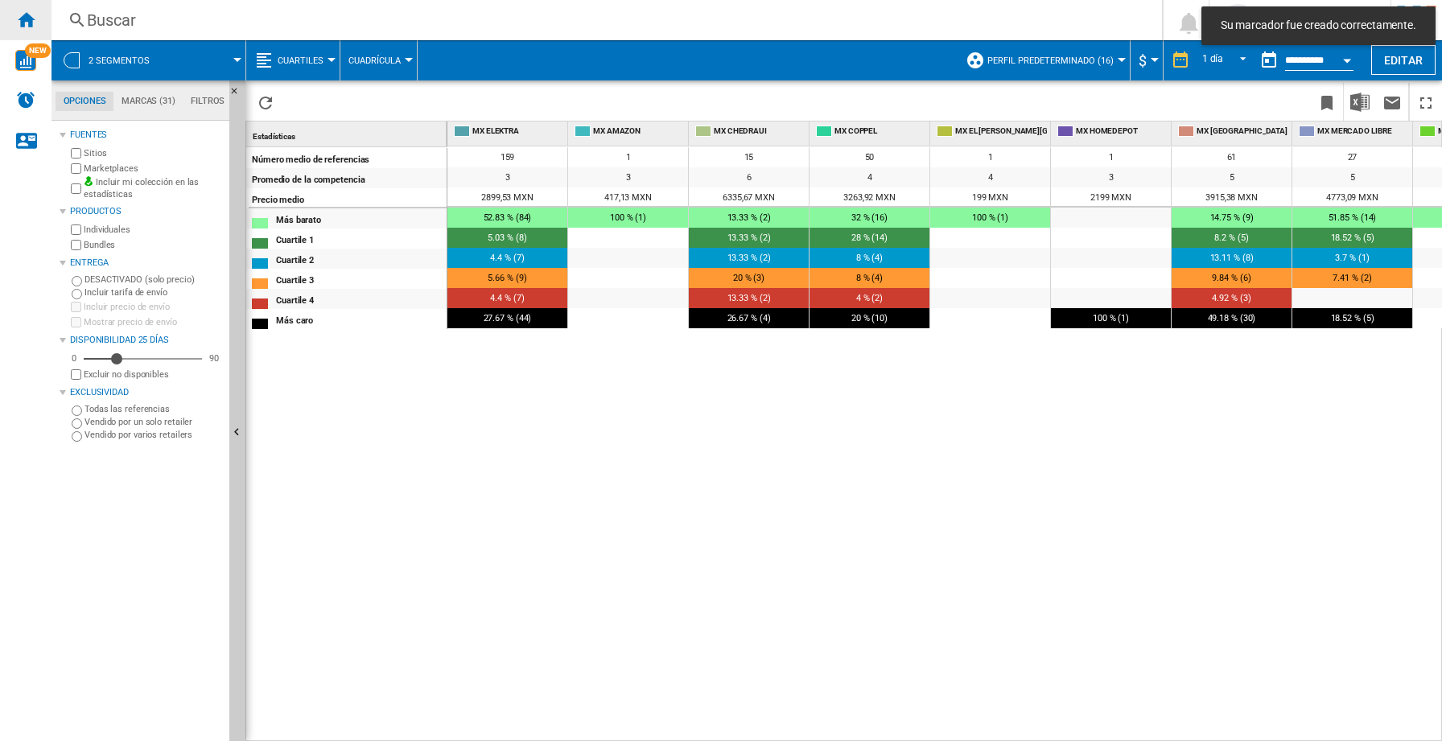
click at [26, 19] on ng-md-icon "Inicio" at bounding box center [25, 19] width 19 height 19
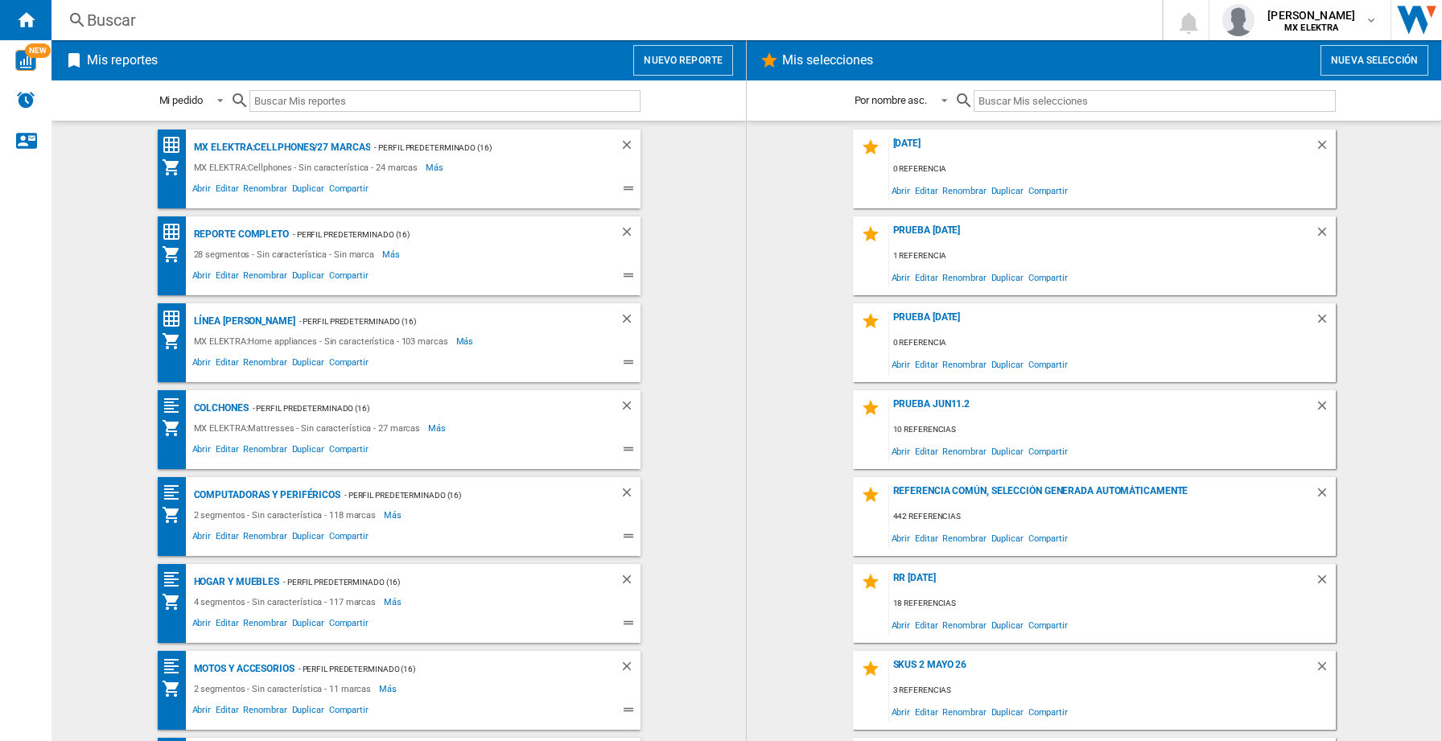
click at [674, 64] on button "Nuevo reporte" at bounding box center [683, 60] width 100 height 31
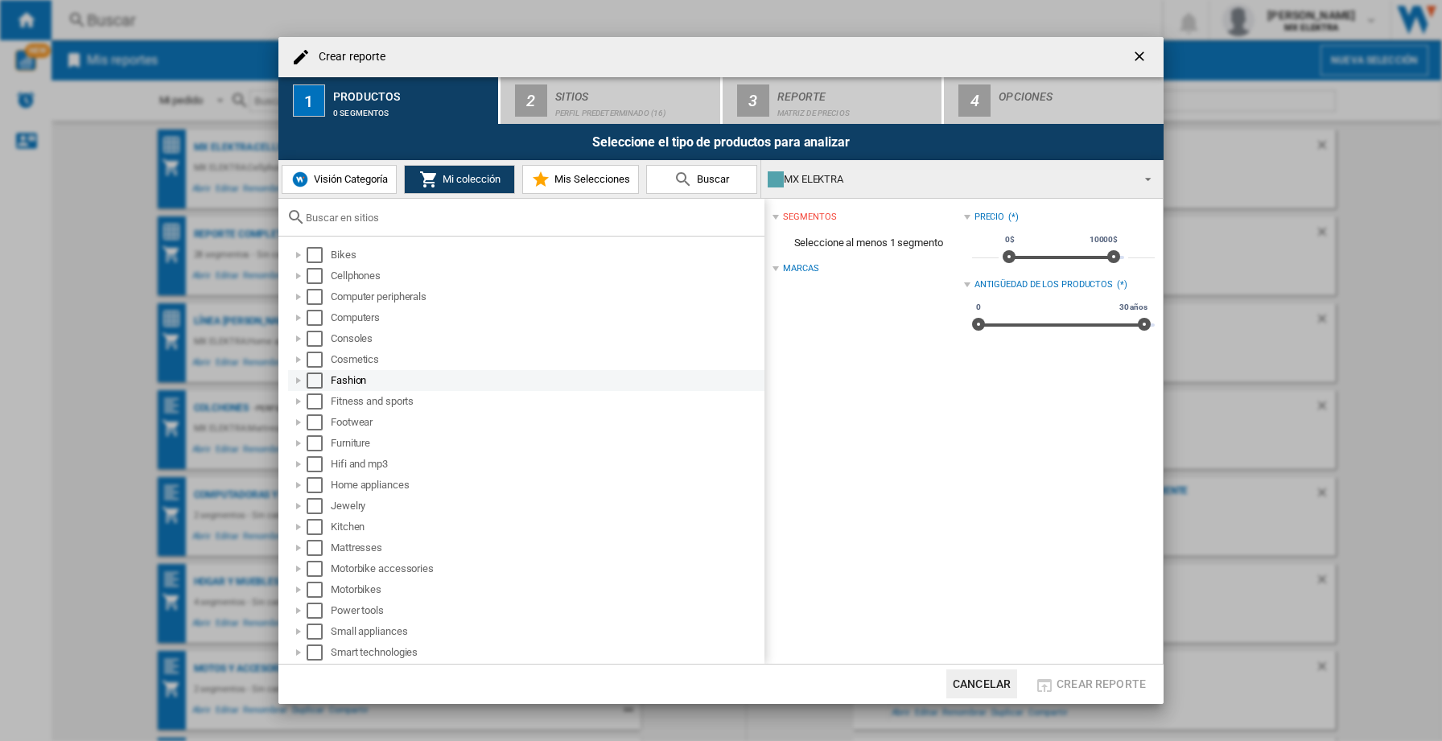
click at [300, 382] on div at bounding box center [299, 381] width 16 height 16
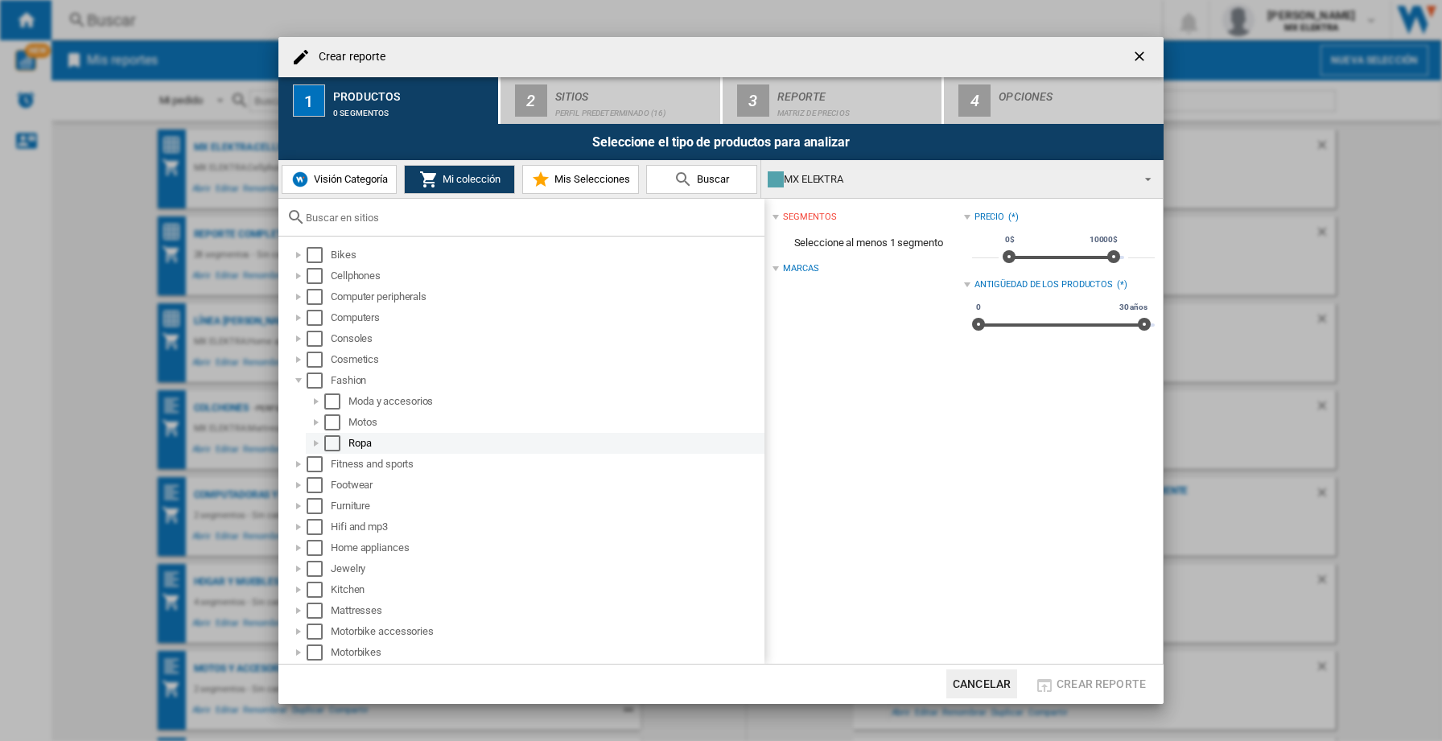
click at [327, 445] on div "Select" at bounding box center [332, 443] width 16 height 16
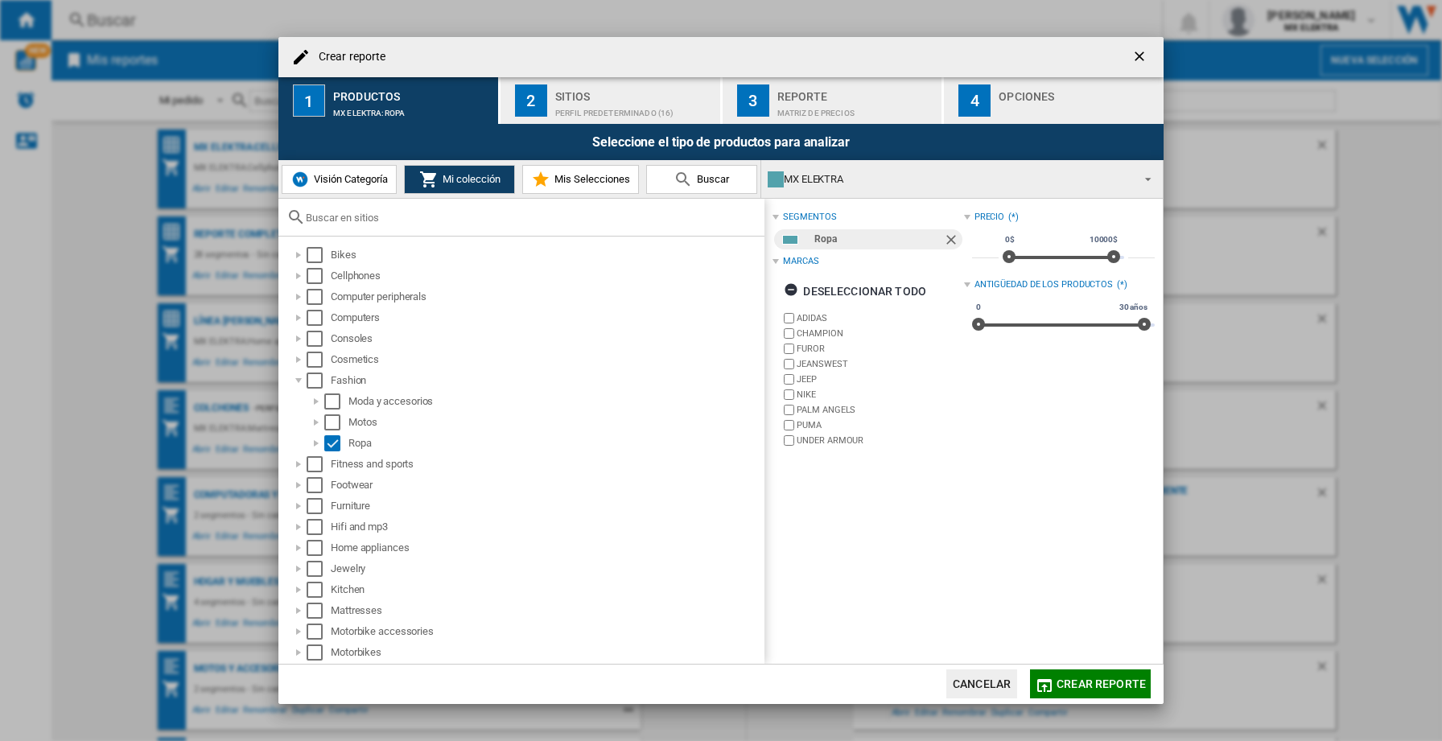
scroll to position [208, 0]
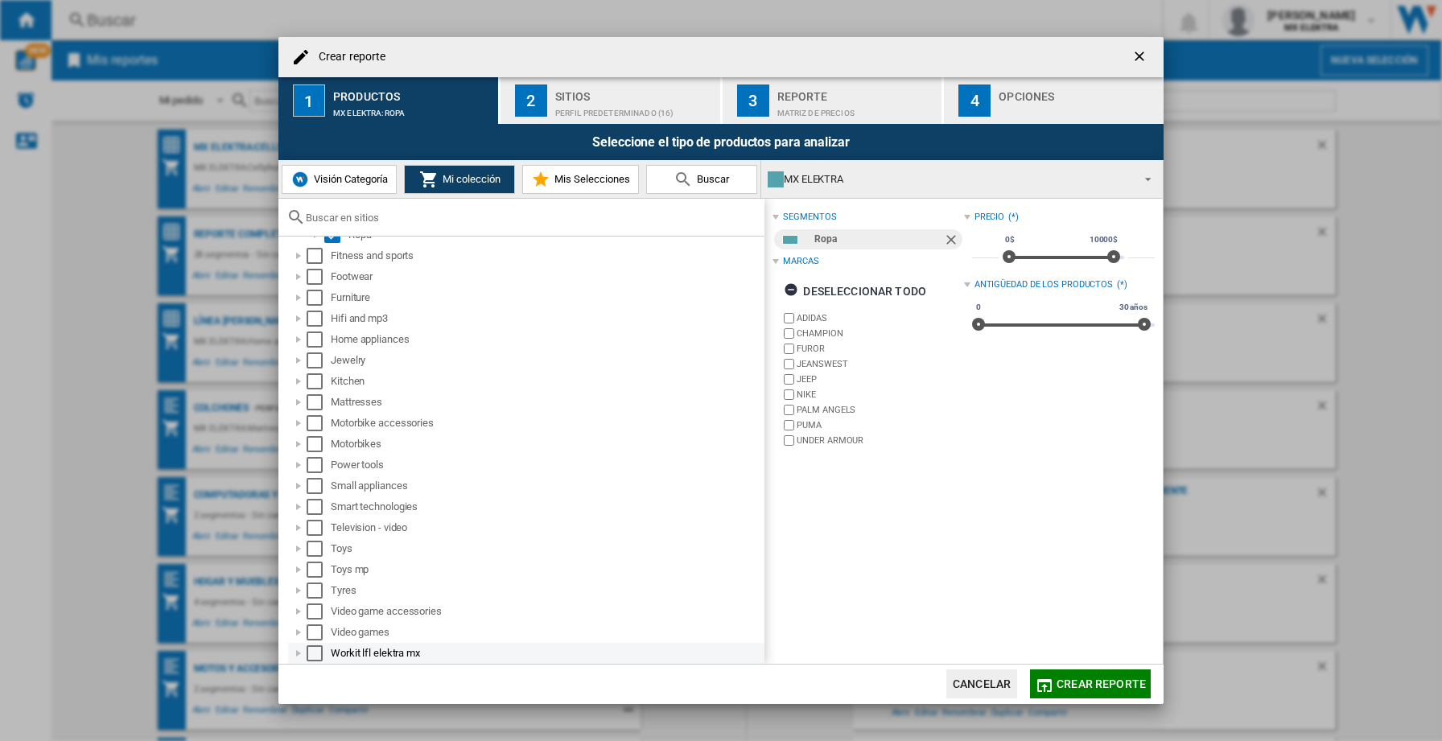
click at [299, 652] on div at bounding box center [299, 654] width 16 height 16
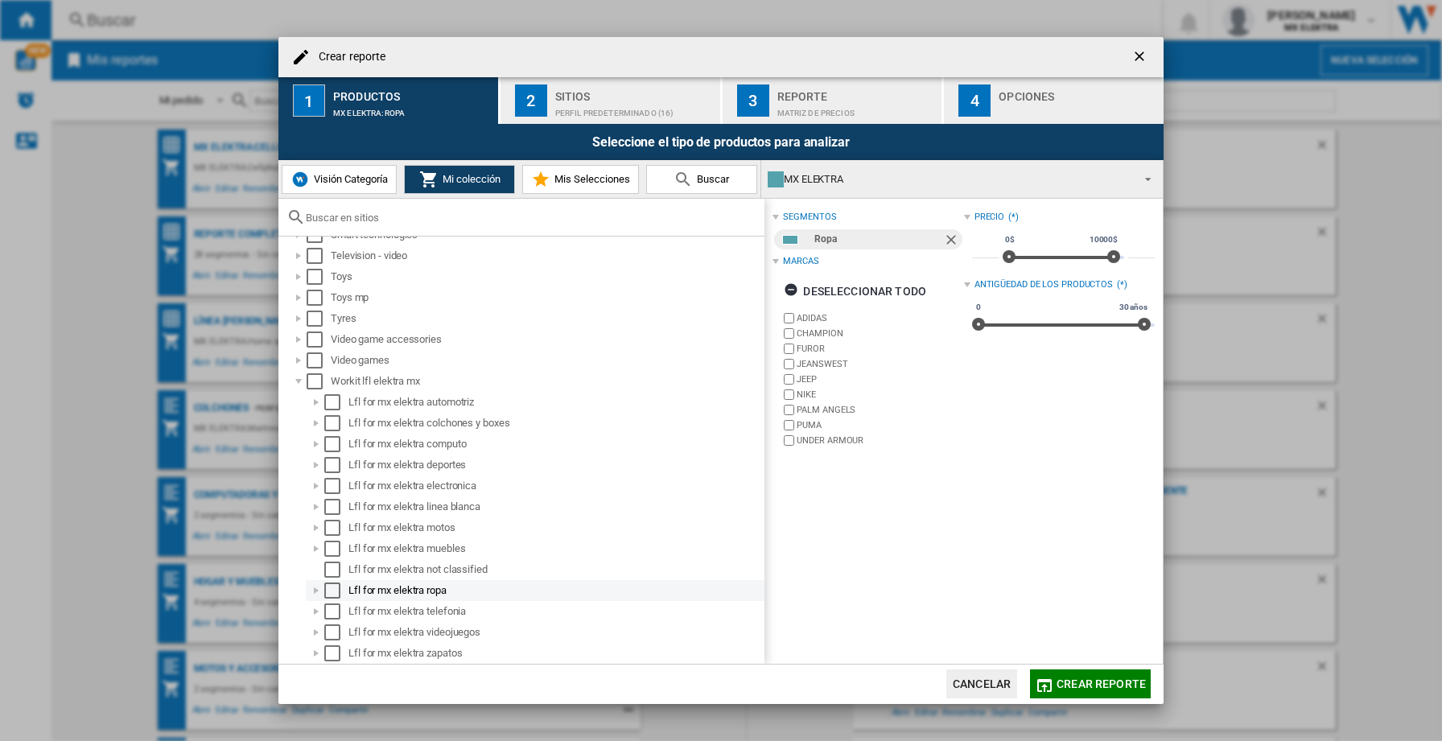
click at [331, 592] on div "Select" at bounding box center [332, 591] width 16 height 16
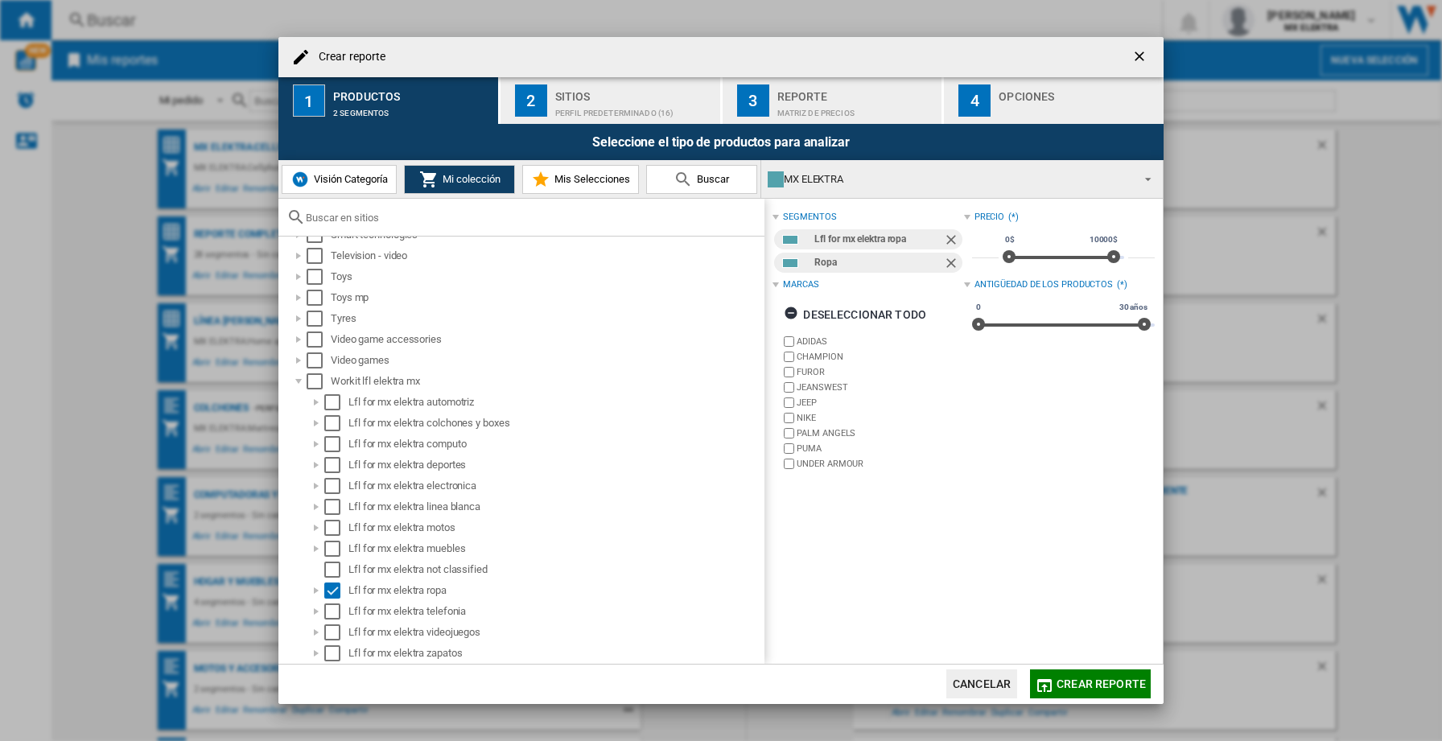
click at [1087, 679] on span "Crear reporte" at bounding box center [1101, 684] width 89 height 13
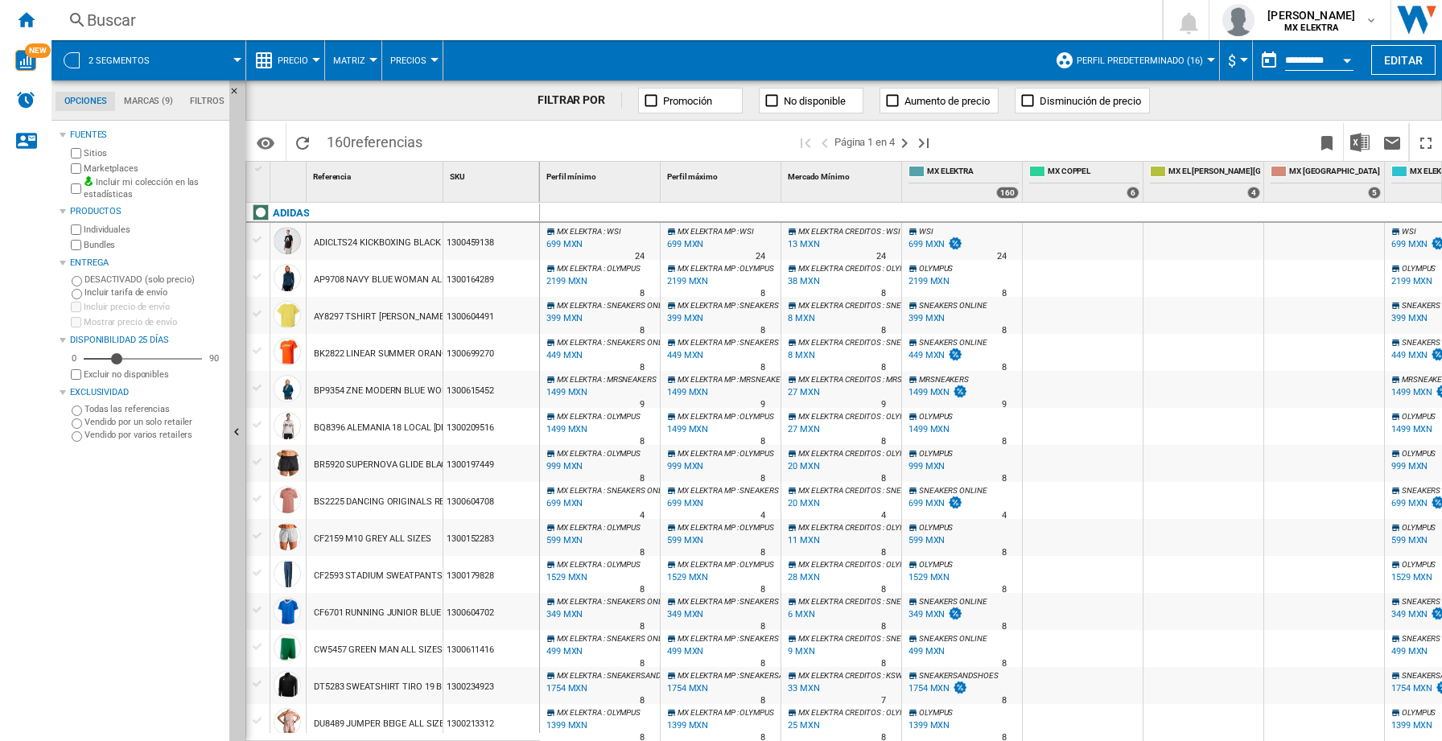
click at [318, 54] on md-menu "Precio Precio Matriz de precios Clasificación de precios Análisis Base 100 Refe…" at bounding box center [285, 60] width 79 height 40
click at [314, 60] on div at bounding box center [316, 60] width 8 height 4
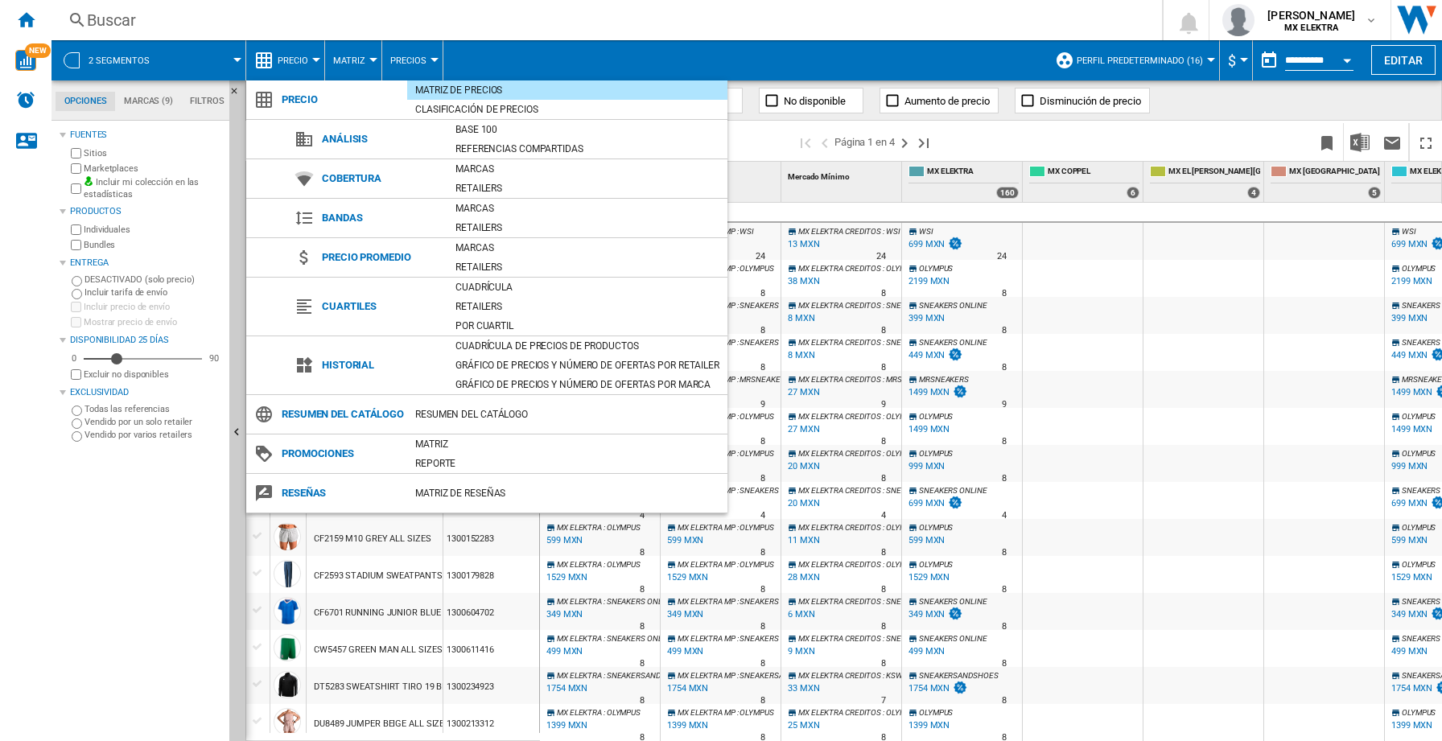
drag, startPoint x: 469, startPoint y: 283, endPoint x: 532, endPoint y: 293, distance: 63.6
click at [468, 283] on div "Cuadrícula" at bounding box center [588, 287] width 280 height 16
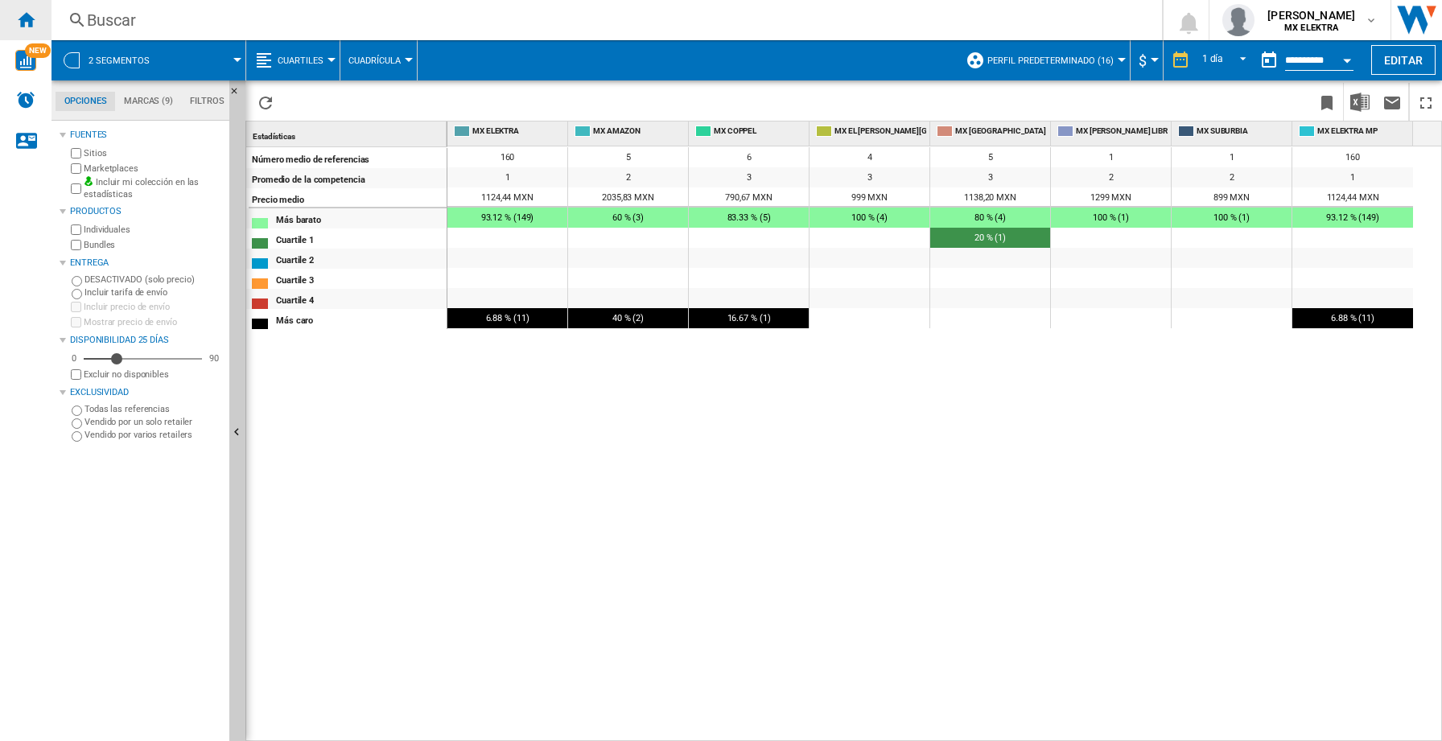
click at [31, 20] on ng-md-icon "Inicio" at bounding box center [25, 19] width 19 height 19
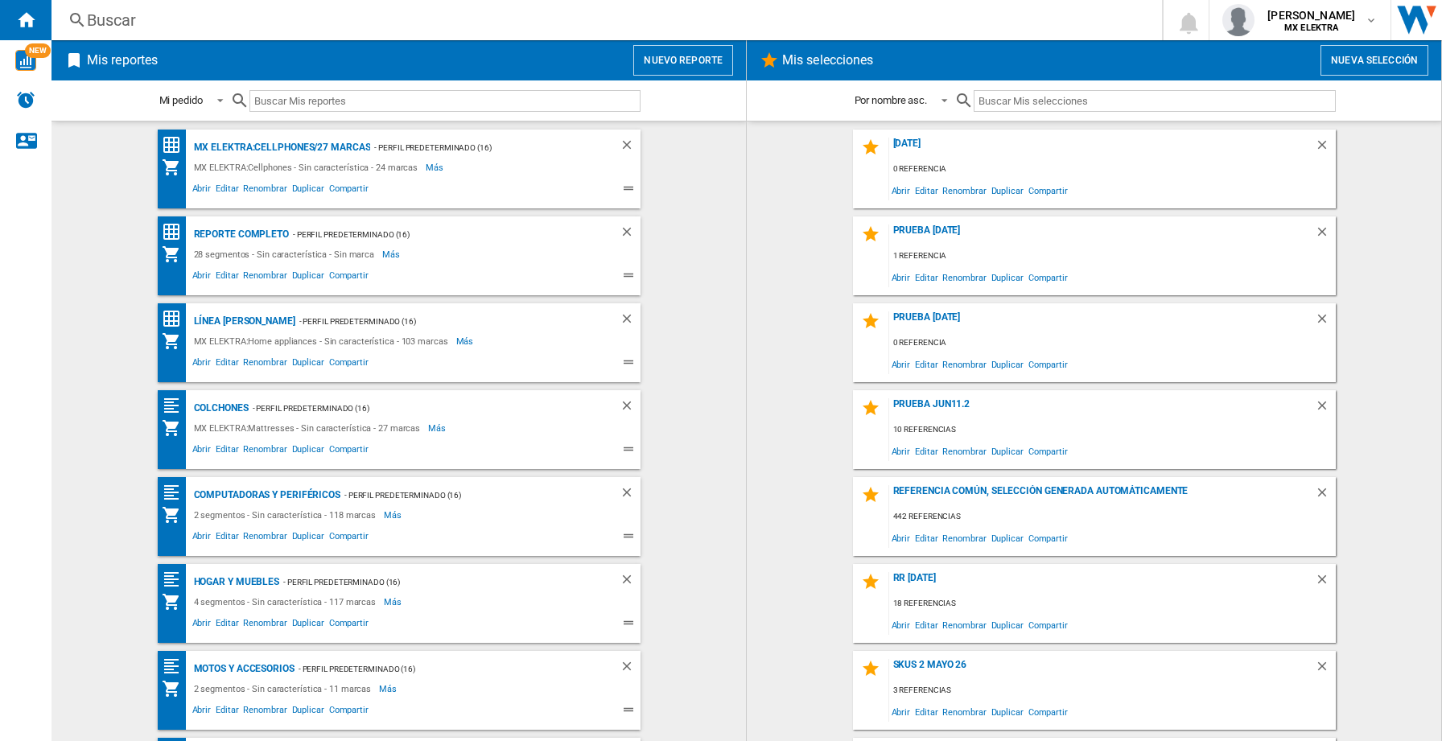
click at [650, 72] on button "Nuevo reporte" at bounding box center [683, 60] width 100 height 31
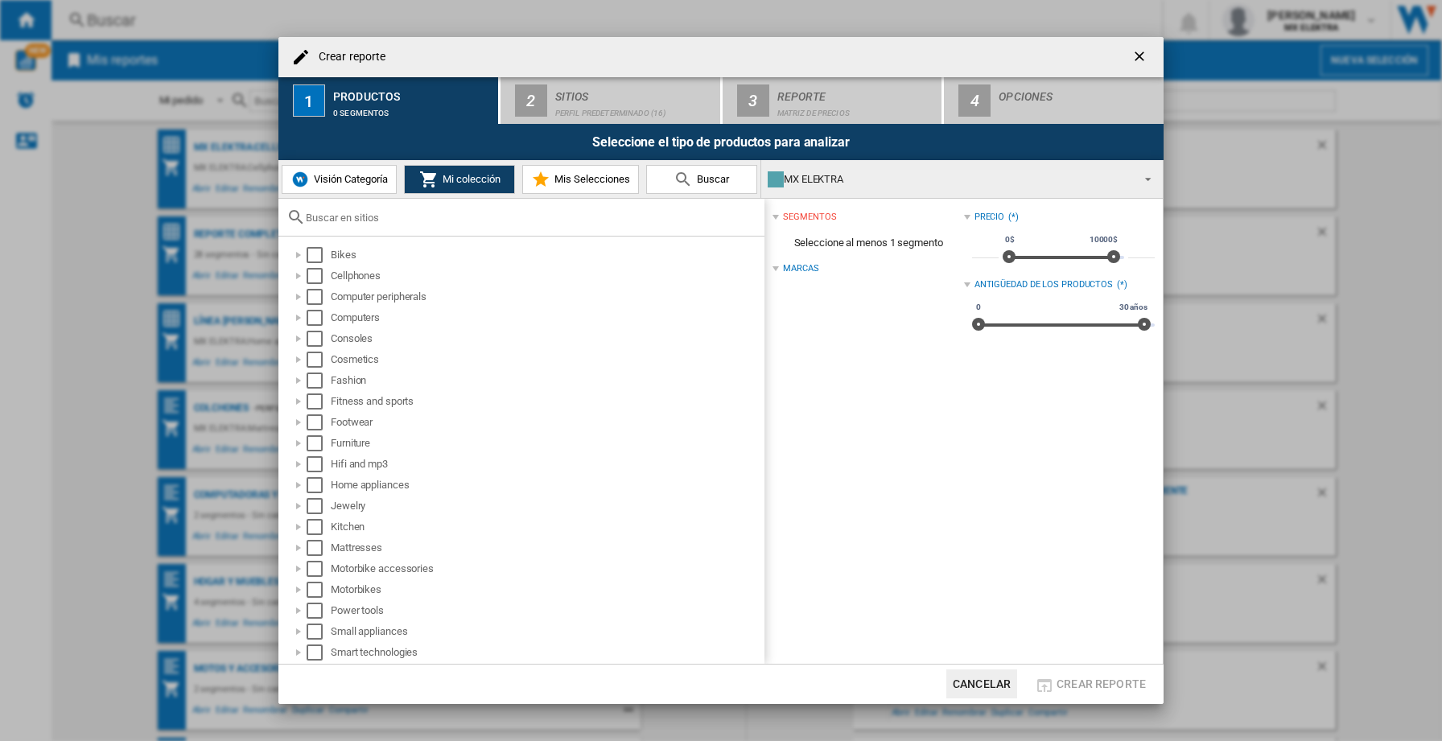
click at [94, 295] on div "Crear reporte 1 Productos 0 segmentos 2 Sitios Perfil predeterminado (16) 3 Rep…" at bounding box center [721, 370] width 1442 height 741
click at [1133, 56] on ng-md-icon "getI18NText('BUTTONS.CLOSE_DIALOG')" at bounding box center [1141, 57] width 19 height 19
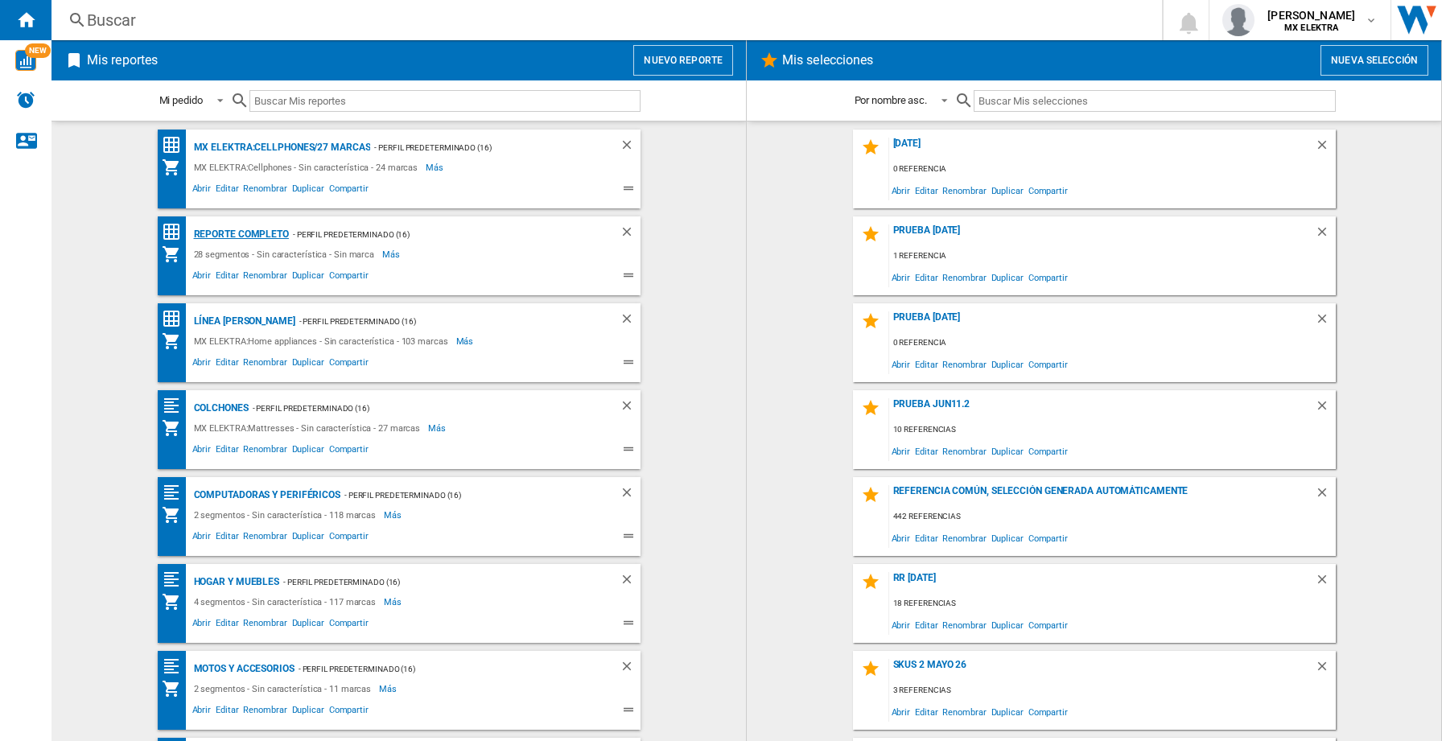
click at [220, 229] on div "Reporte completo" at bounding box center [239, 235] width 99 height 20
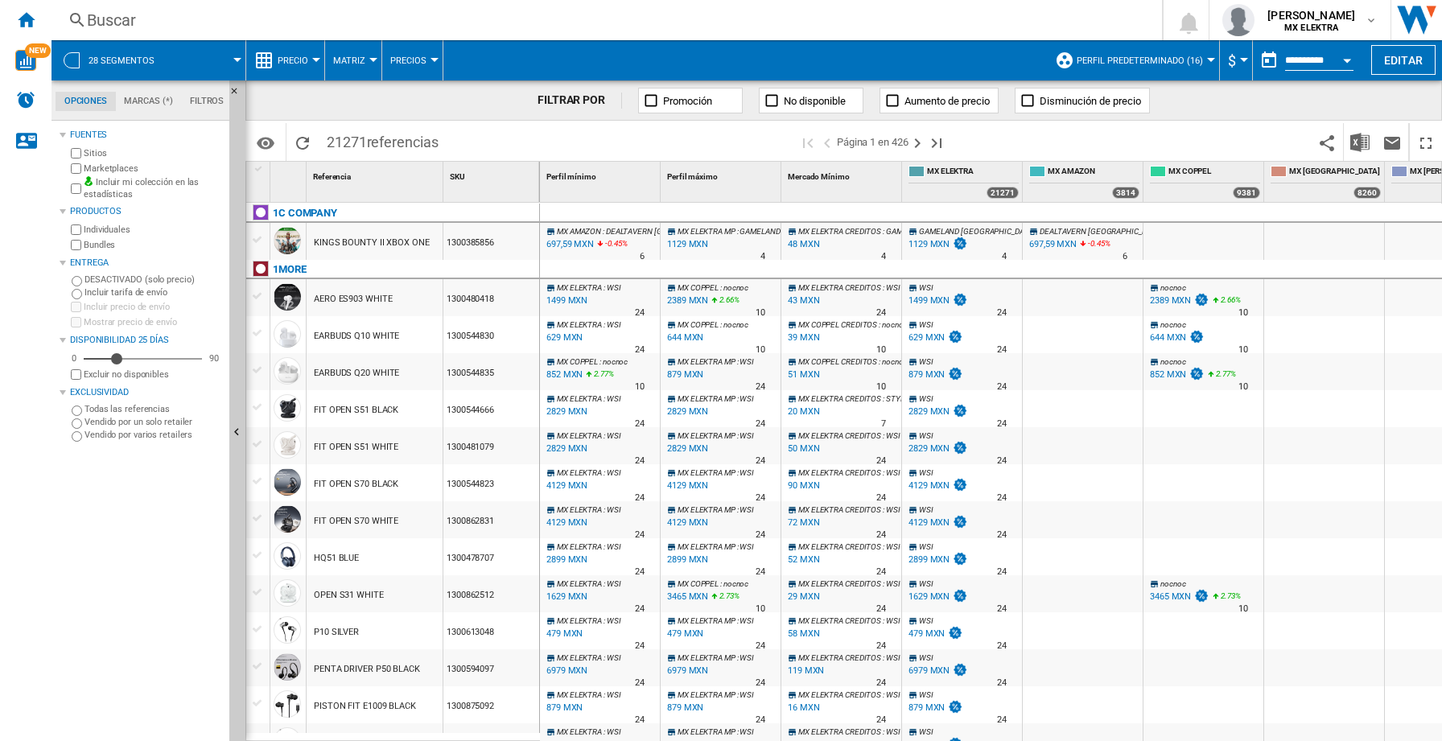
click at [1351, 59] on button "Open calendar" at bounding box center [1347, 57] width 29 height 29
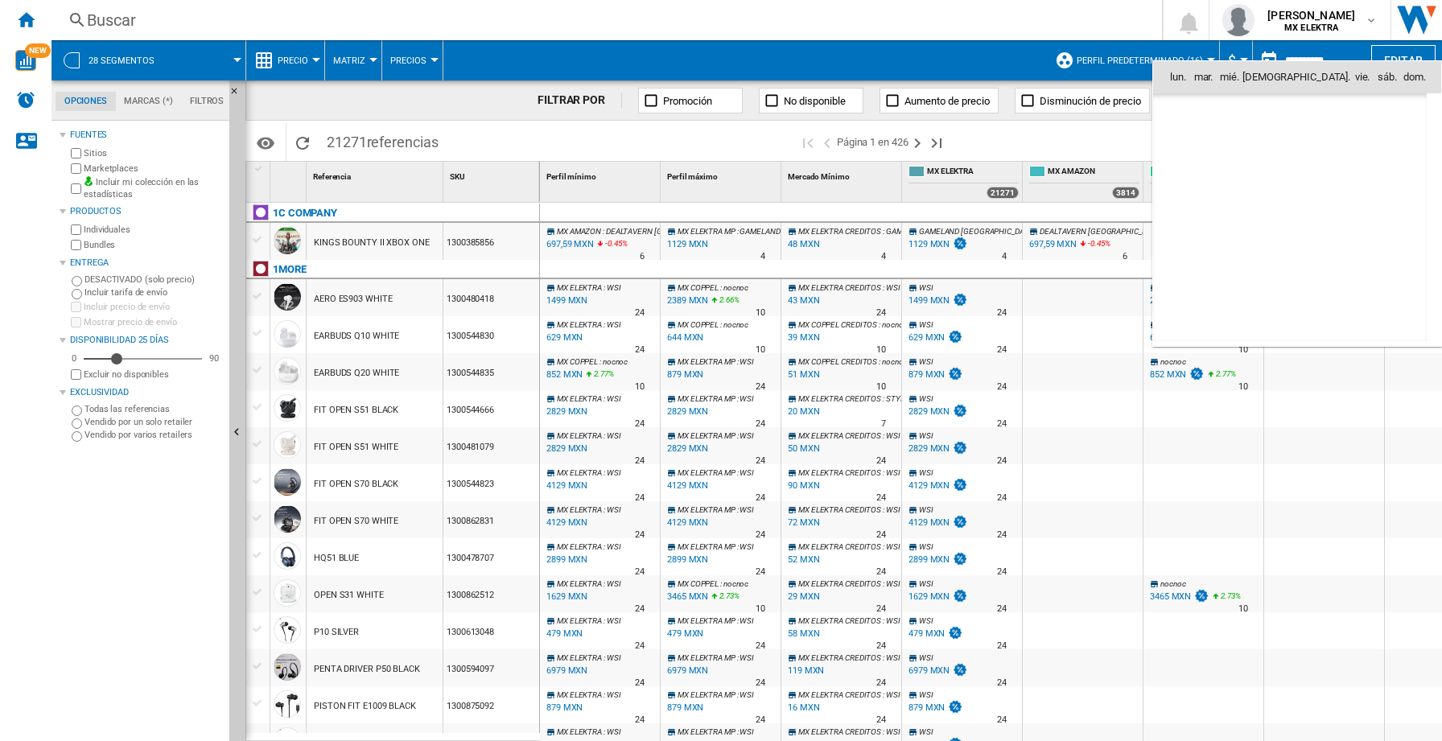
scroll to position [7678, 0]
click at [1403, 184] on span "12" at bounding box center [1396, 183] width 32 height 32
type input "**********"
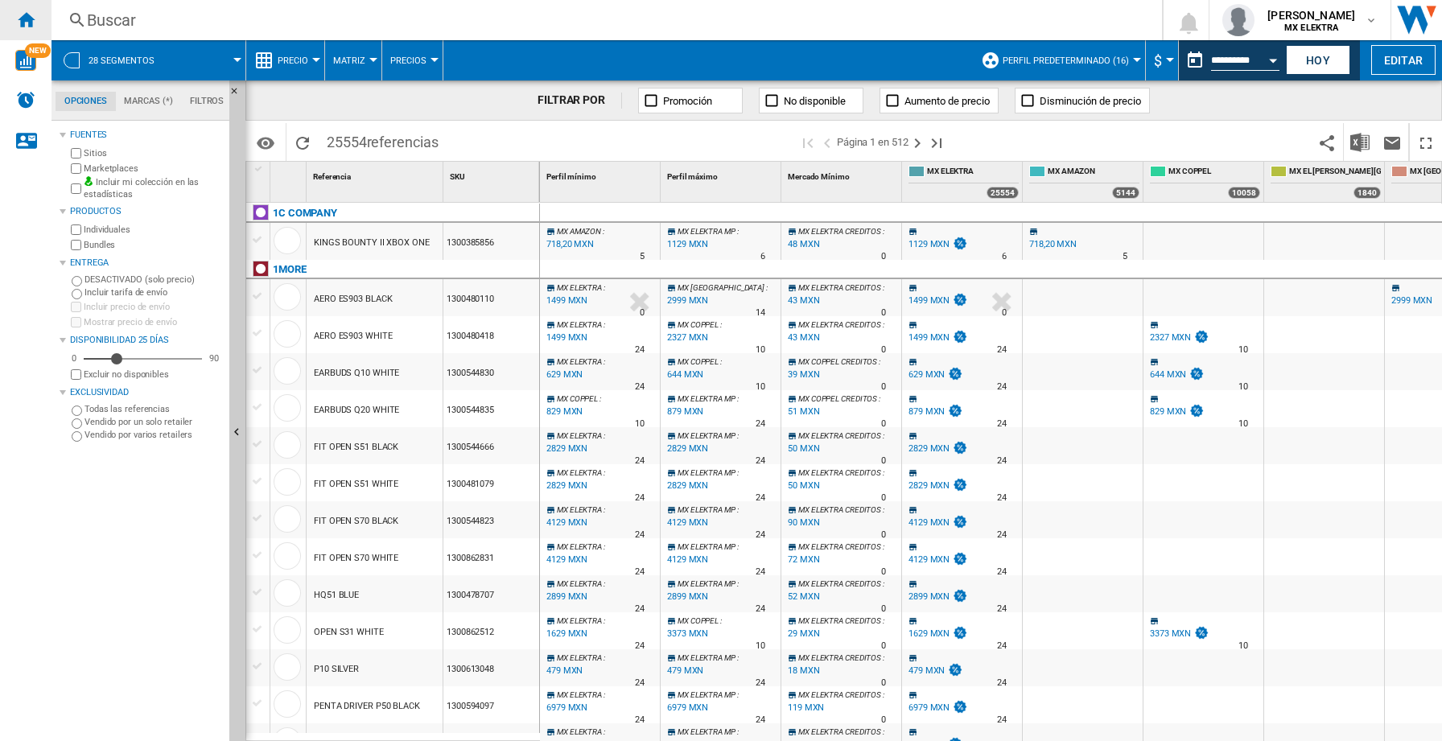
click at [29, 18] on ng-md-icon "Inicio" at bounding box center [25, 19] width 19 height 19
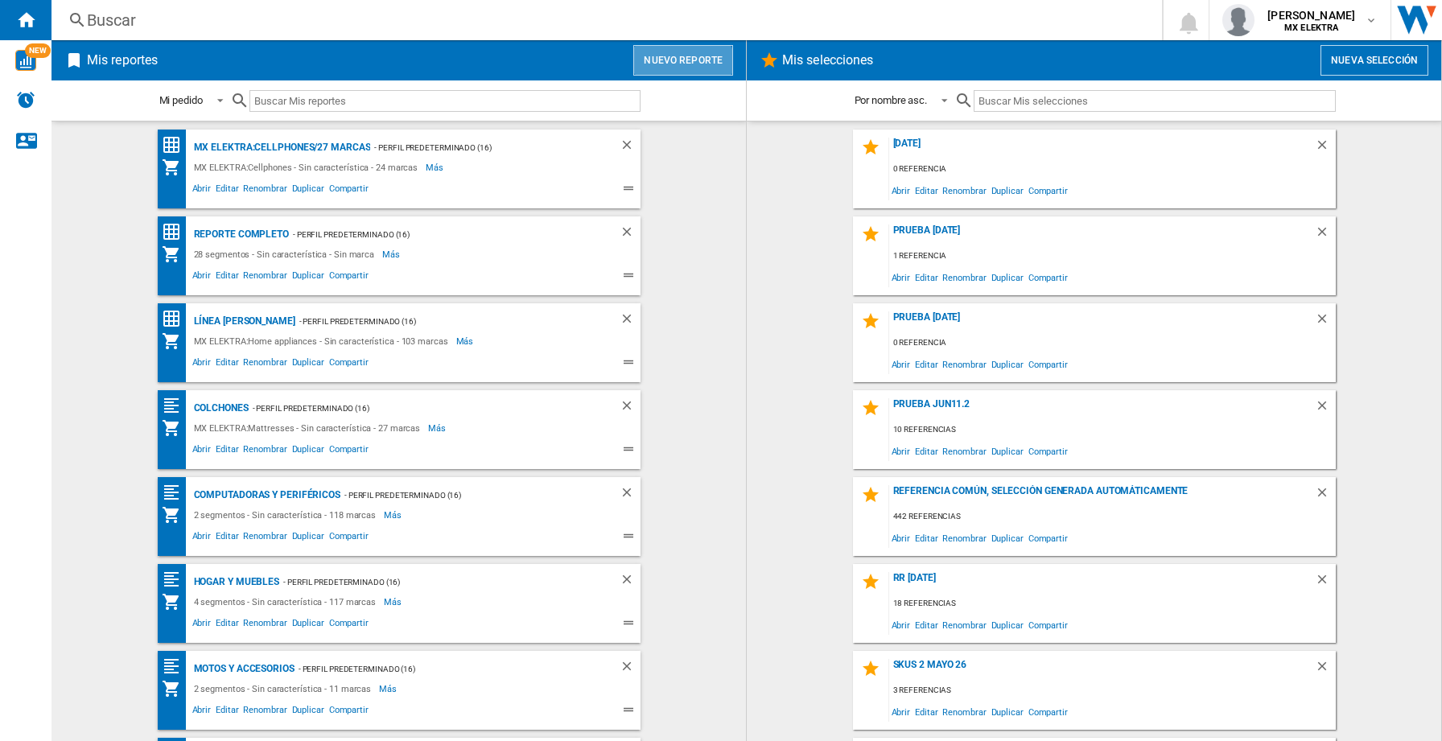
click at [674, 67] on button "Nuevo reporte" at bounding box center [683, 60] width 100 height 31
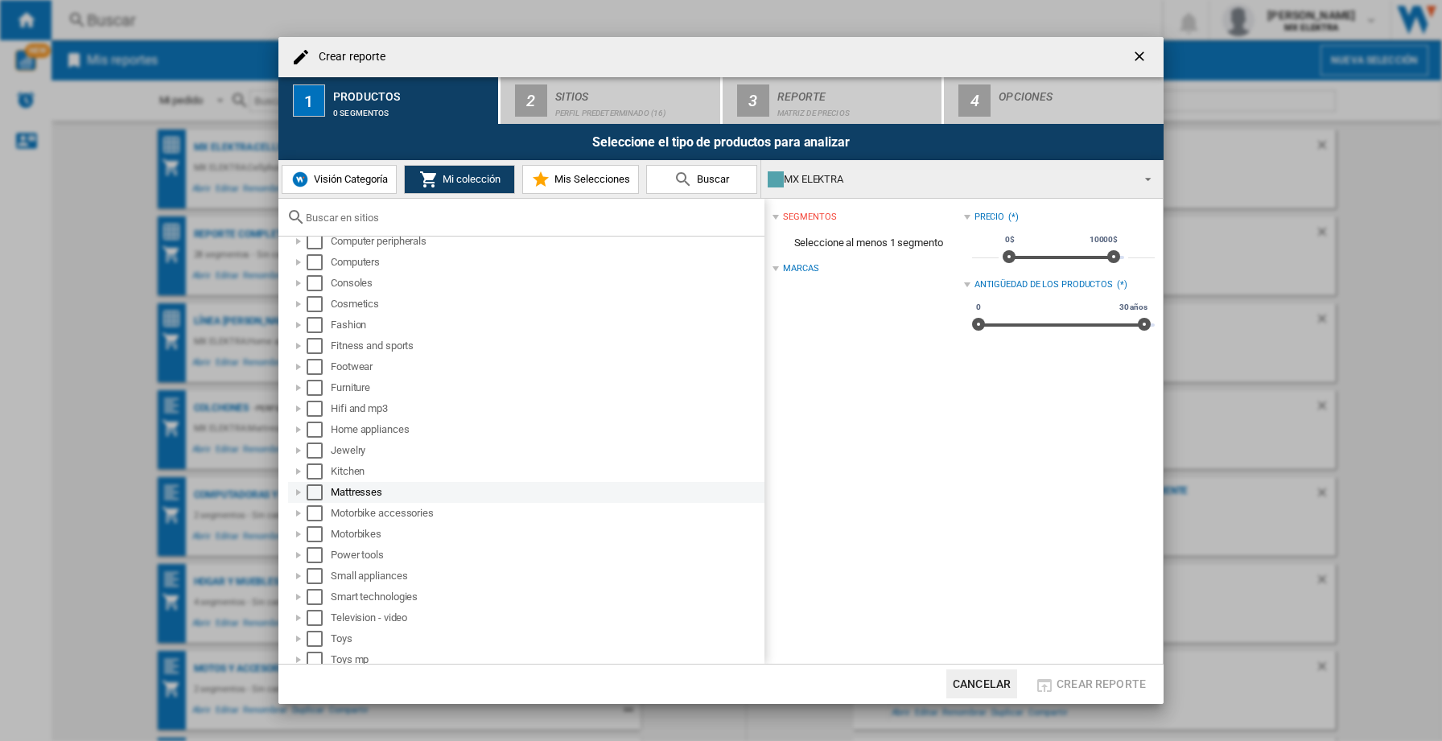
scroll to position [73, 0]
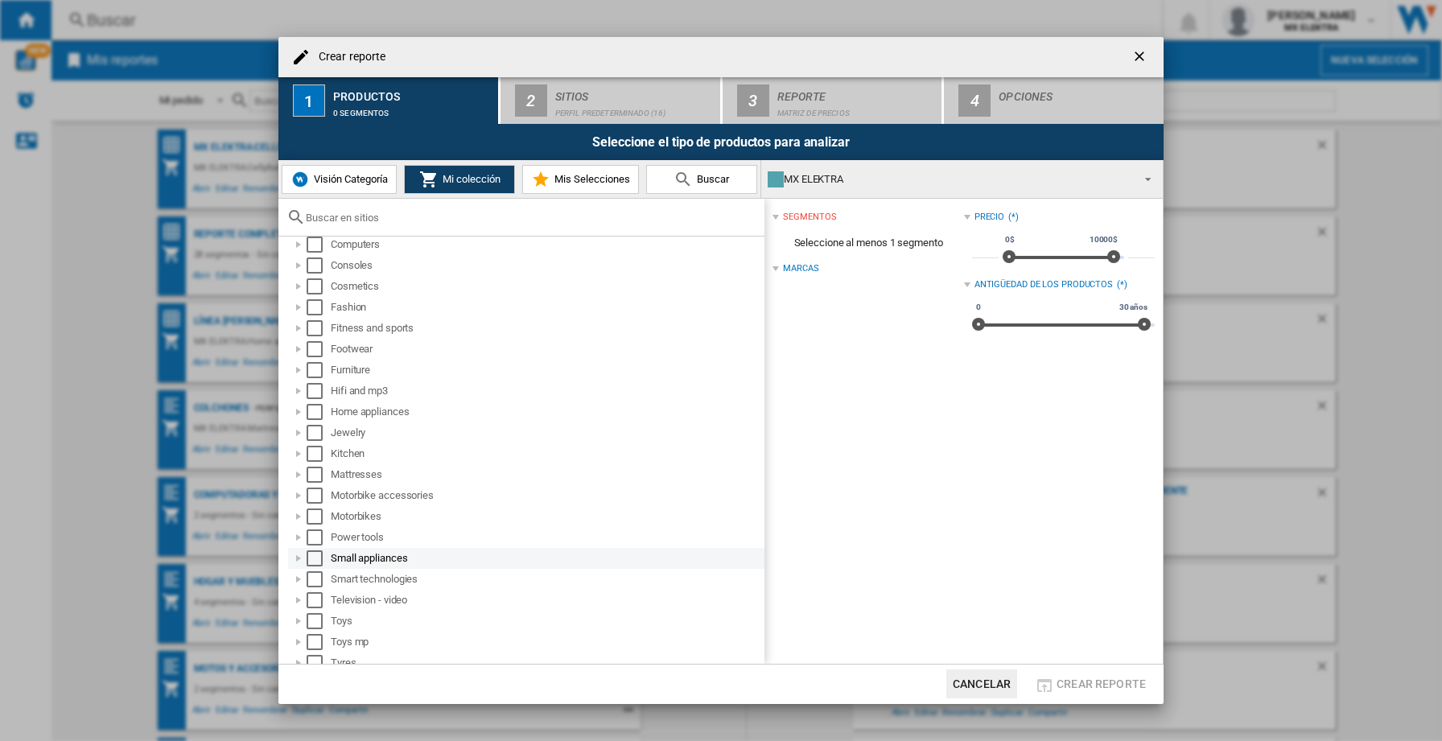
click at [298, 557] on div at bounding box center [299, 559] width 16 height 16
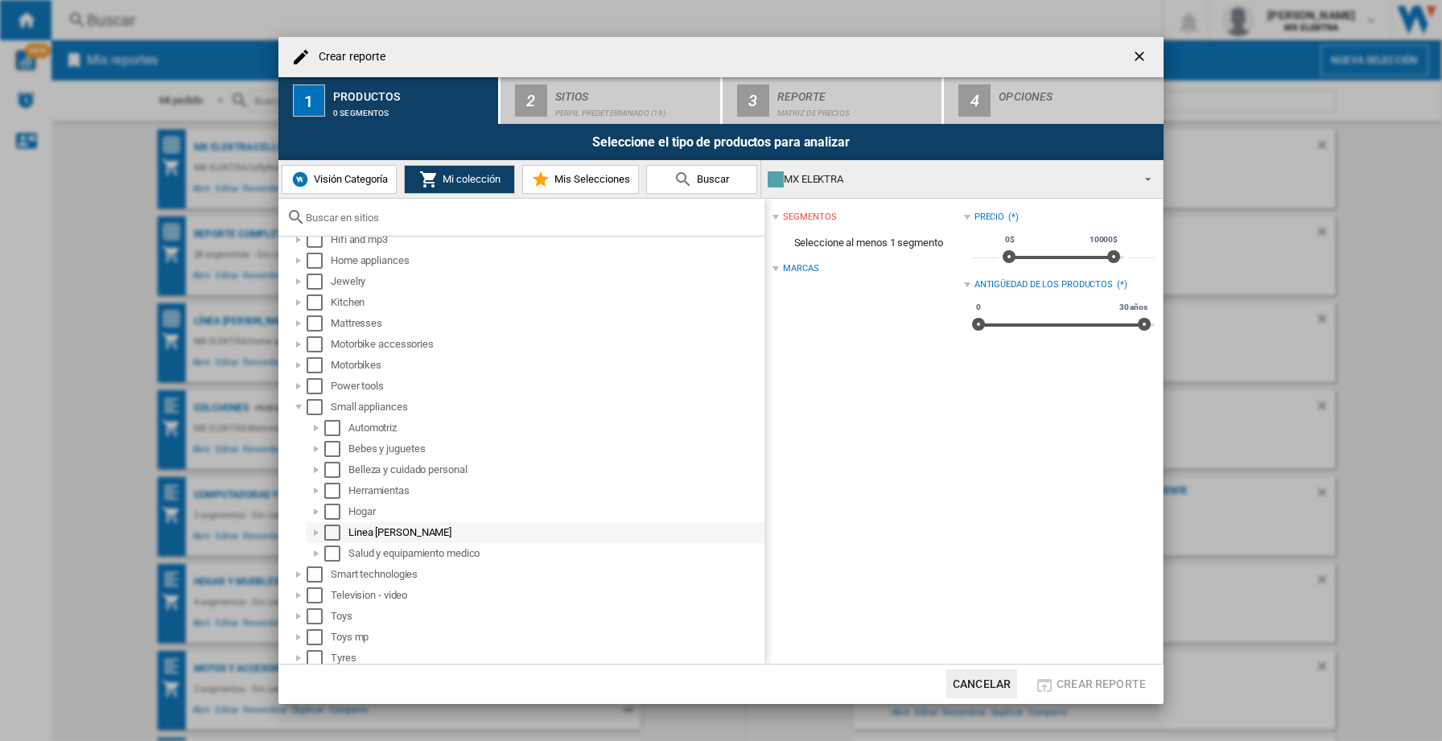
click at [336, 530] on div "Select" at bounding box center [332, 533] width 16 height 16
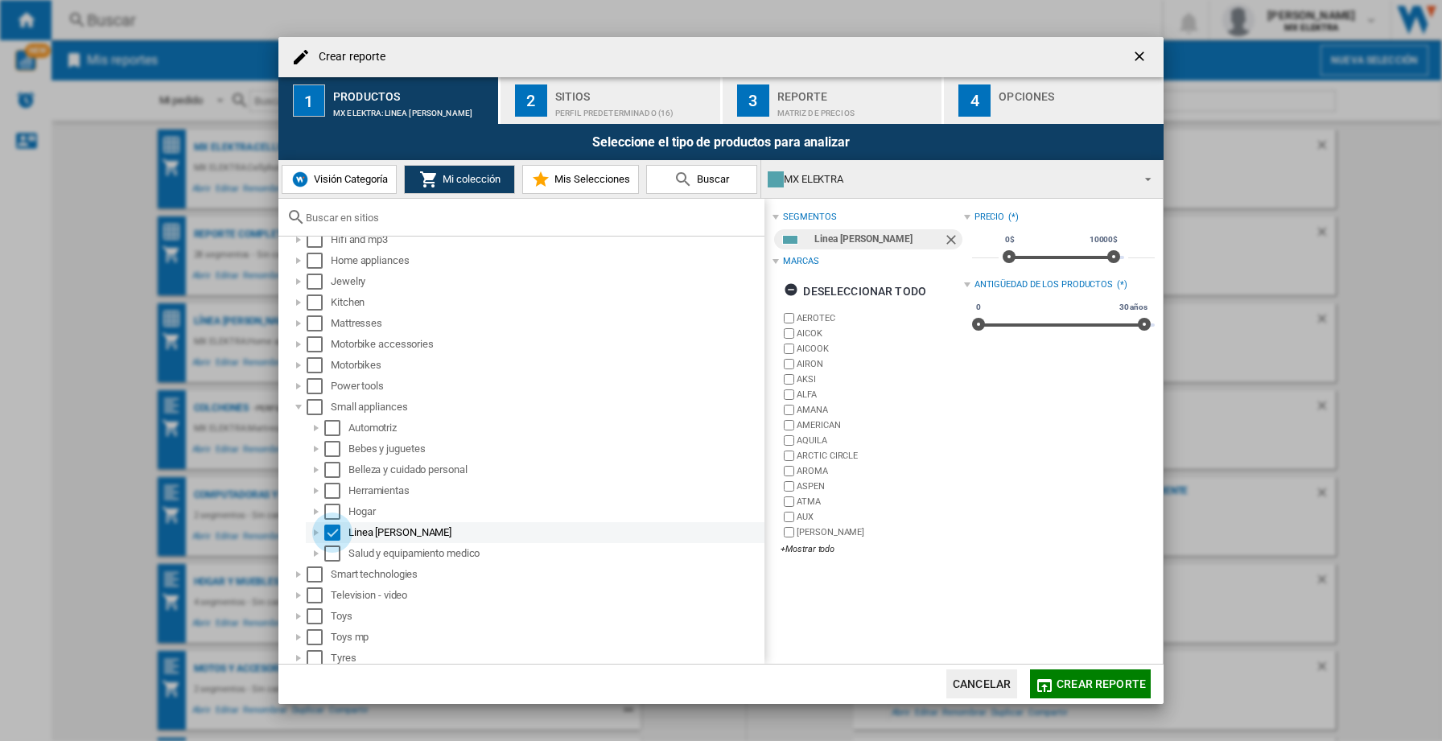
click at [336, 530] on div "Select" at bounding box center [332, 533] width 16 height 16
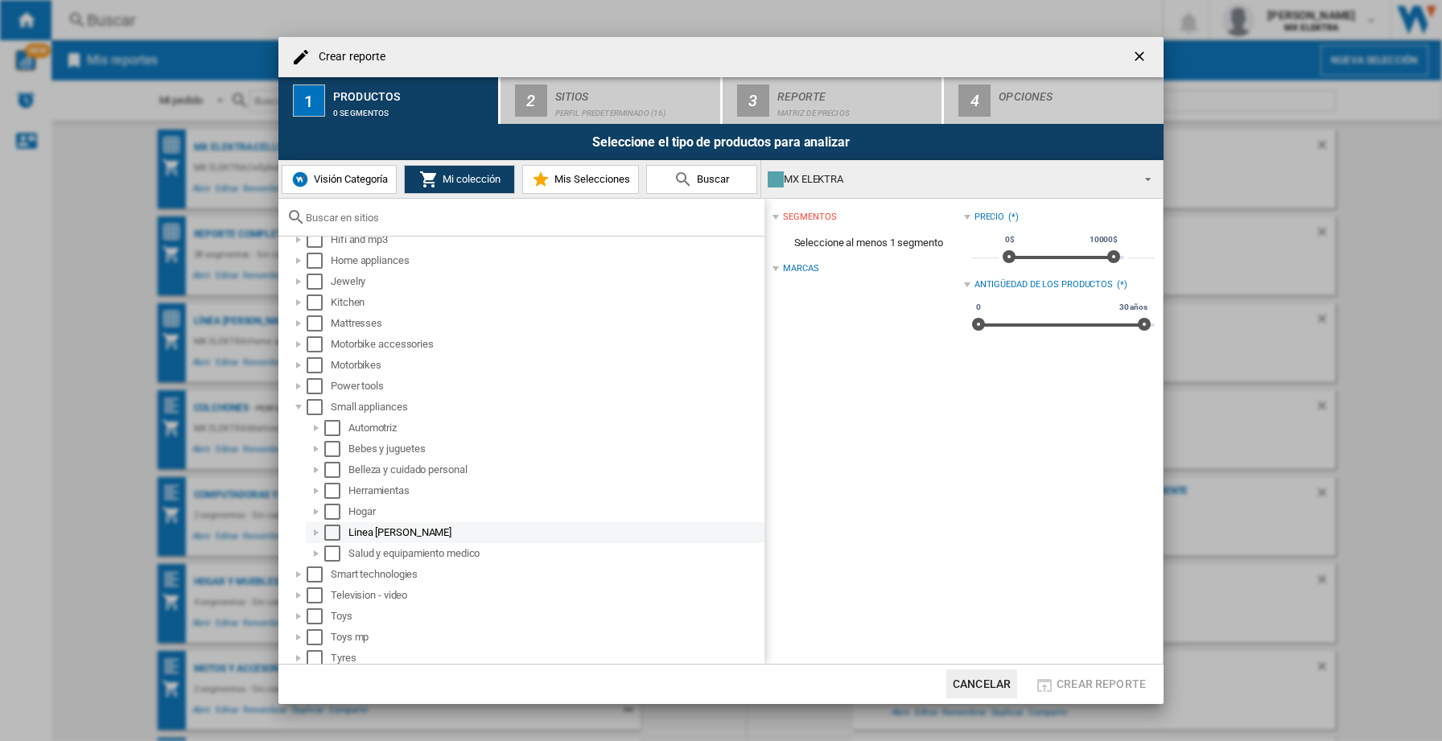
scroll to position [292, 0]
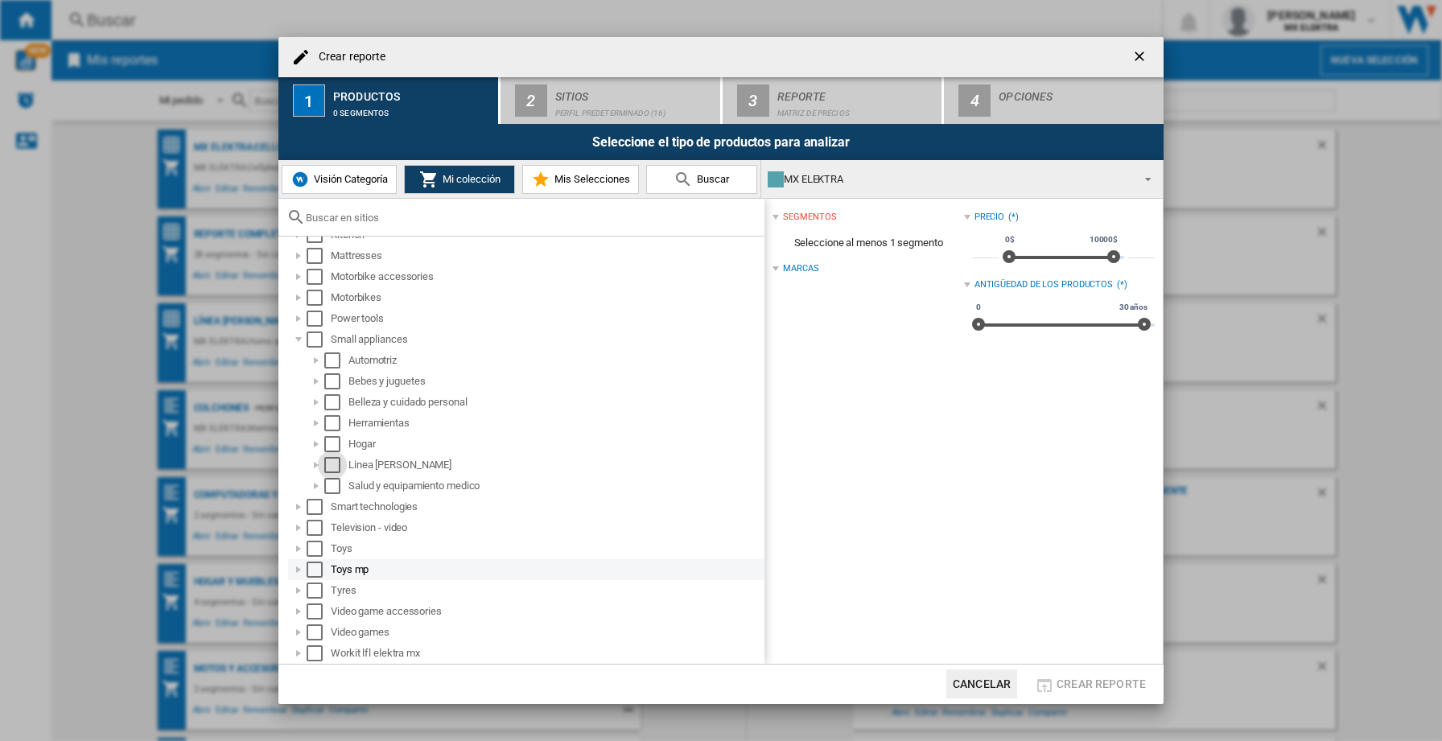
click at [300, 566] on div at bounding box center [299, 570] width 16 height 16
